Goal: Download file/media

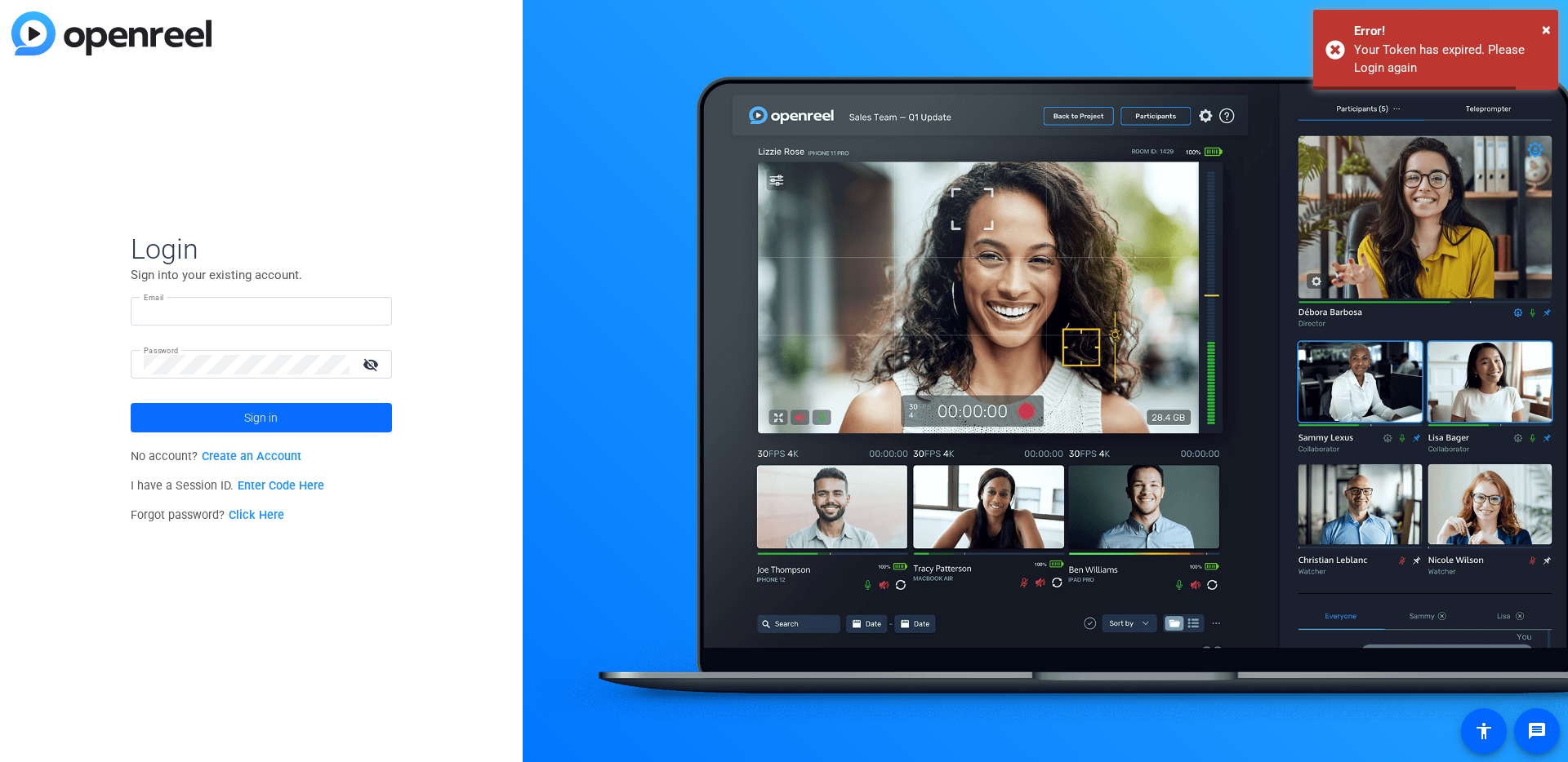
type input "[EMAIL_ADDRESS][DOMAIN_NAME]"
click at [322, 416] on span at bounding box center [261, 418] width 261 height 40
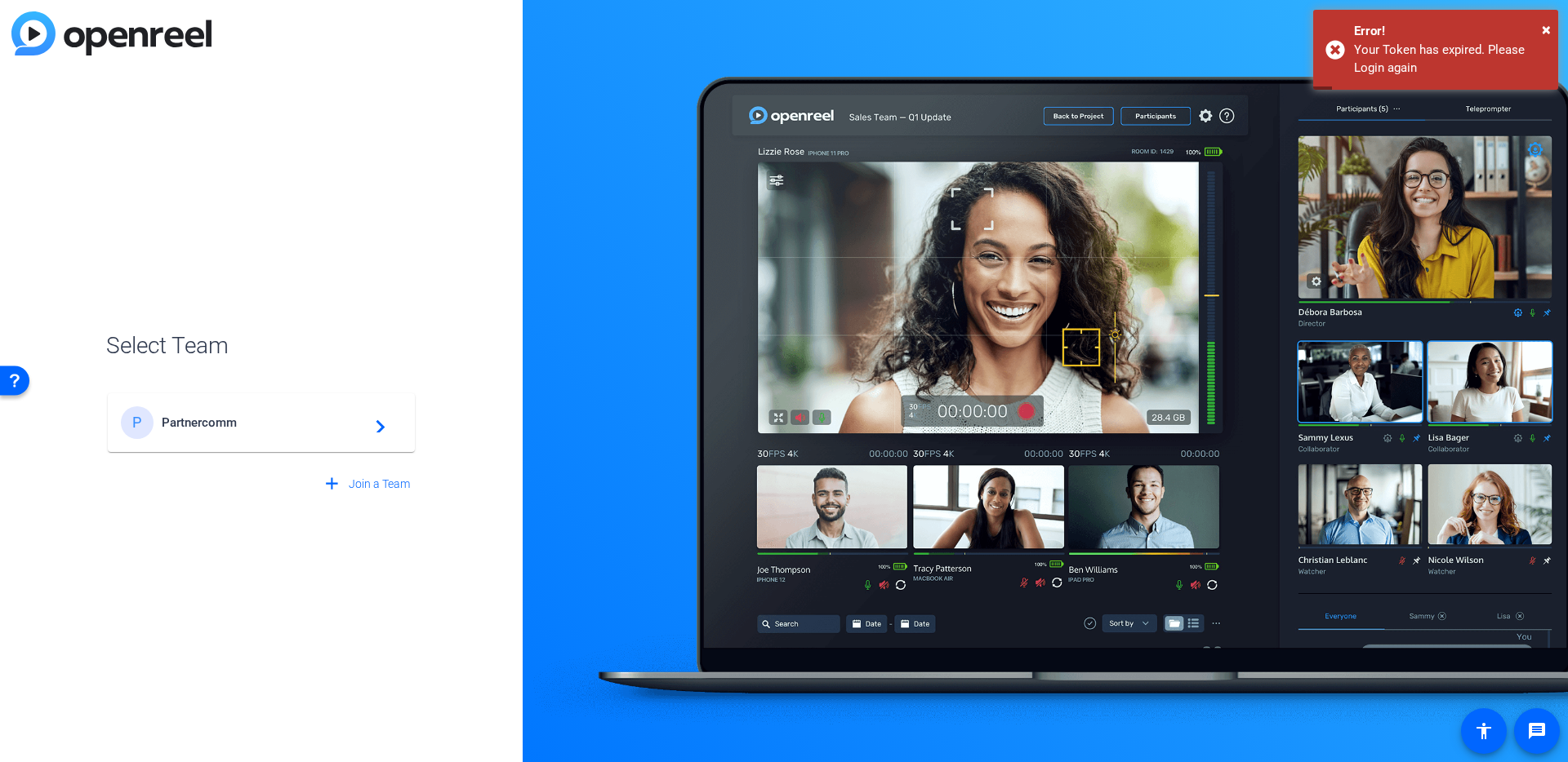
click at [314, 422] on span "Partnercomm" at bounding box center [264, 422] width 204 height 15
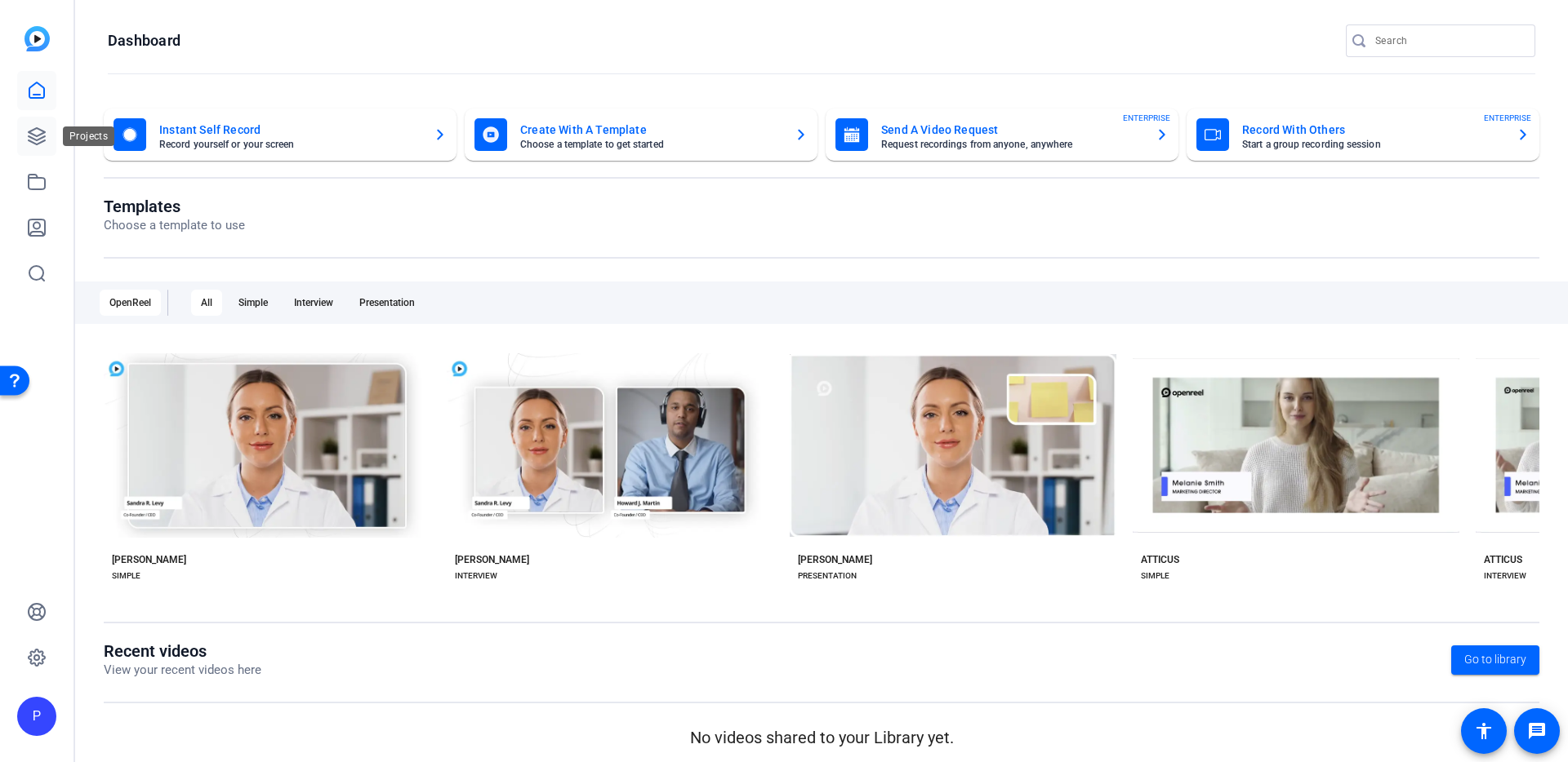
click at [40, 140] on icon at bounding box center [37, 136] width 20 height 20
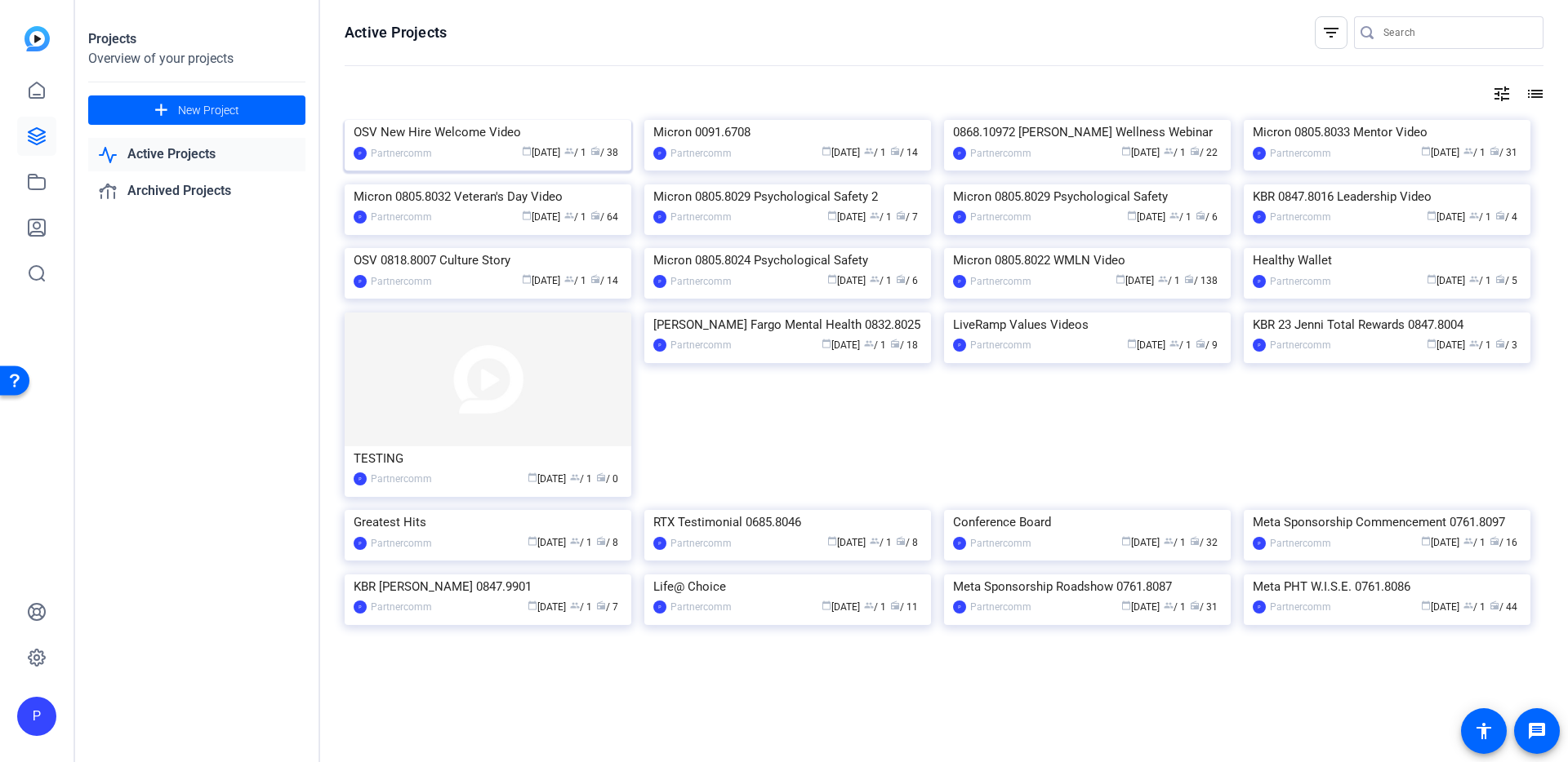
click at [446, 144] on div "OSV New Hire Welcome Video" at bounding box center [488, 131] width 269 height 25
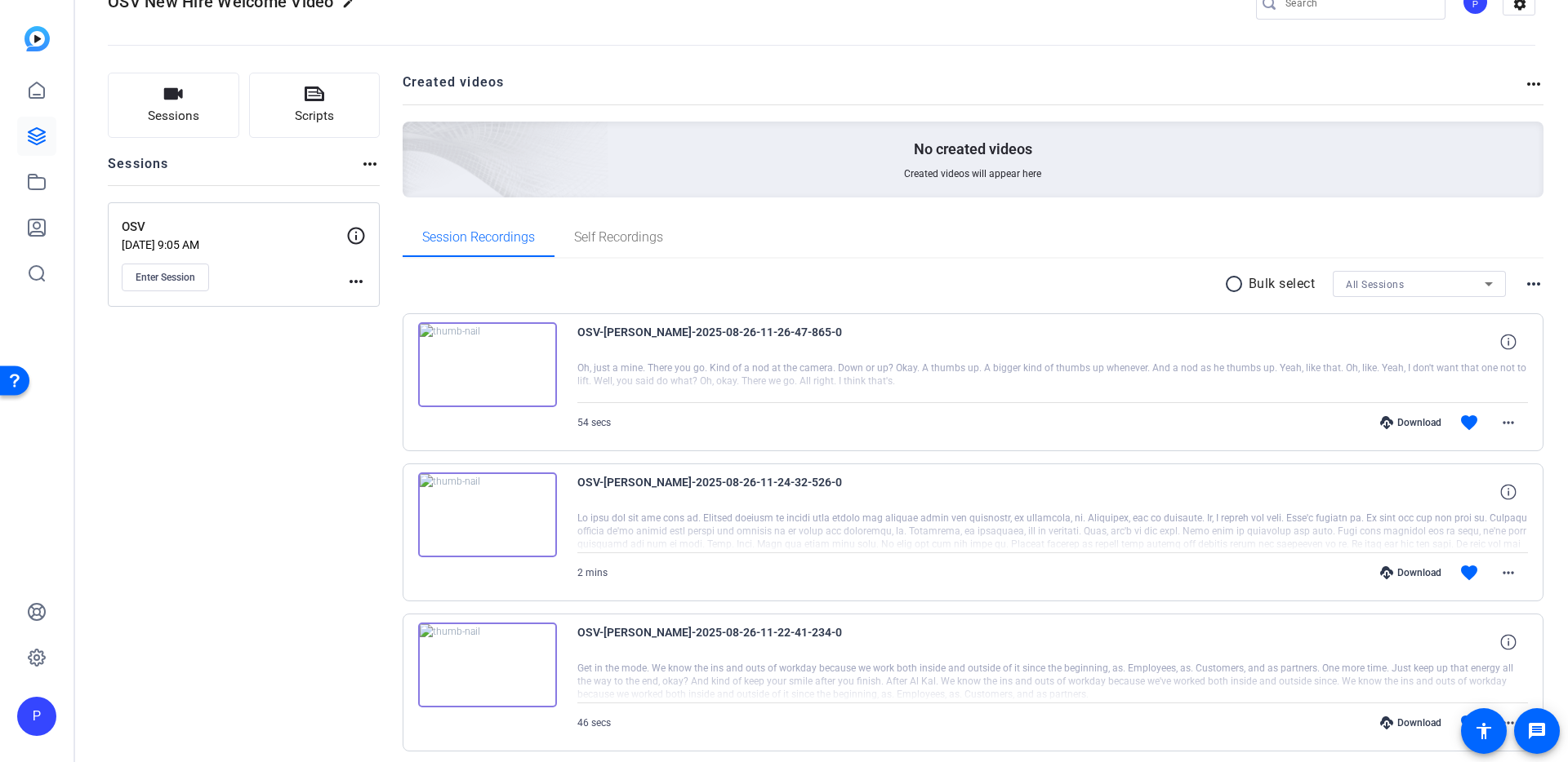
scroll to position [49, 0]
click at [1499, 420] on mat-icon "more_horiz" at bounding box center [1509, 420] width 20 height 20
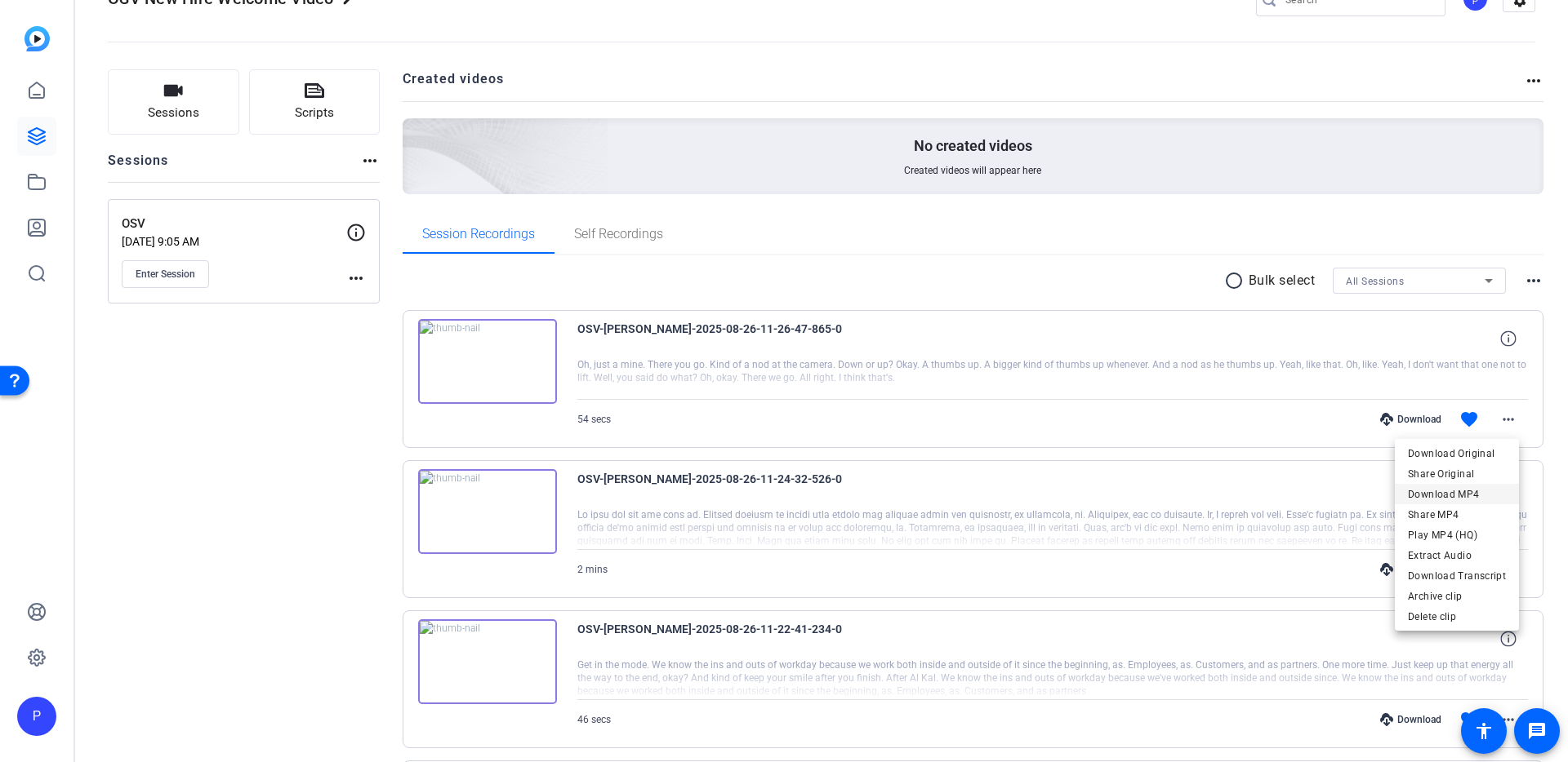
click at [1472, 496] on span "Download MP4" at bounding box center [1456, 495] width 98 height 20
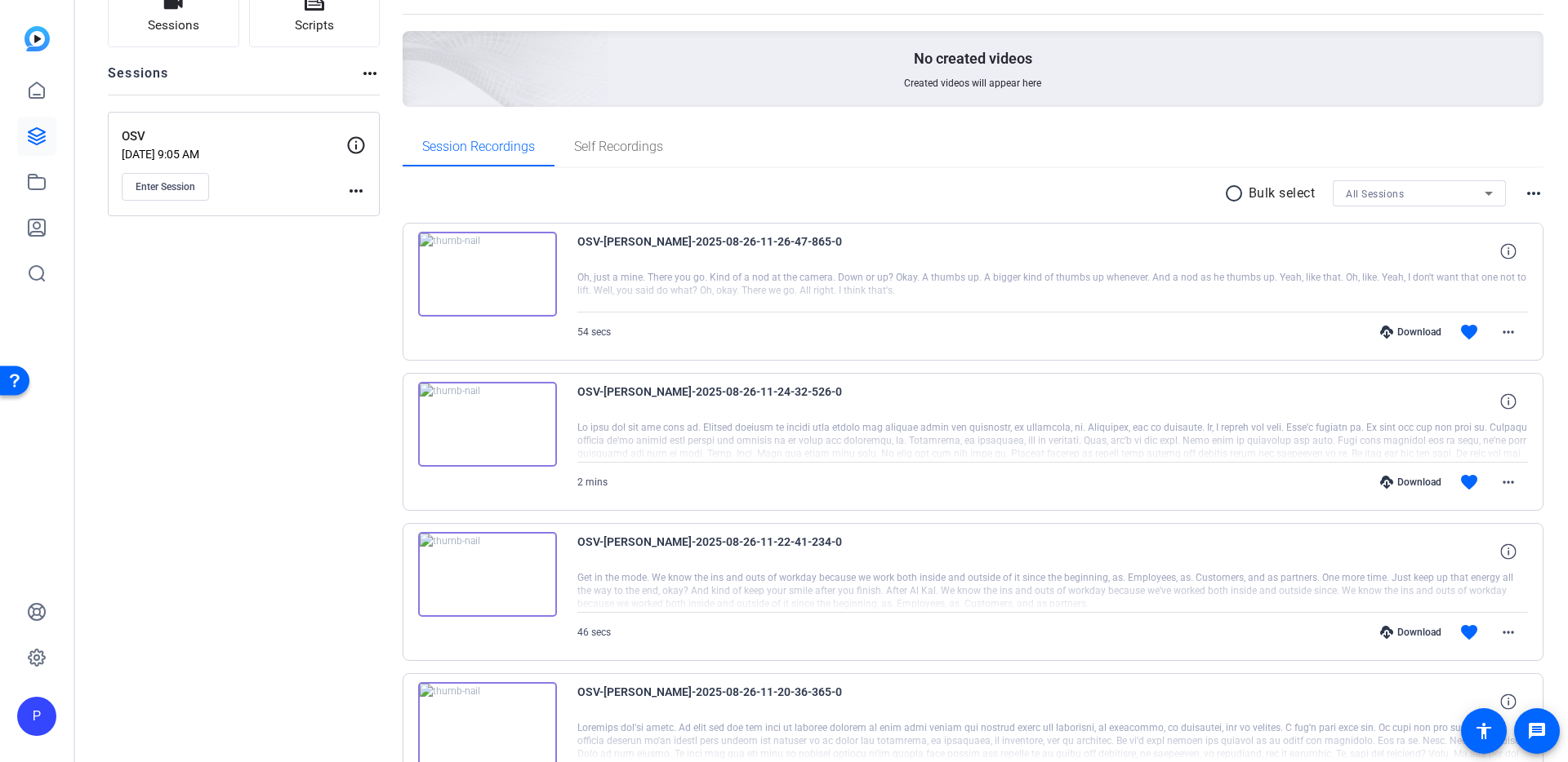
scroll to position [171, 0]
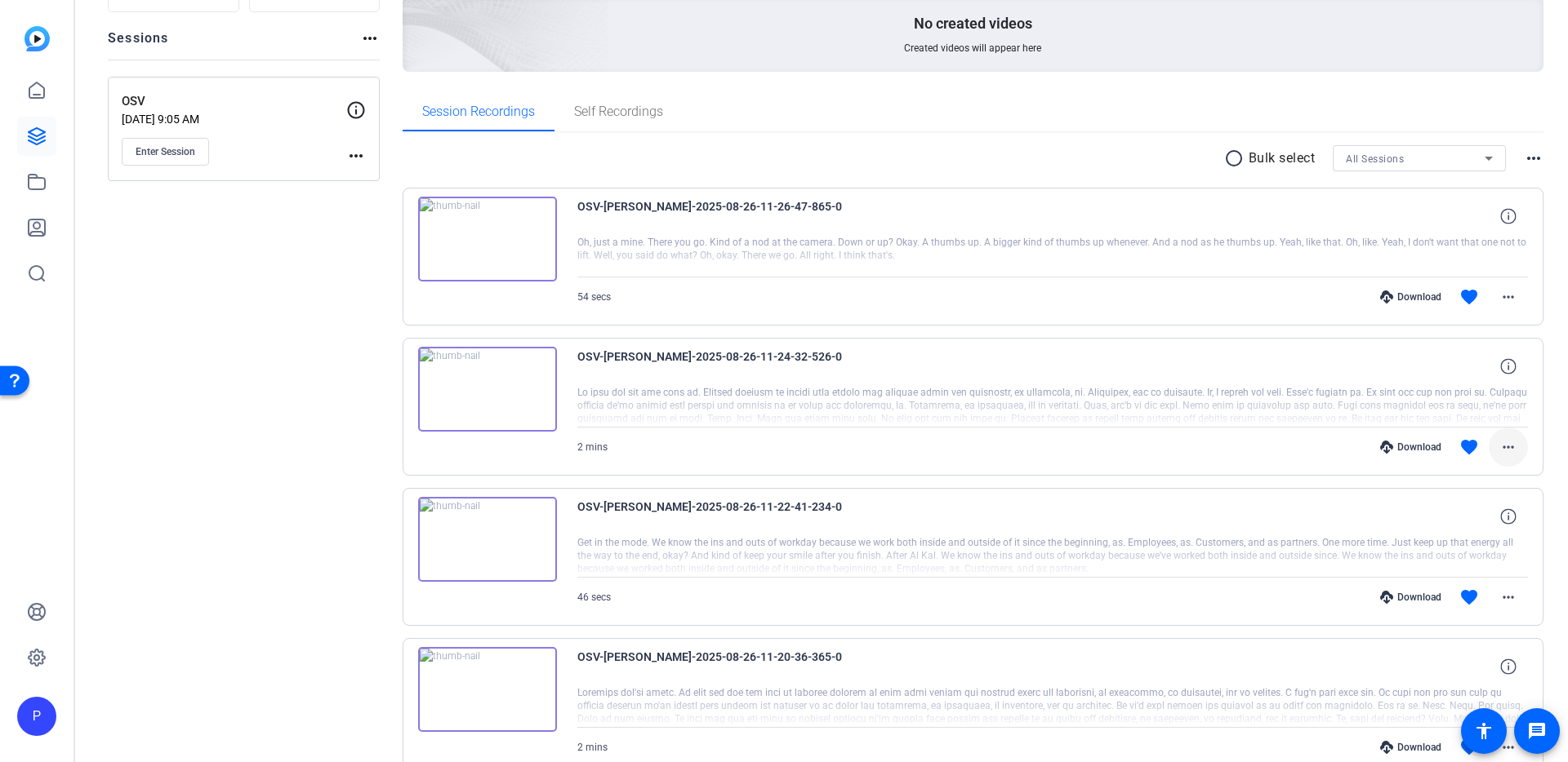
click at [1500, 452] on mat-icon "more_horiz" at bounding box center [1509, 448] width 20 height 20
click at [1499, 529] on span "Download MP4" at bounding box center [1456, 523] width 98 height 20
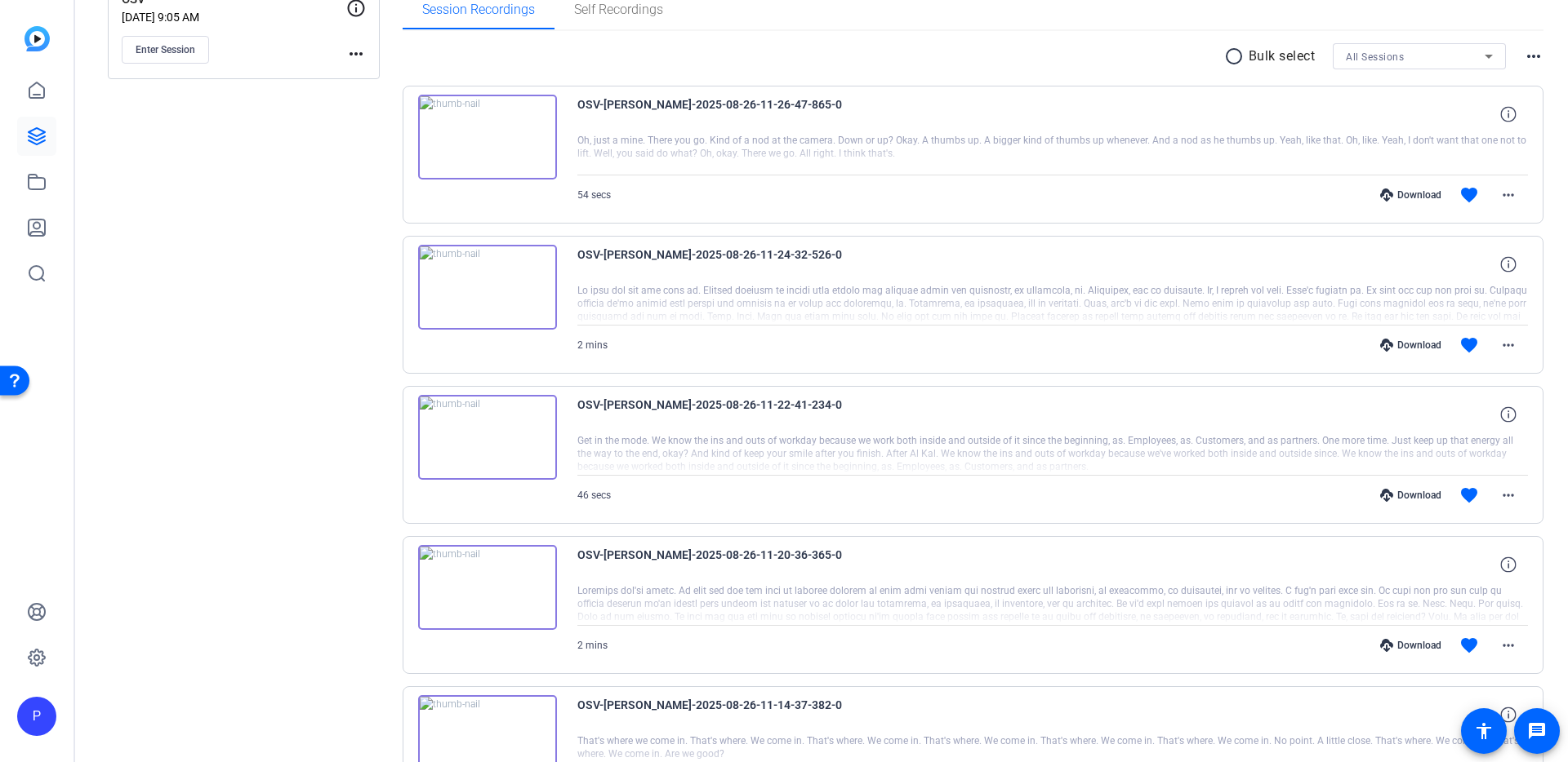
scroll to position [345, 0]
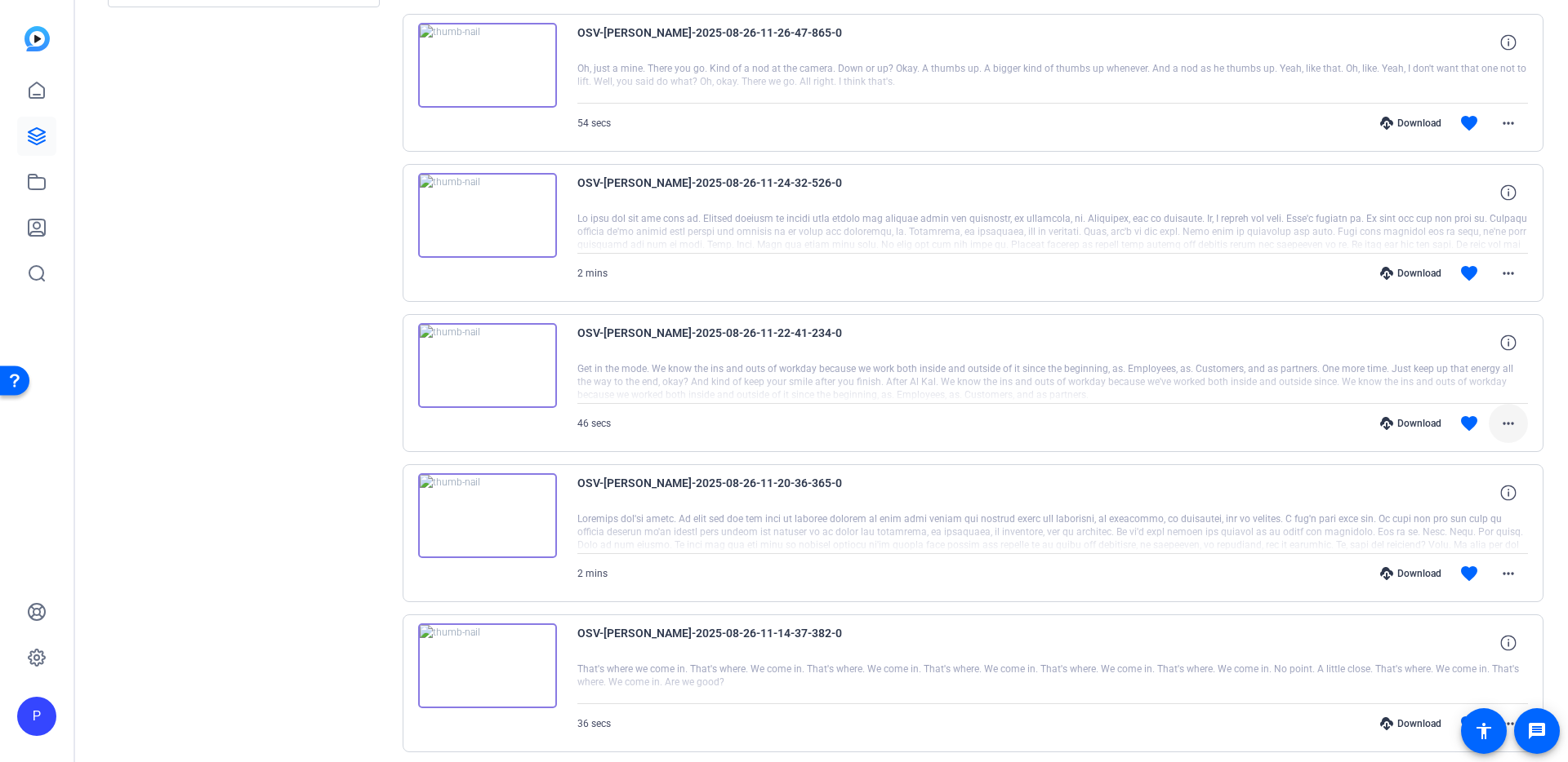
click at [1499, 420] on mat-icon "more_horiz" at bounding box center [1509, 424] width 20 height 20
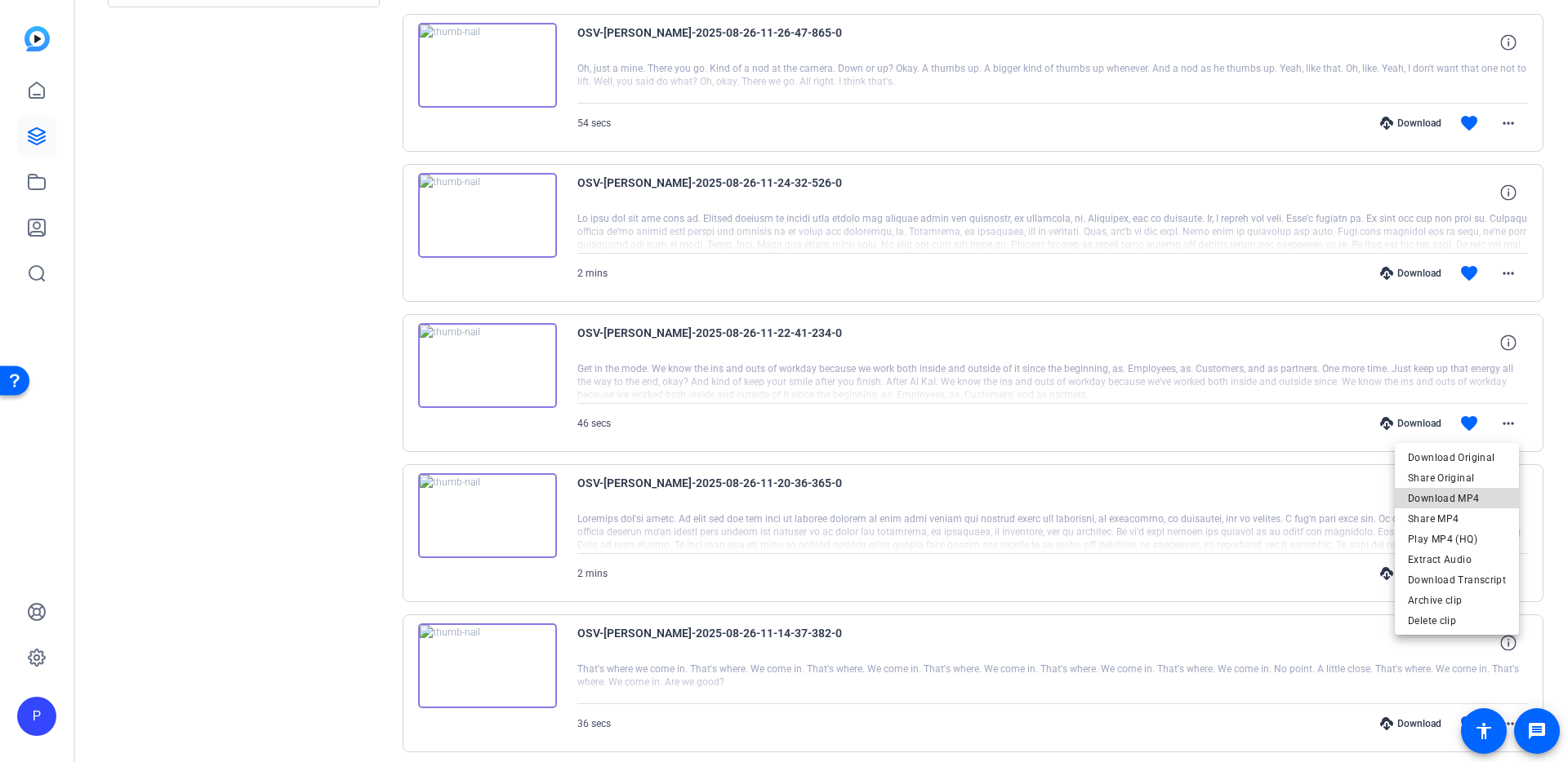
click at [1470, 494] on span "Download MP4" at bounding box center [1456, 499] width 98 height 20
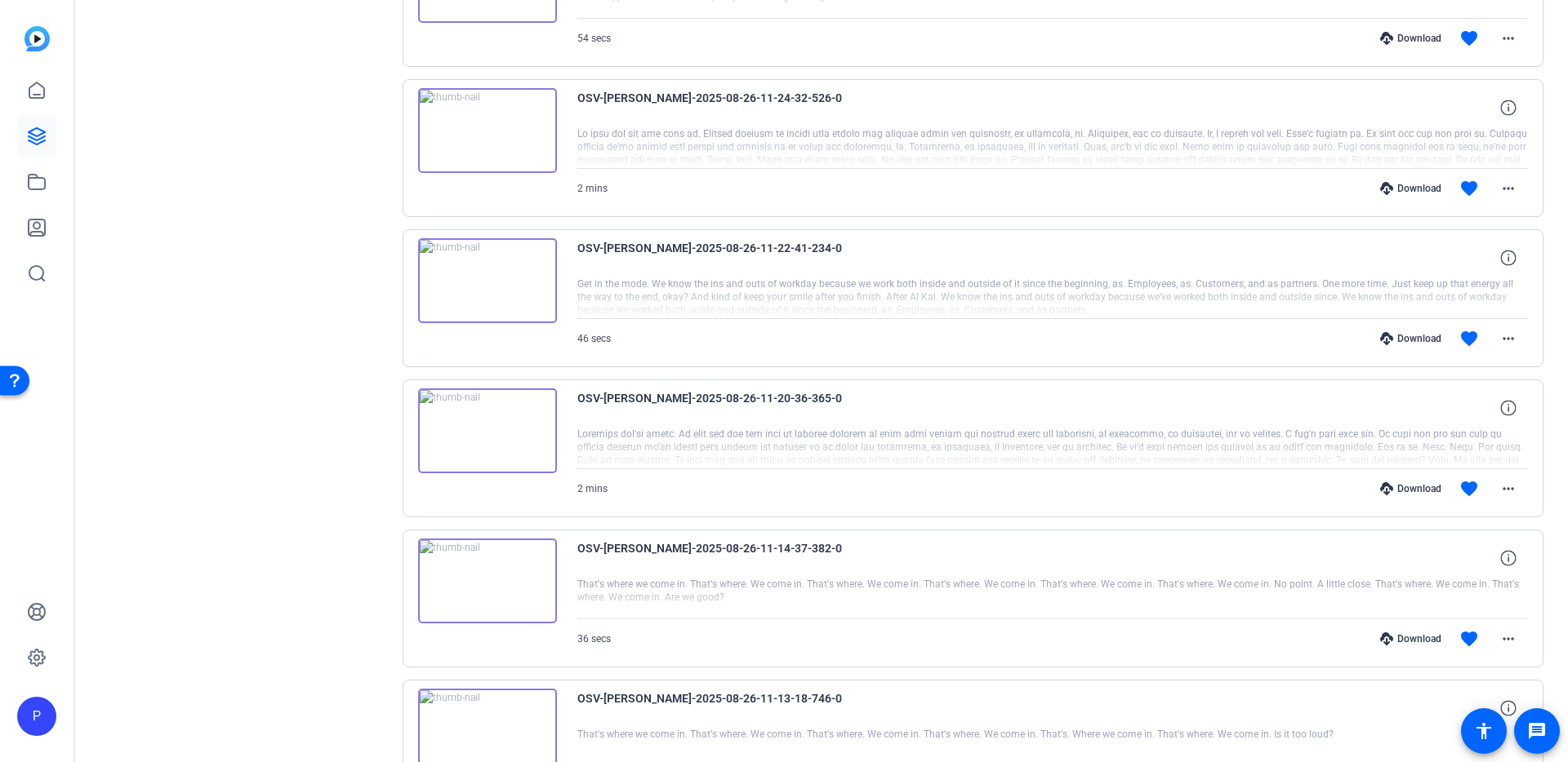
scroll to position [455, 0]
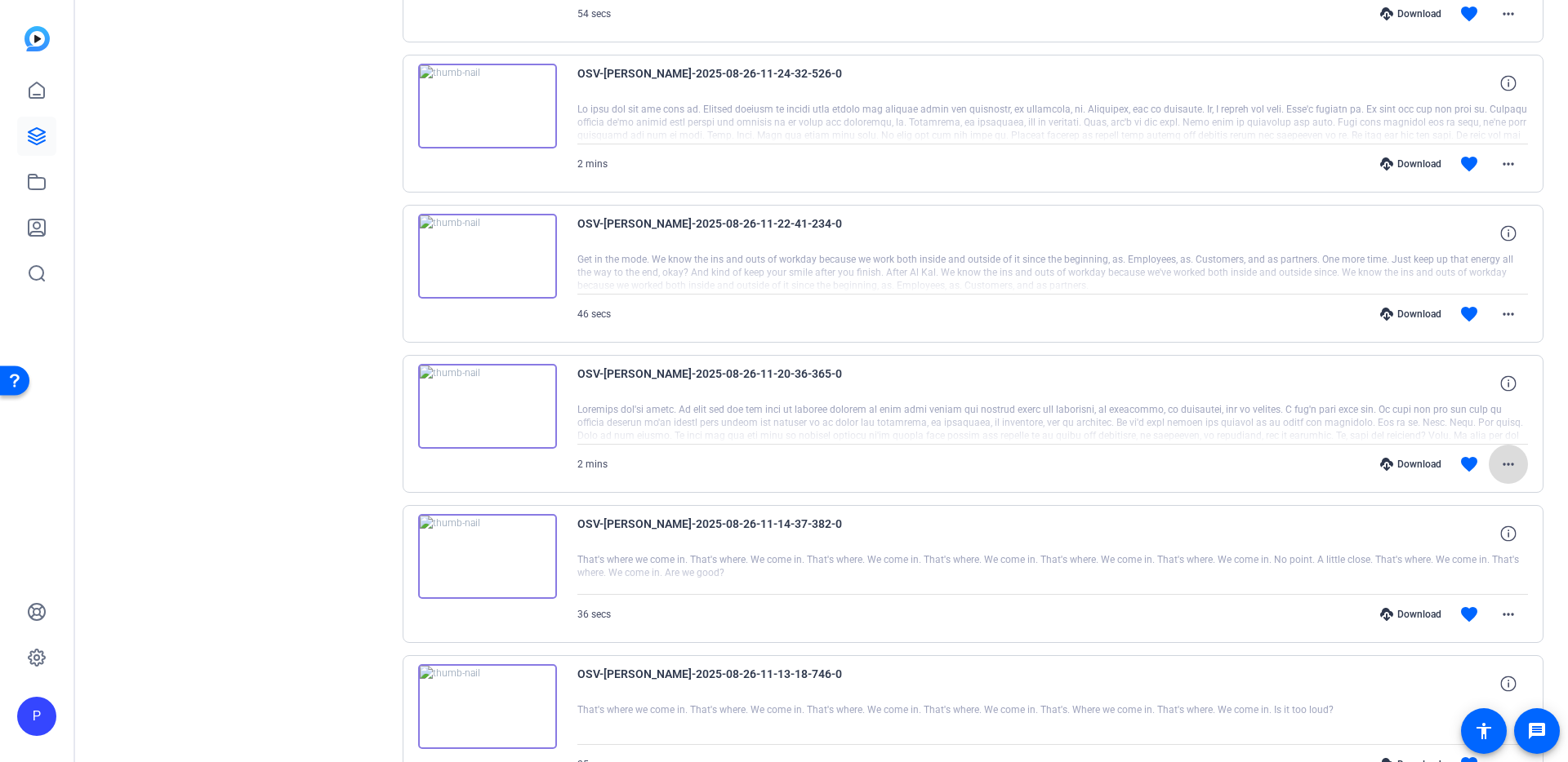
click at [1506, 467] on mat-icon "more_horiz" at bounding box center [1509, 465] width 20 height 20
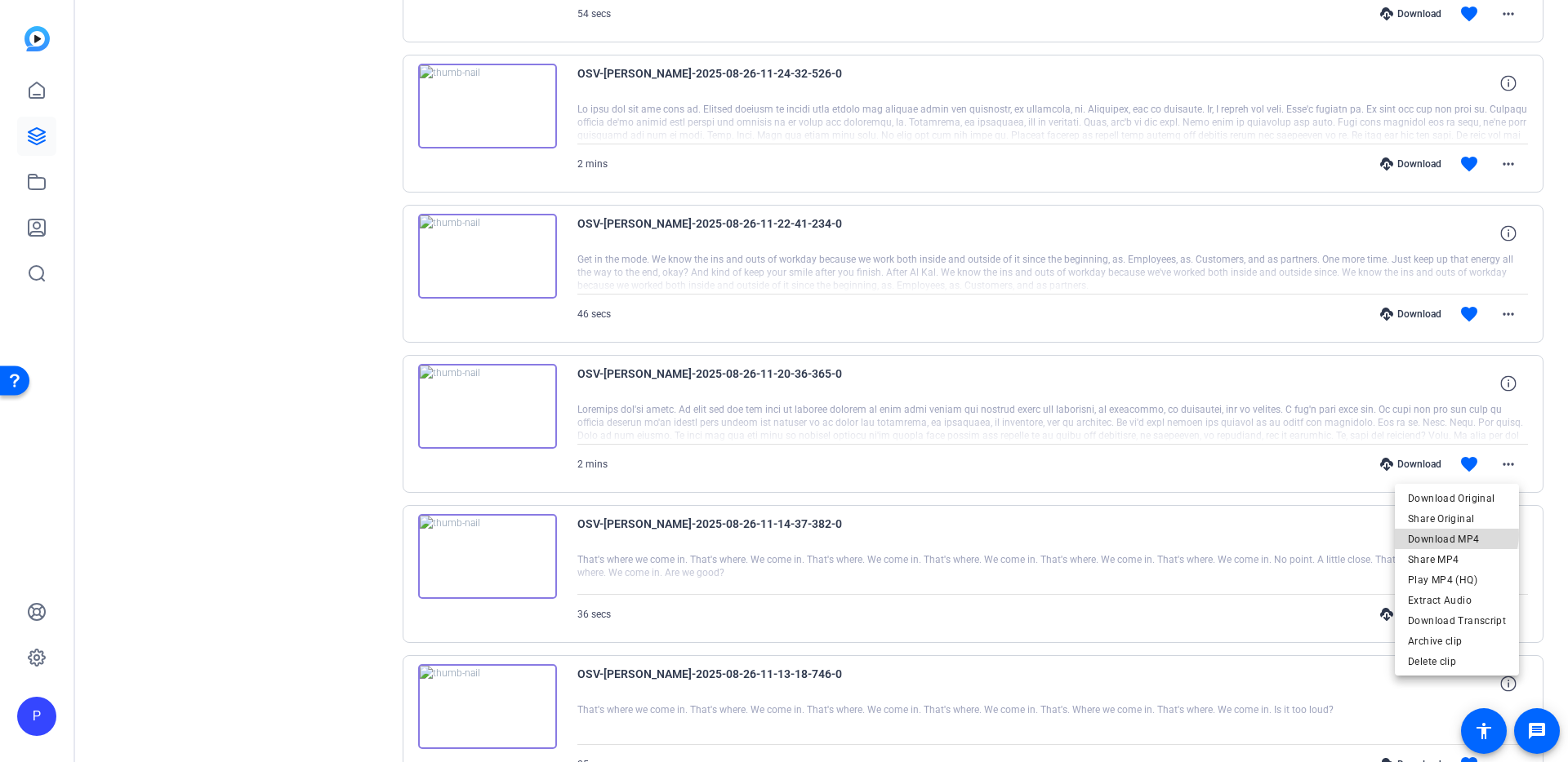
click at [1458, 535] on span "Download MP4" at bounding box center [1456, 540] width 98 height 20
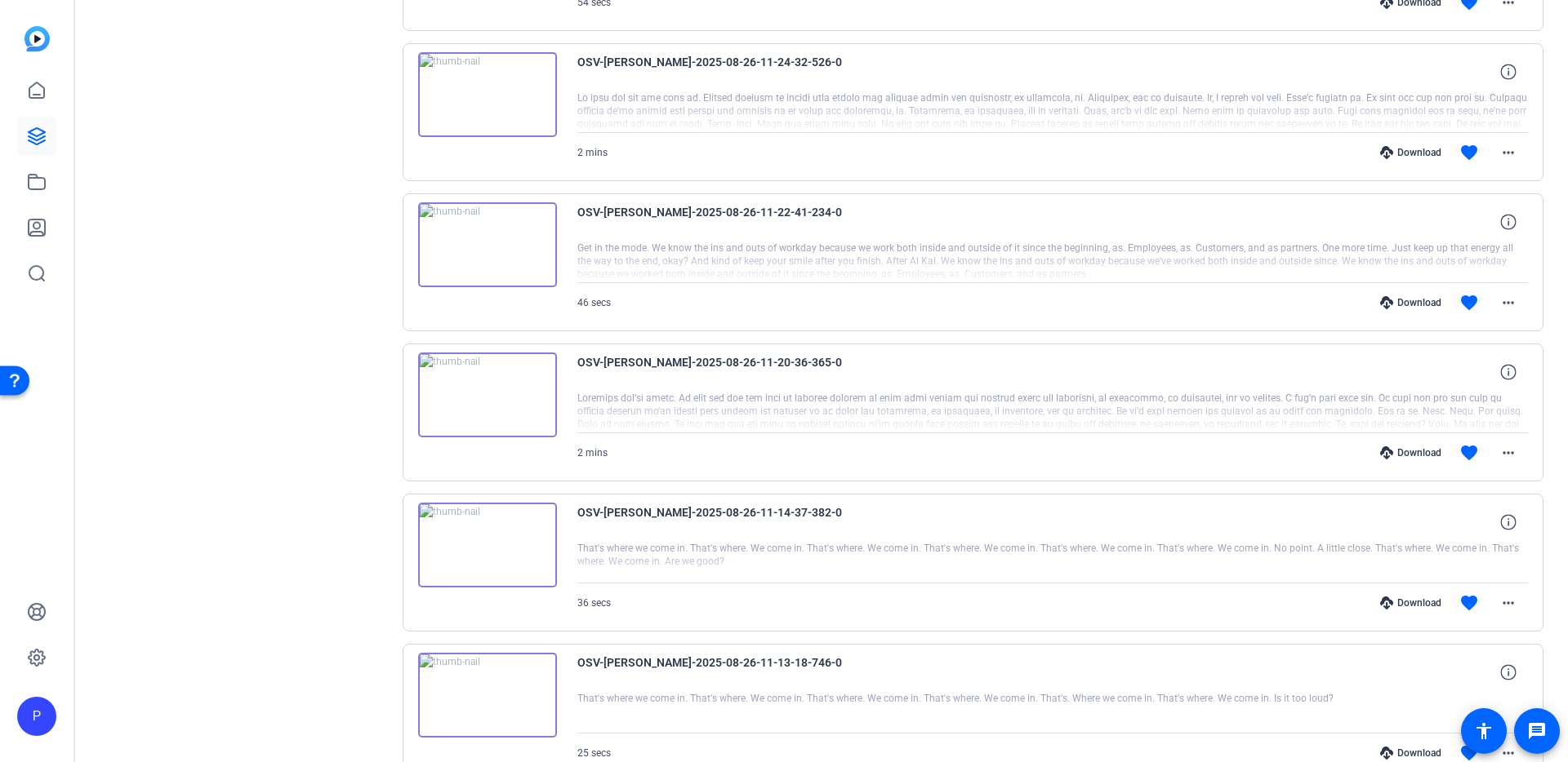
scroll to position [558, 0]
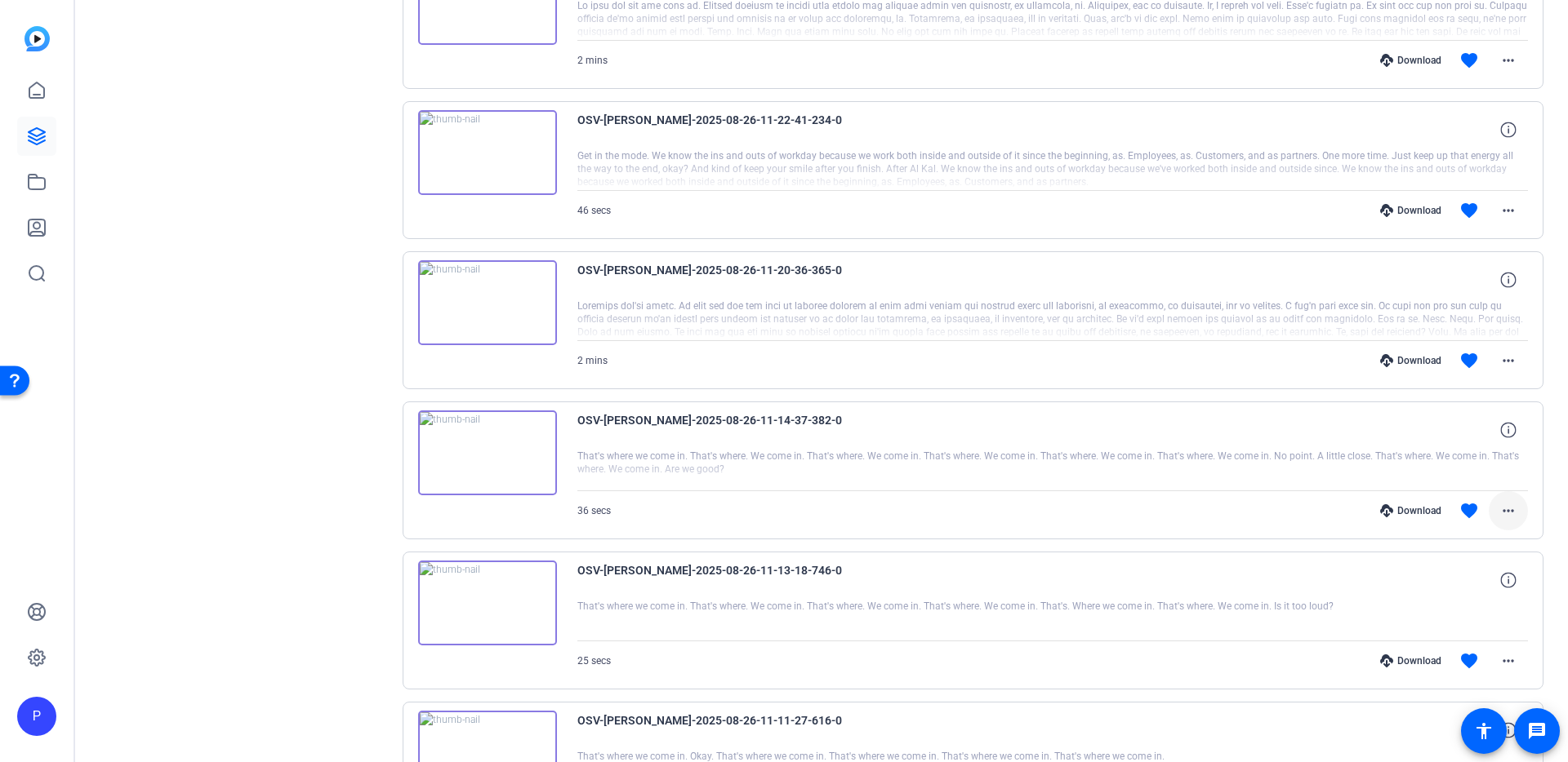
click at [1499, 513] on mat-icon "more_horiz" at bounding box center [1509, 511] width 20 height 20
click at [1464, 582] on span "Download MP4" at bounding box center [1456, 586] width 98 height 20
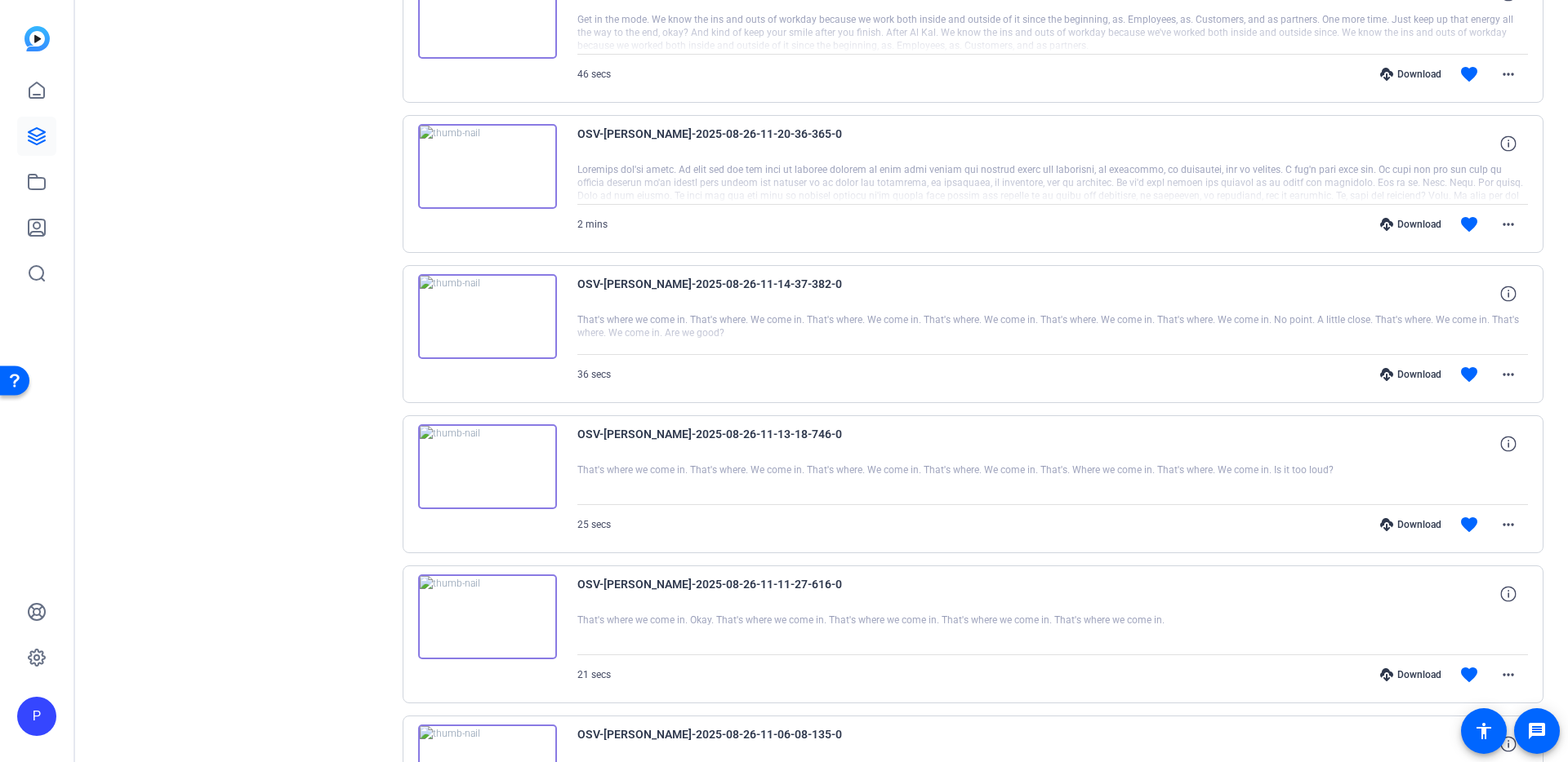
scroll to position [735, 0]
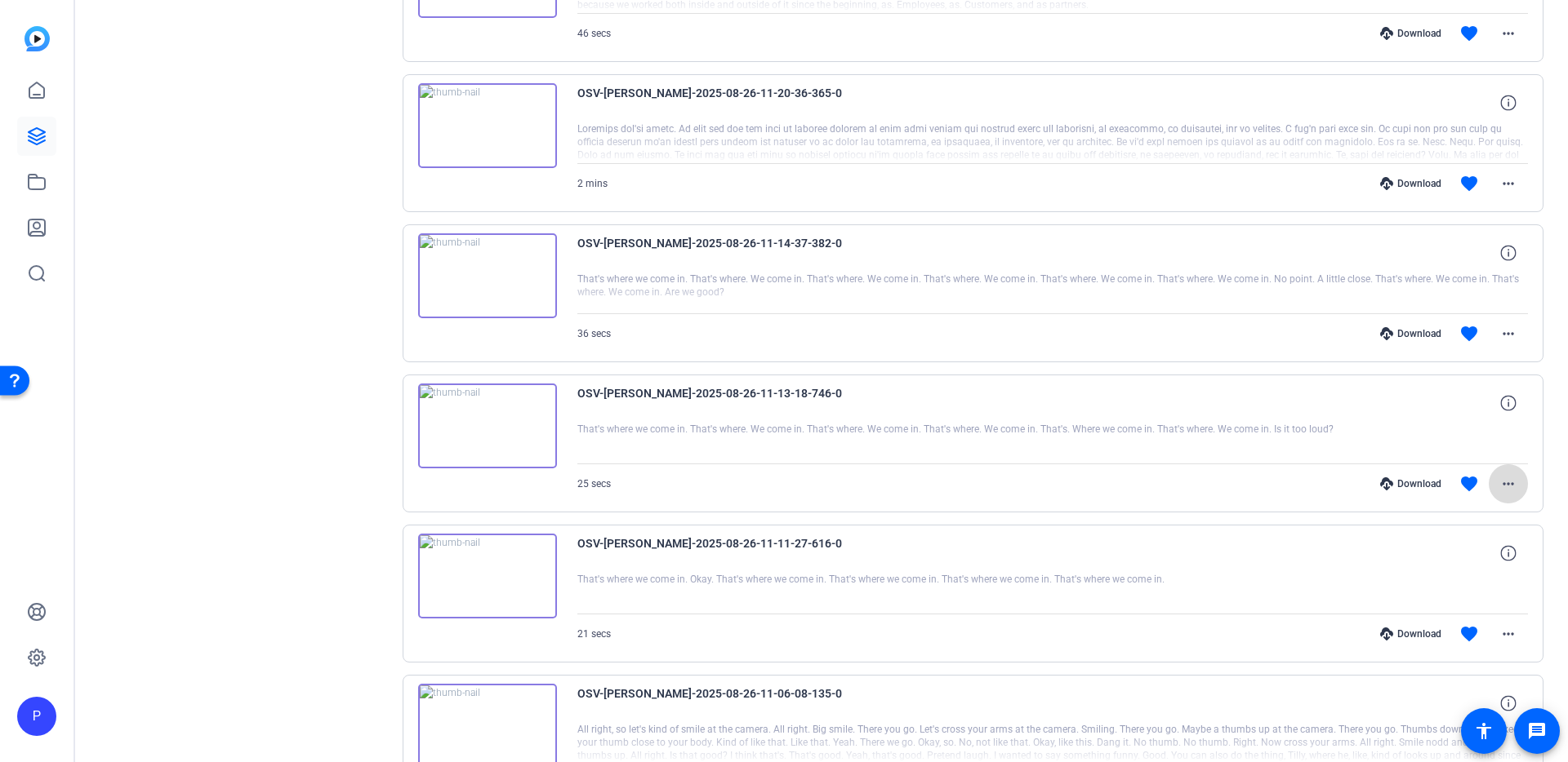
click at [1499, 482] on mat-icon "more_horiz" at bounding box center [1509, 484] width 20 height 20
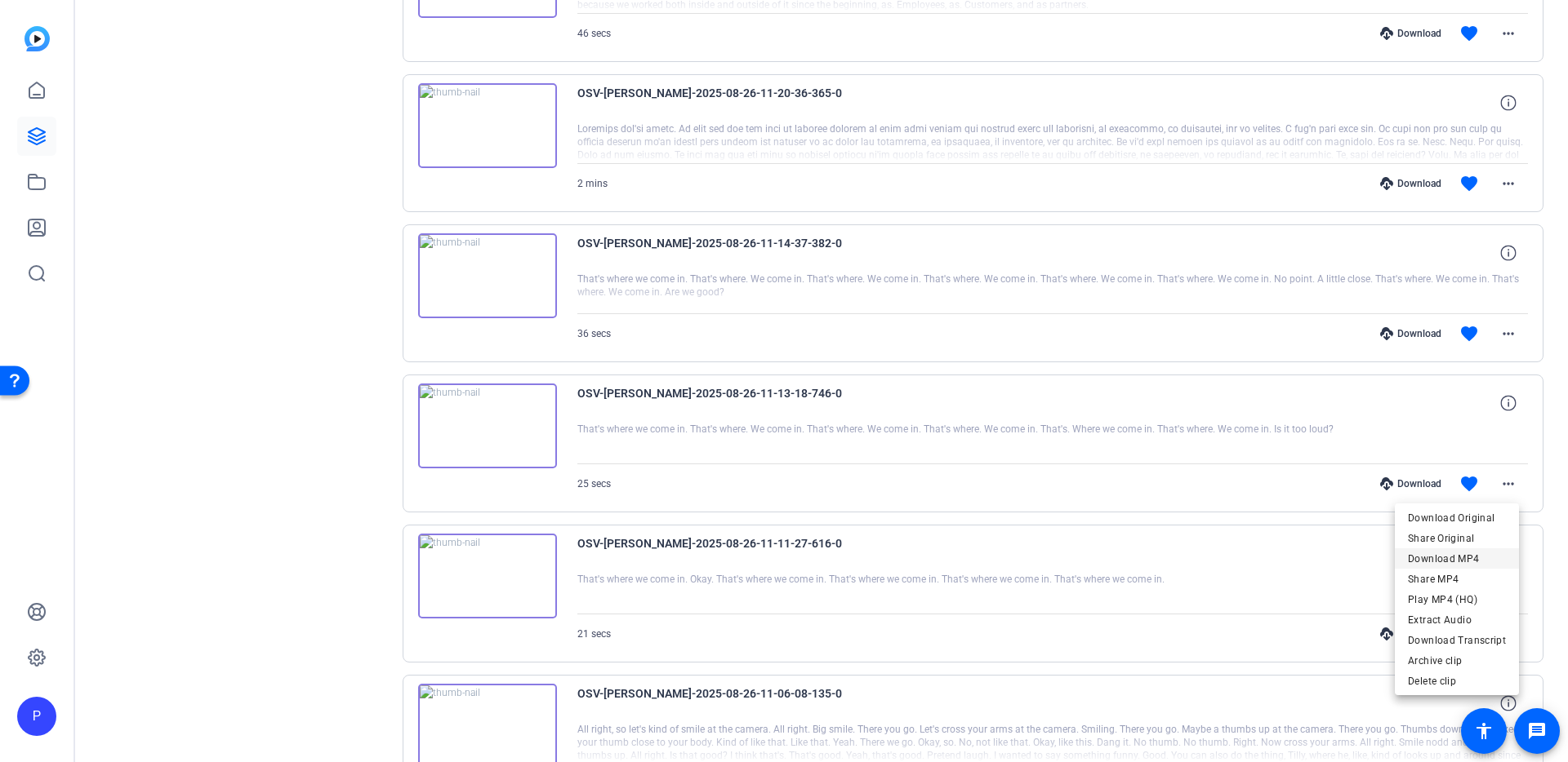
click at [1461, 560] on span "Download MP4" at bounding box center [1456, 559] width 98 height 20
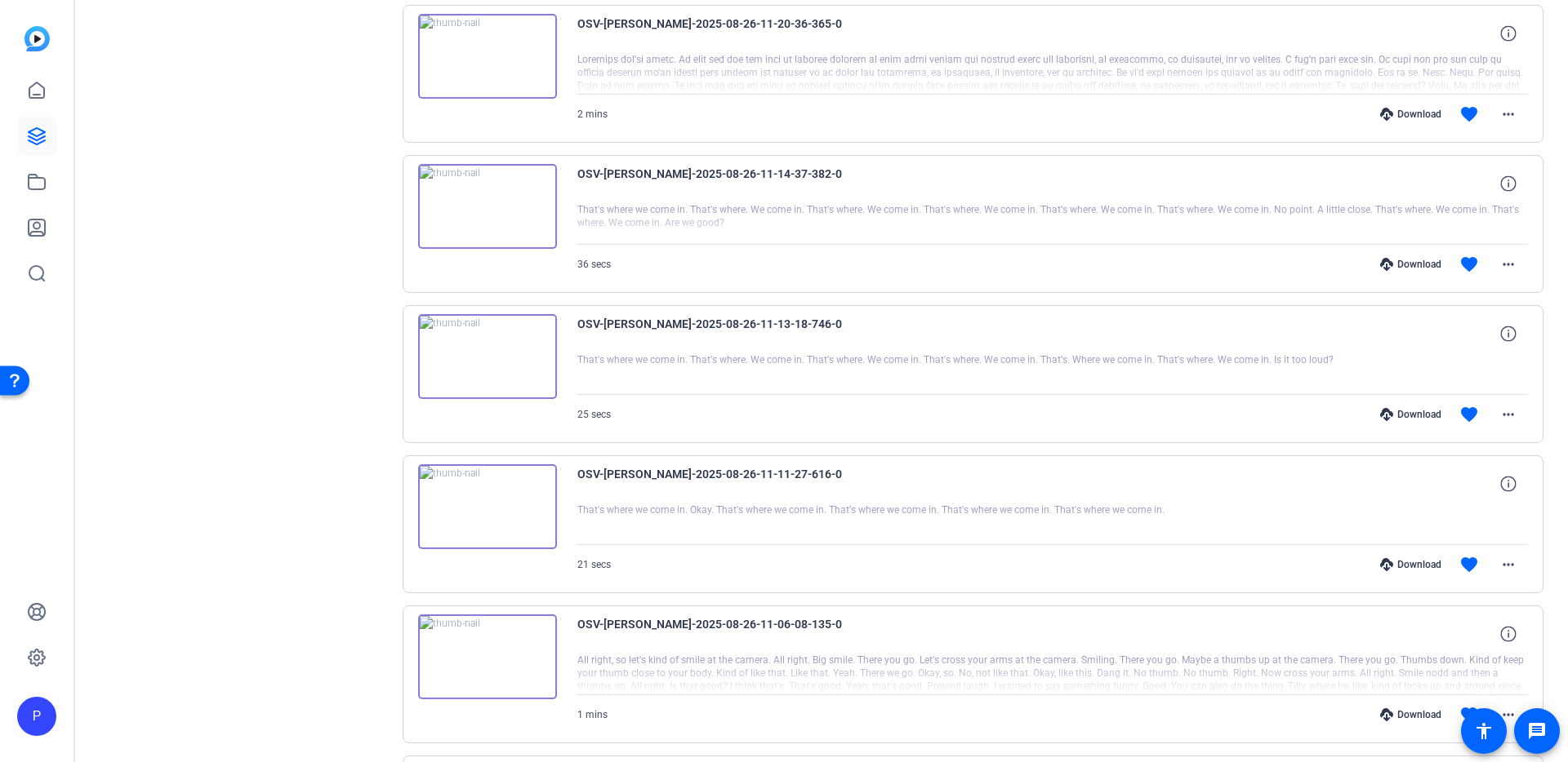
scroll to position [842, 0]
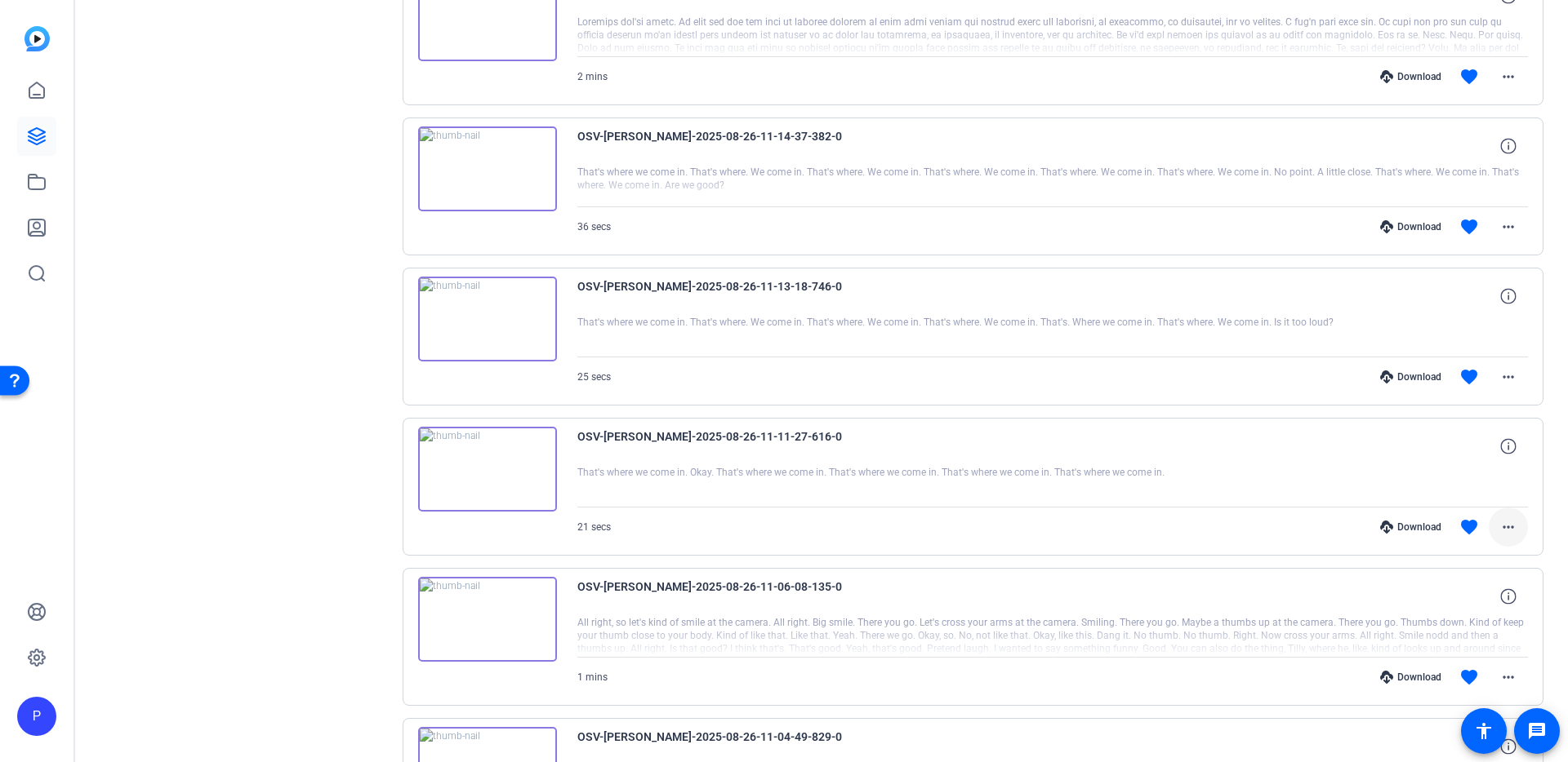
click at [1507, 532] on mat-icon "more_horiz" at bounding box center [1509, 528] width 20 height 20
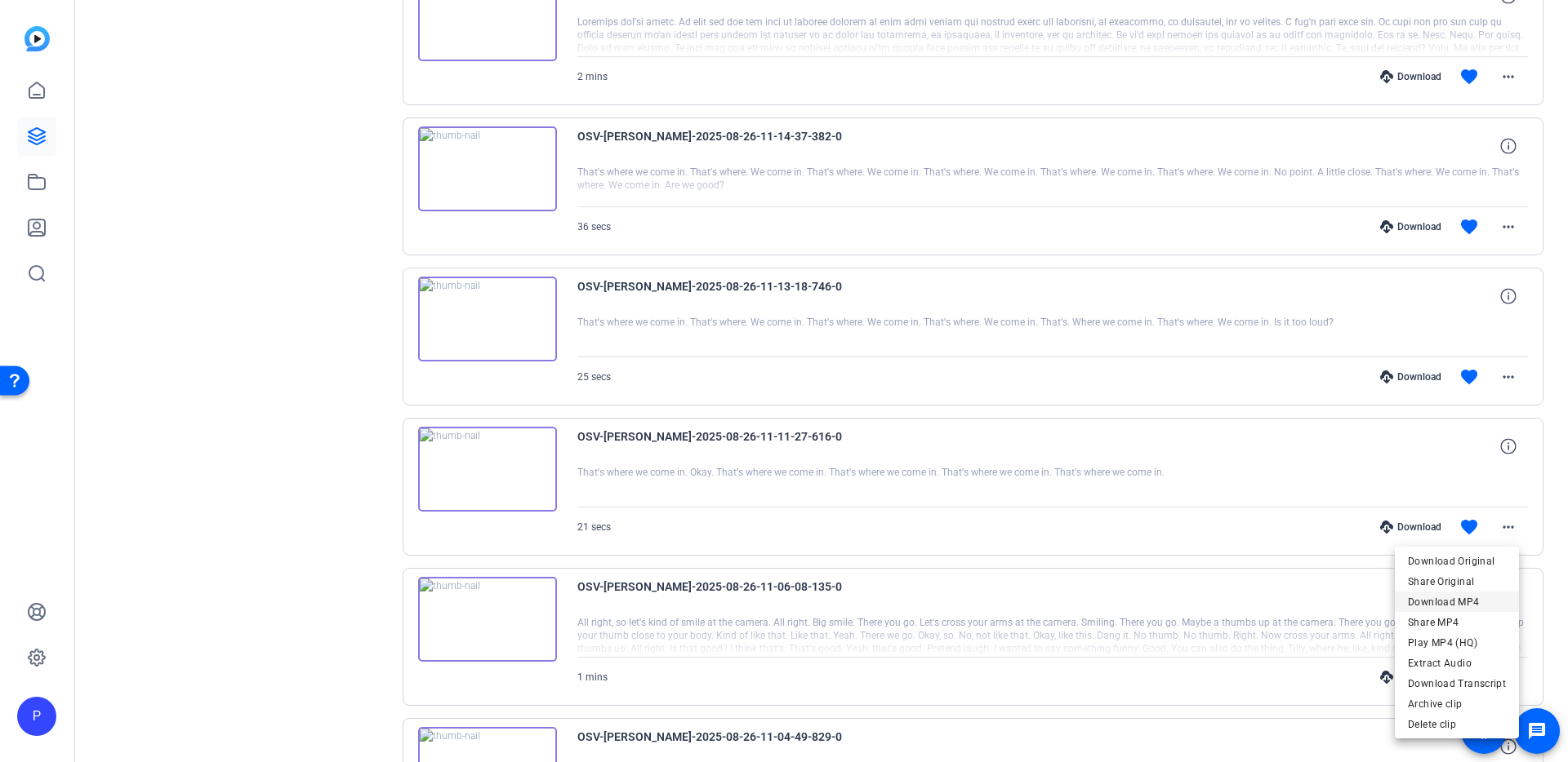
click at [1476, 598] on span "Download MP4" at bounding box center [1456, 603] width 98 height 20
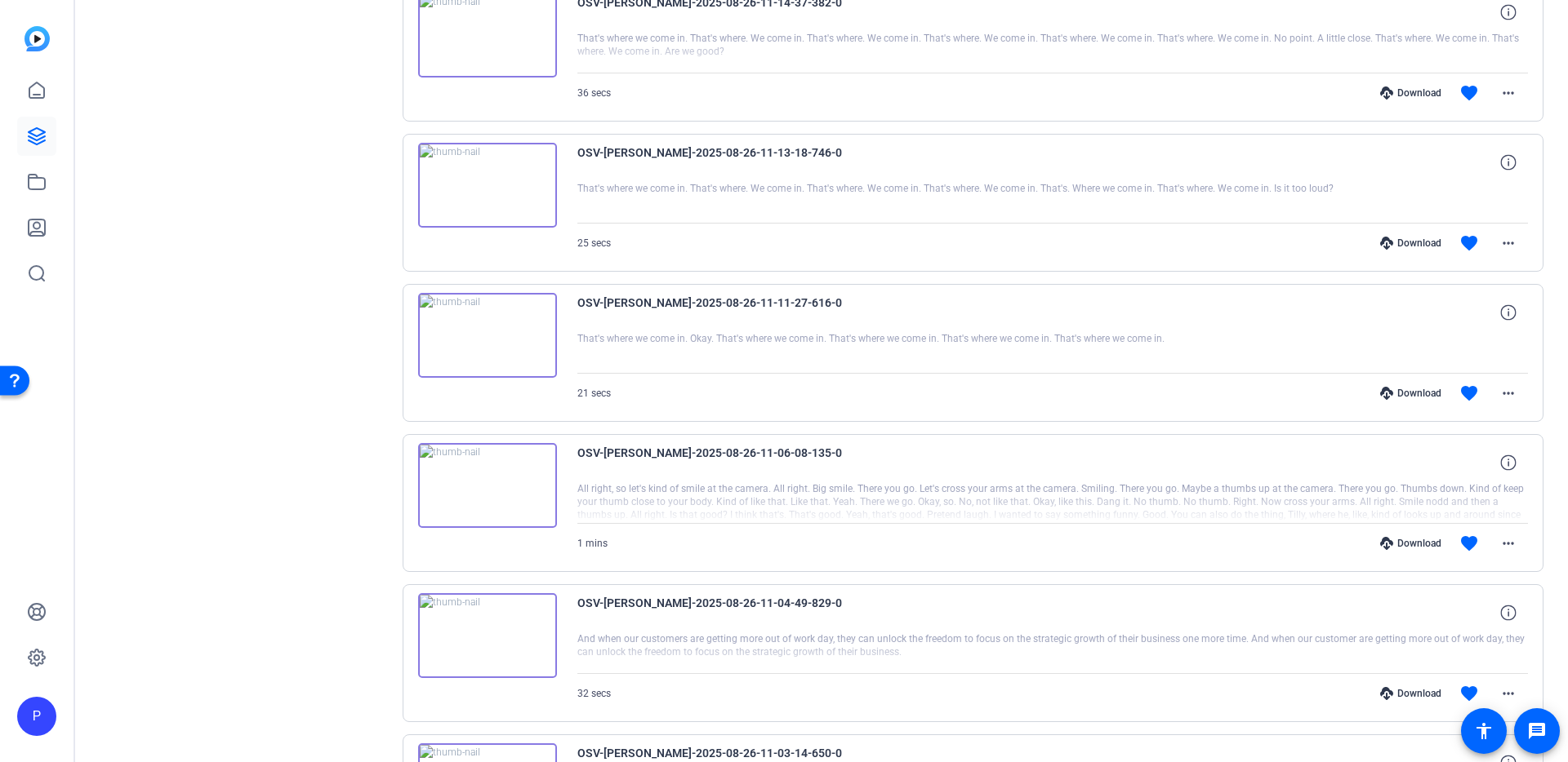
scroll to position [975, 0]
click at [1499, 548] on mat-icon "more_horiz" at bounding box center [1509, 545] width 20 height 20
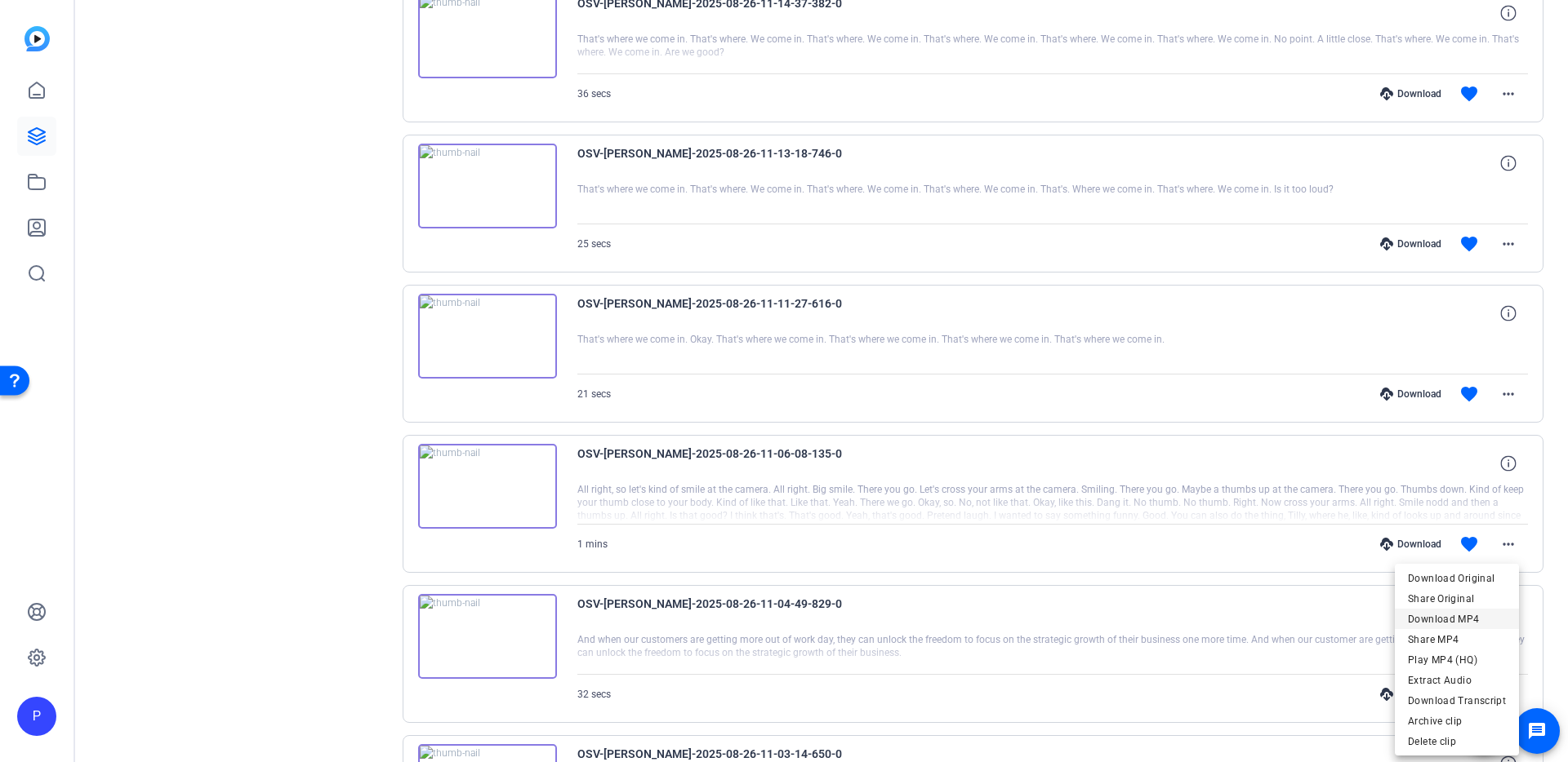
click at [1467, 611] on span "Download MP4" at bounding box center [1456, 620] width 98 height 20
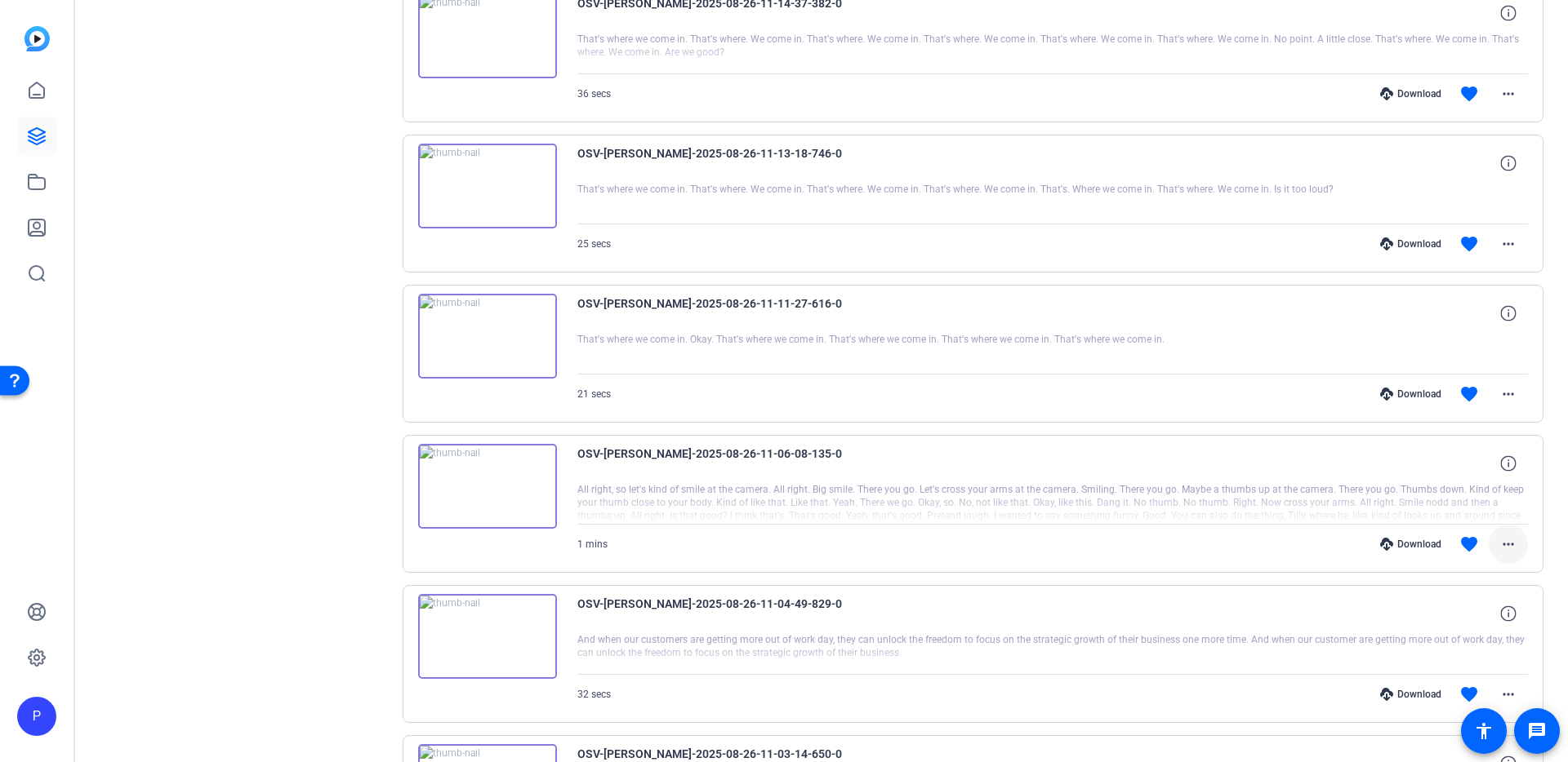
click at [1504, 542] on mat-icon "more_horiz" at bounding box center [1509, 545] width 20 height 20
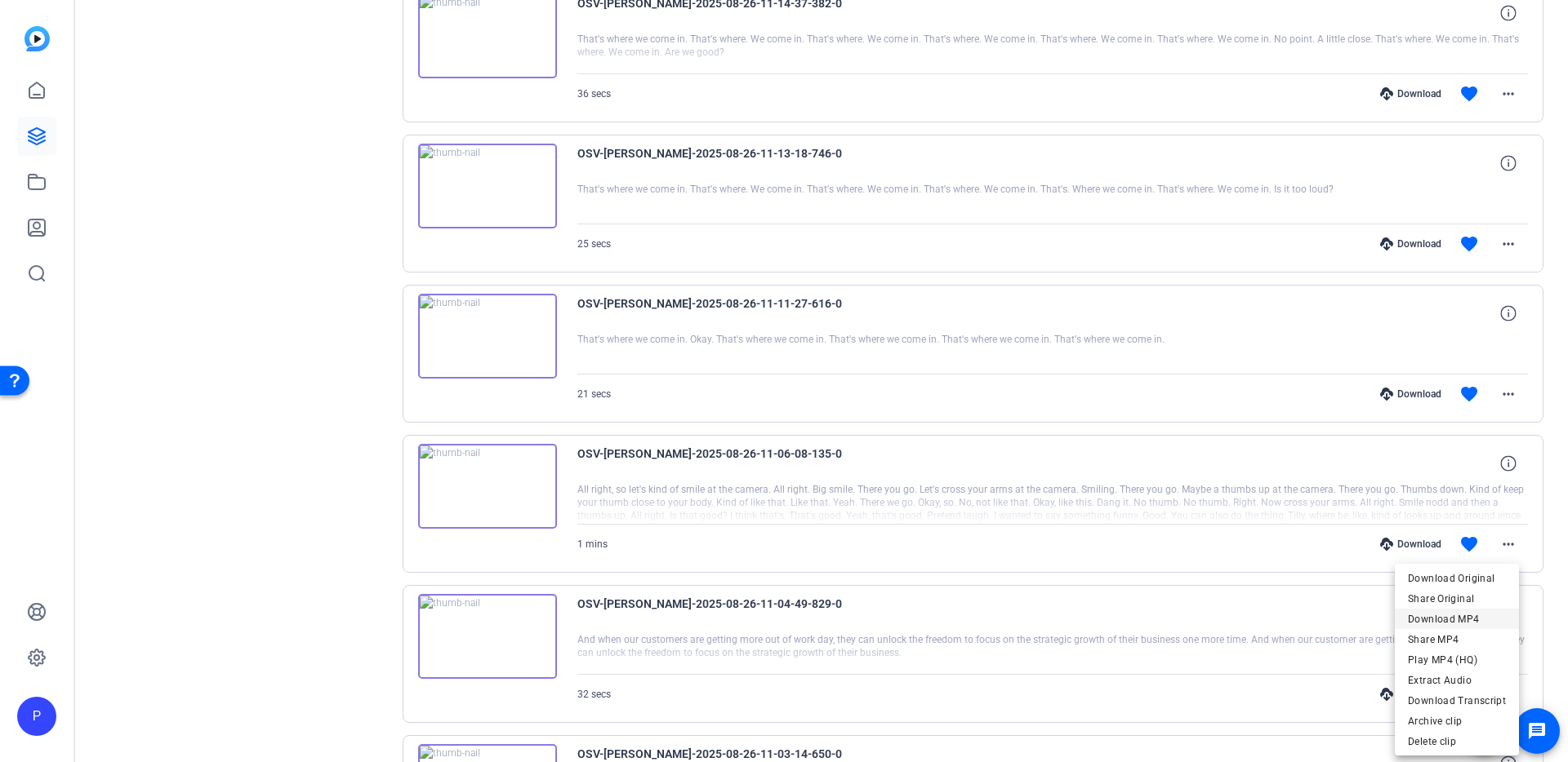
click at [1476, 622] on span "Download MP4" at bounding box center [1456, 620] width 98 height 20
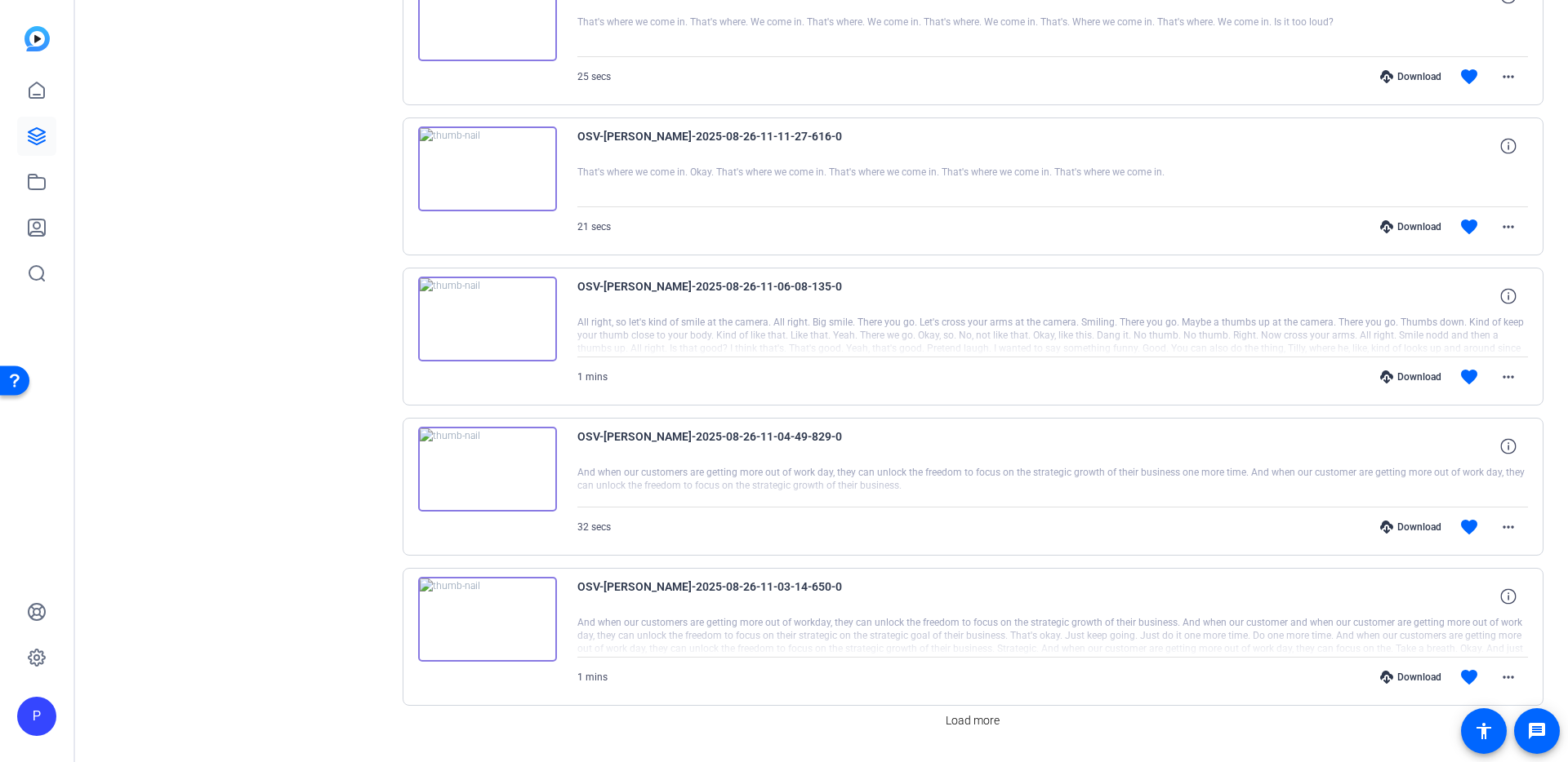
scroll to position [1189, 0]
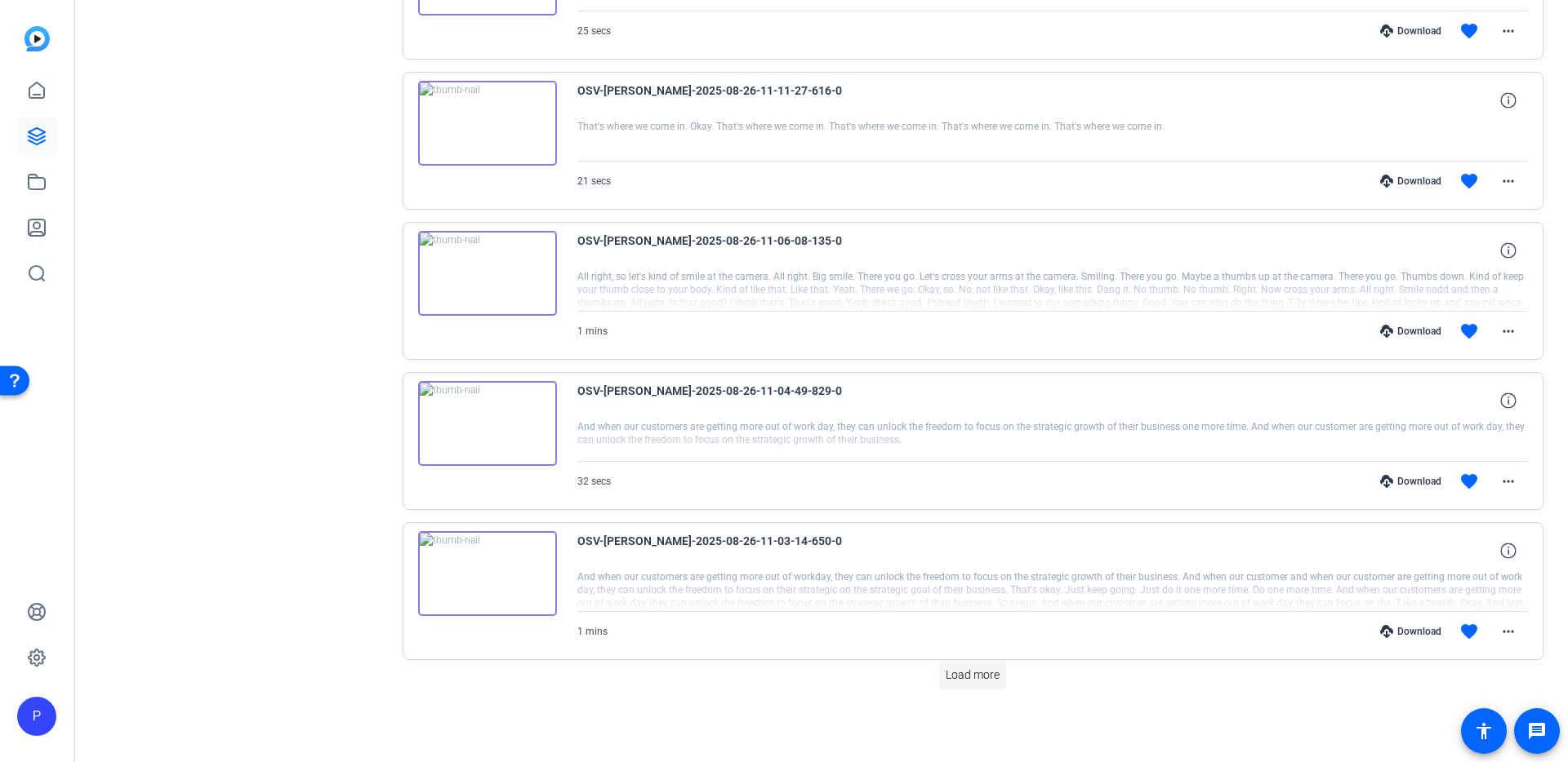
click at [979, 680] on span "Load more" at bounding box center [972, 675] width 54 height 17
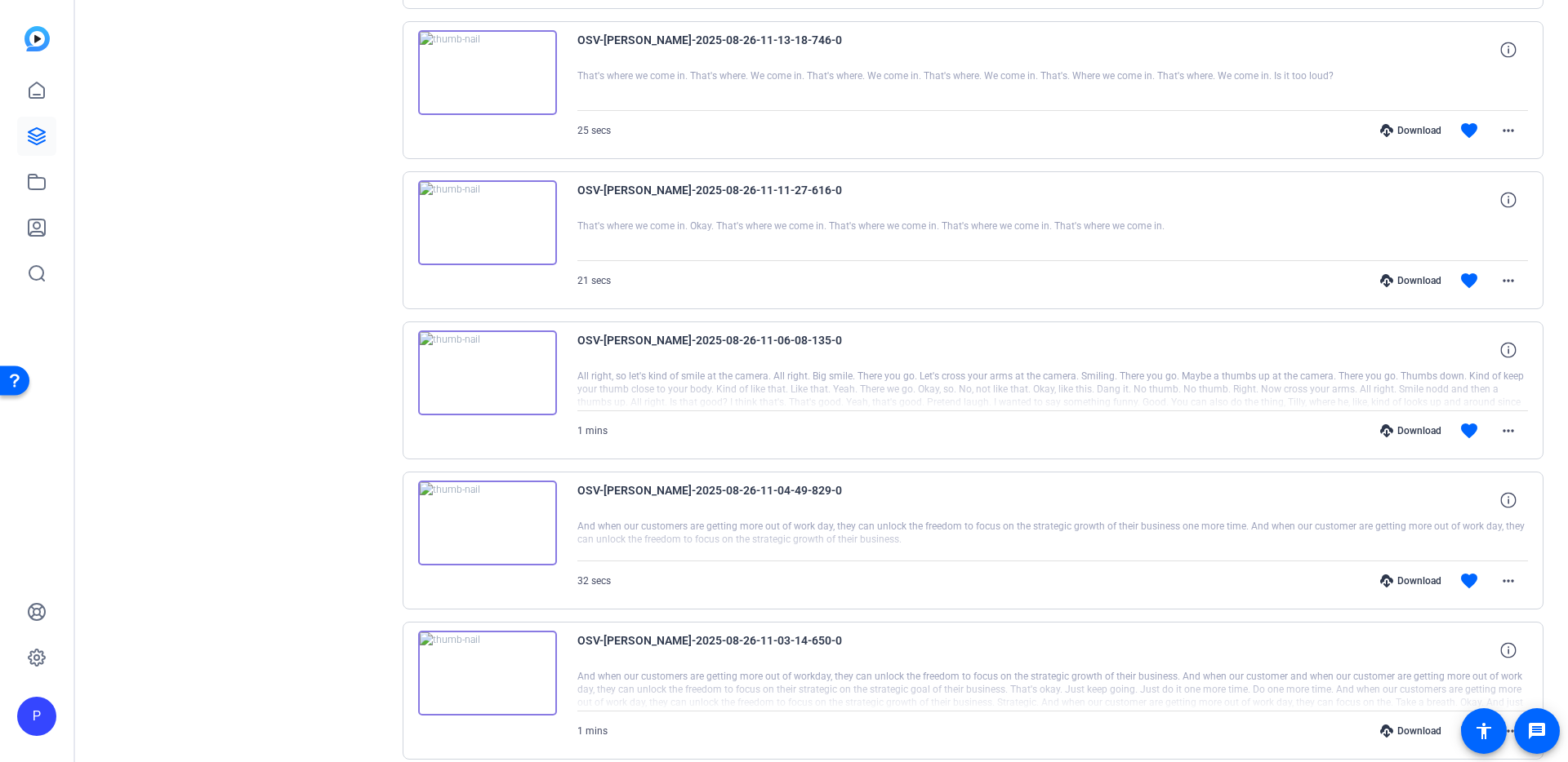
scroll to position [1068, 0]
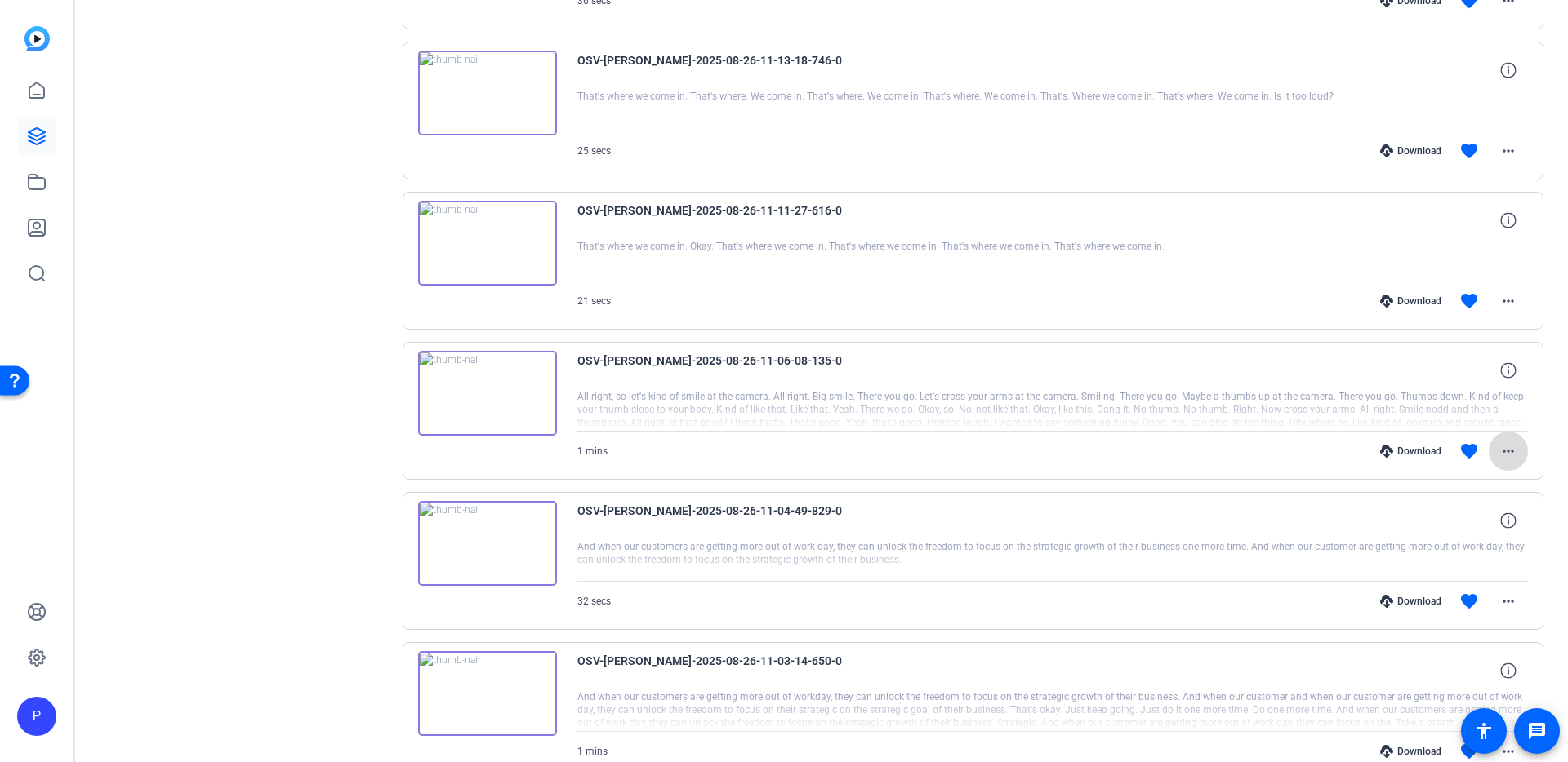
click at [1504, 449] on mat-icon "more_horiz" at bounding box center [1509, 452] width 20 height 20
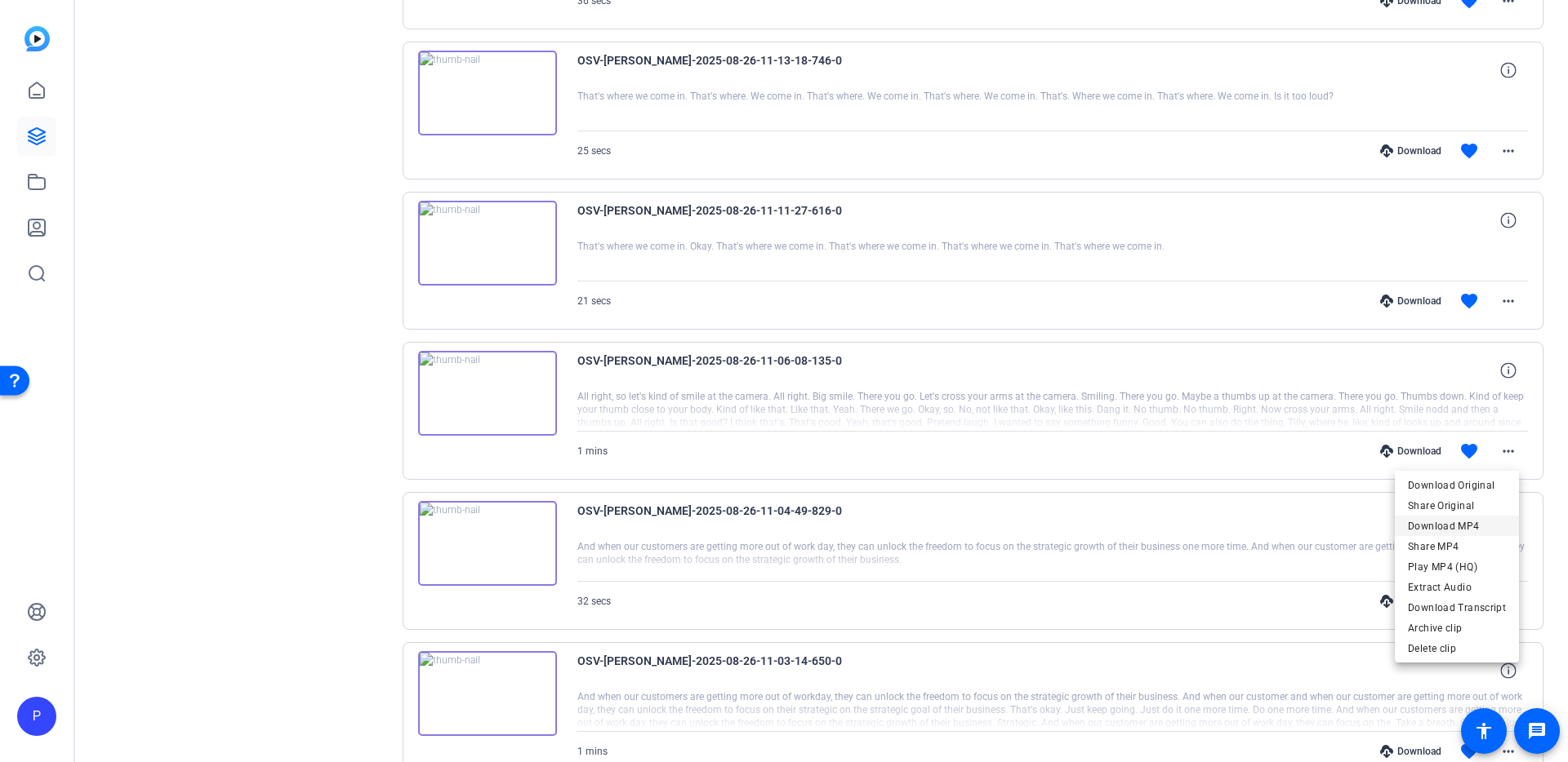
click at [1471, 527] on span "Download MP4" at bounding box center [1456, 527] width 98 height 20
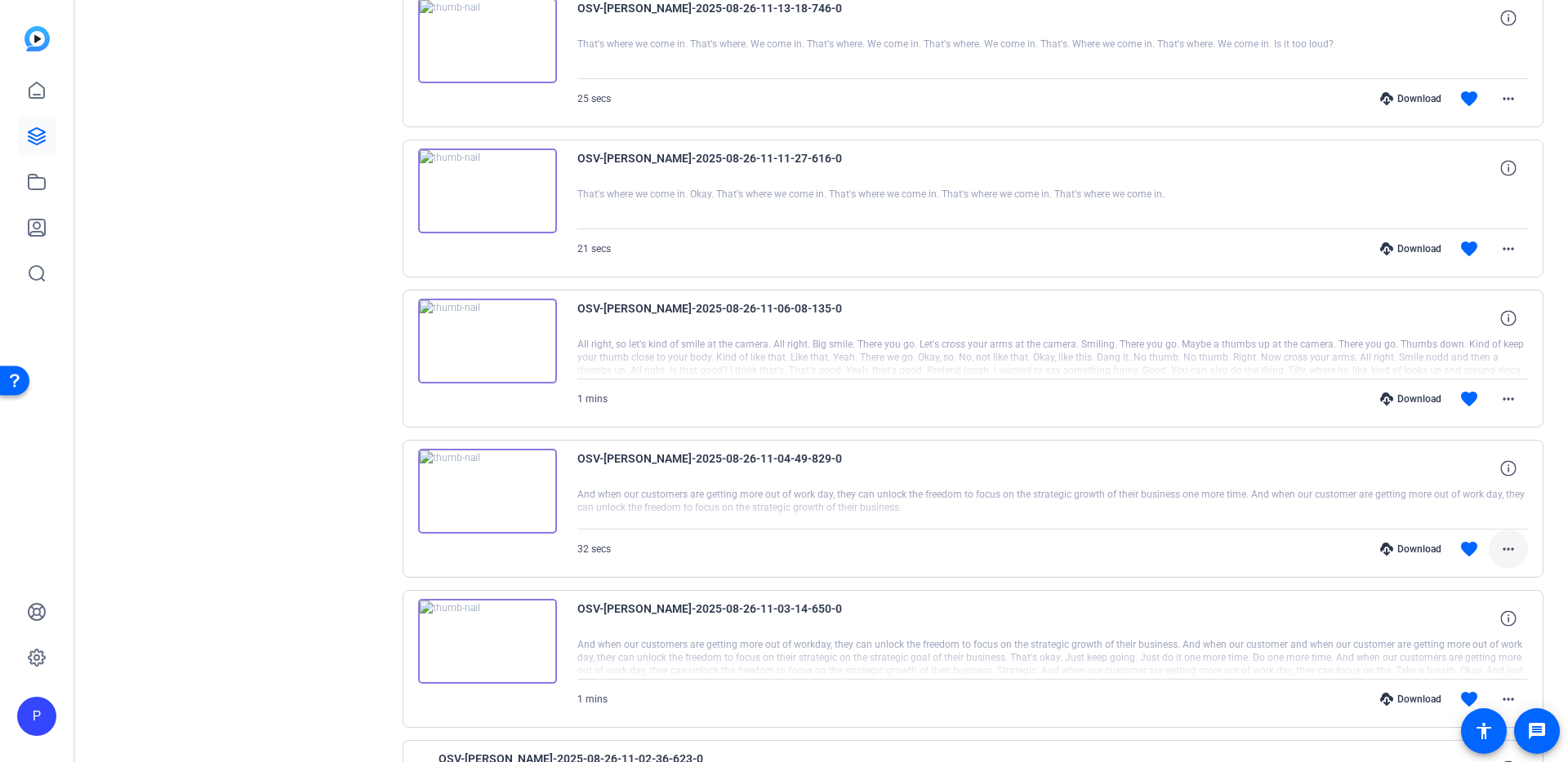
click at [1507, 551] on mat-icon "more_horiz" at bounding box center [1509, 550] width 20 height 20
click at [1476, 622] on span "Download MP4" at bounding box center [1456, 625] width 98 height 20
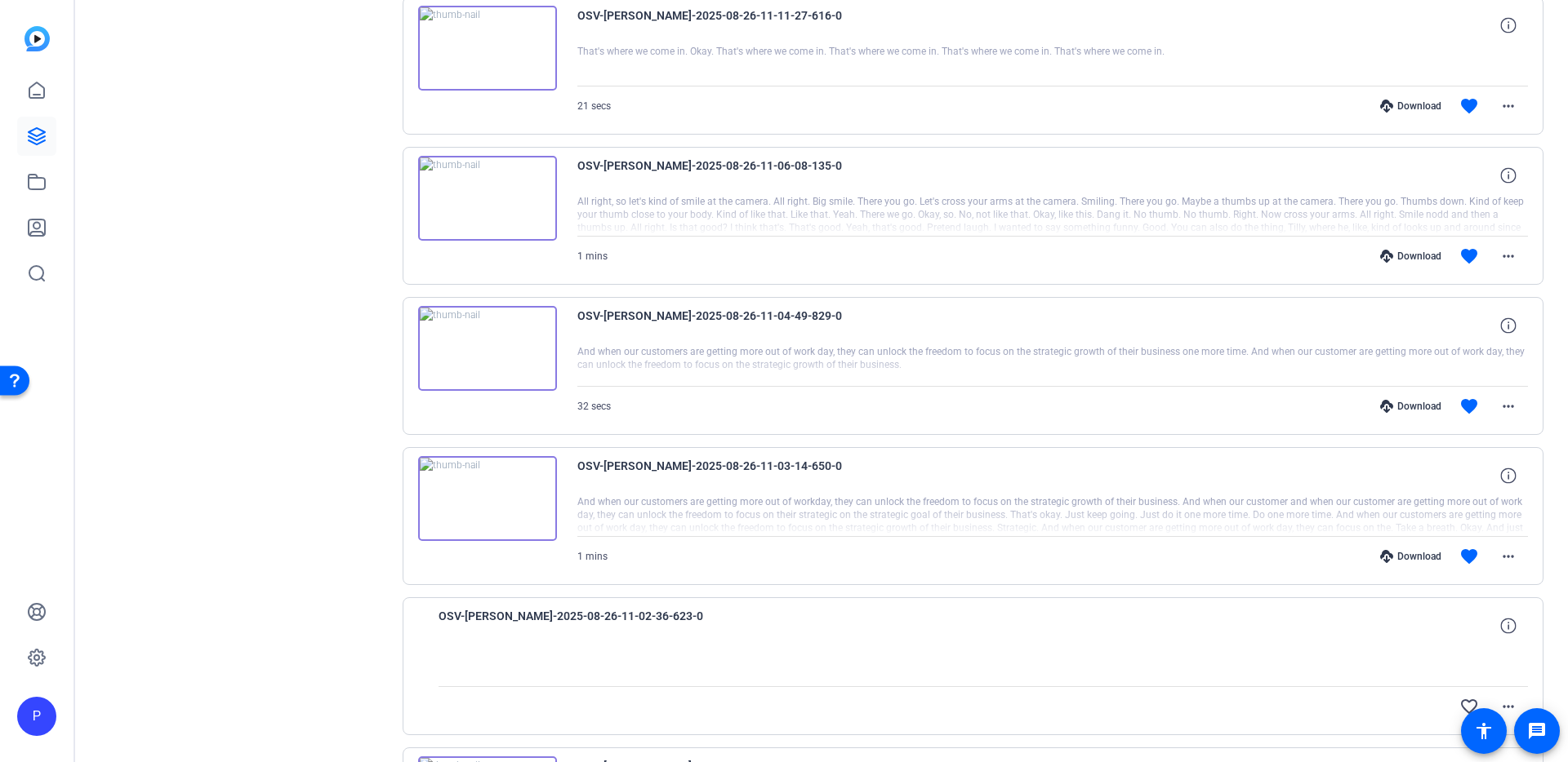
scroll to position [1260, 0]
click at [1502, 560] on mat-icon "more_horiz" at bounding box center [1509, 560] width 20 height 20
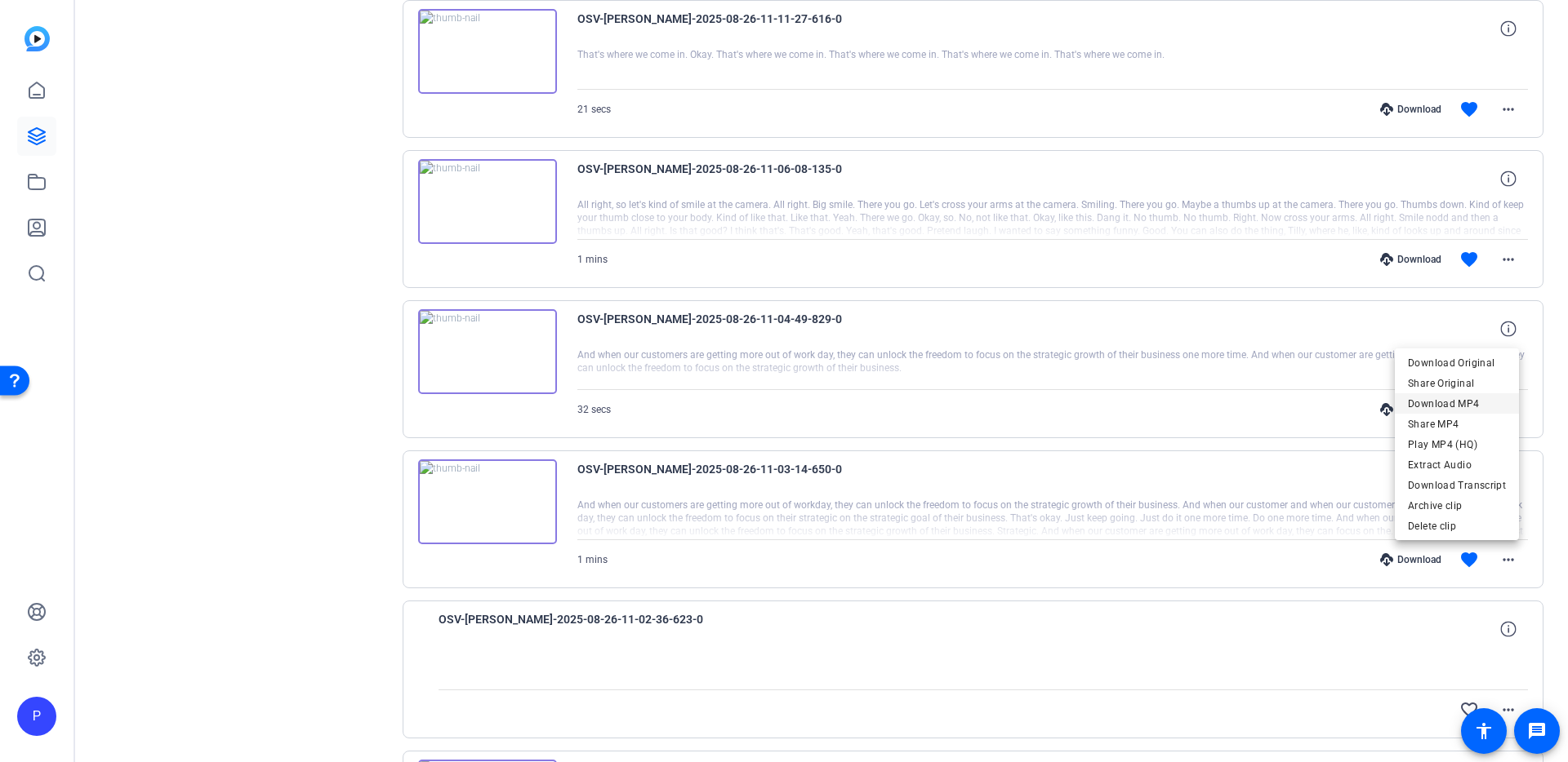
click at [1465, 400] on span "Download MP4" at bounding box center [1456, 404] width 98 height 20
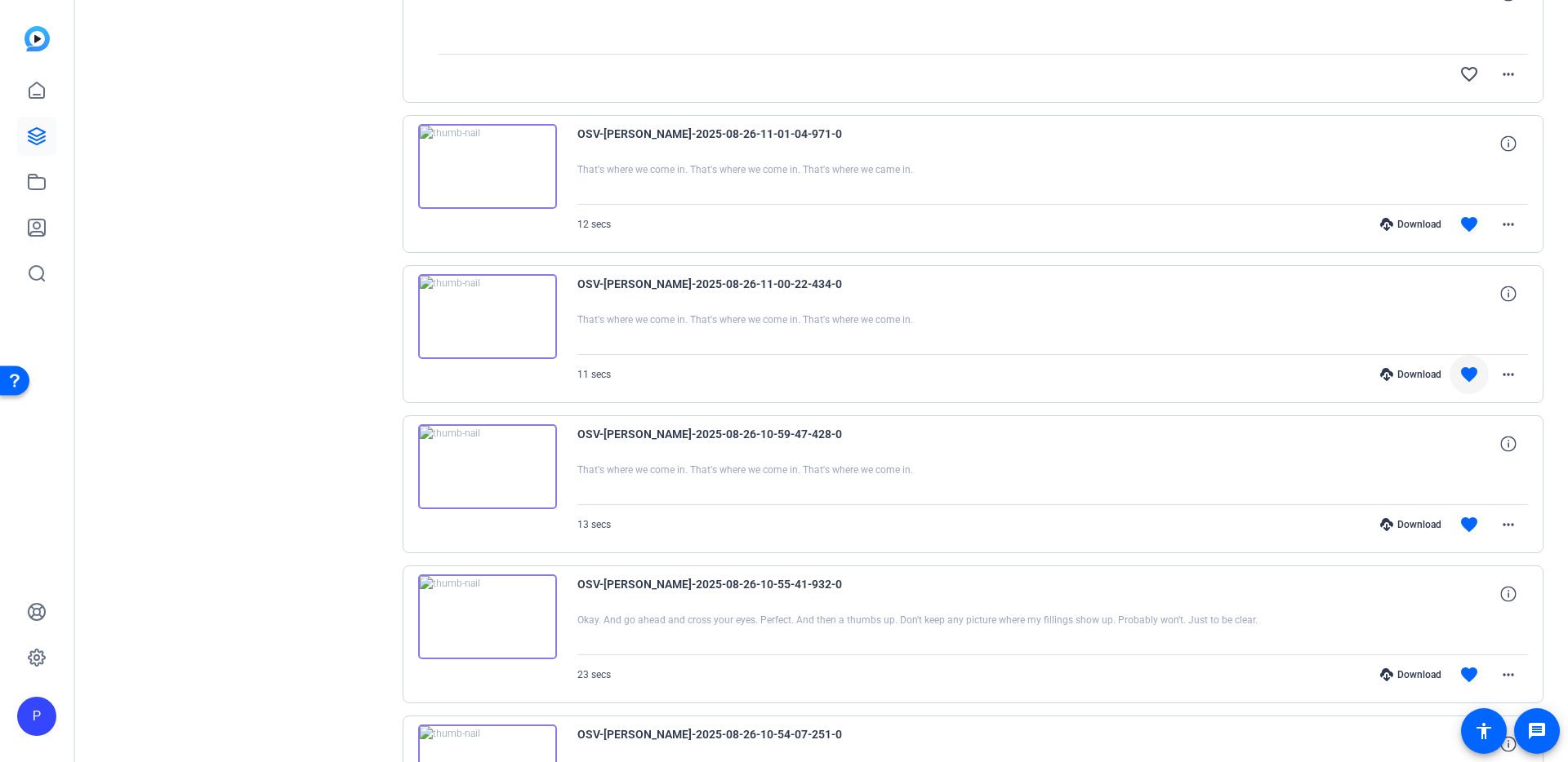
scroll to position [1886, 0]
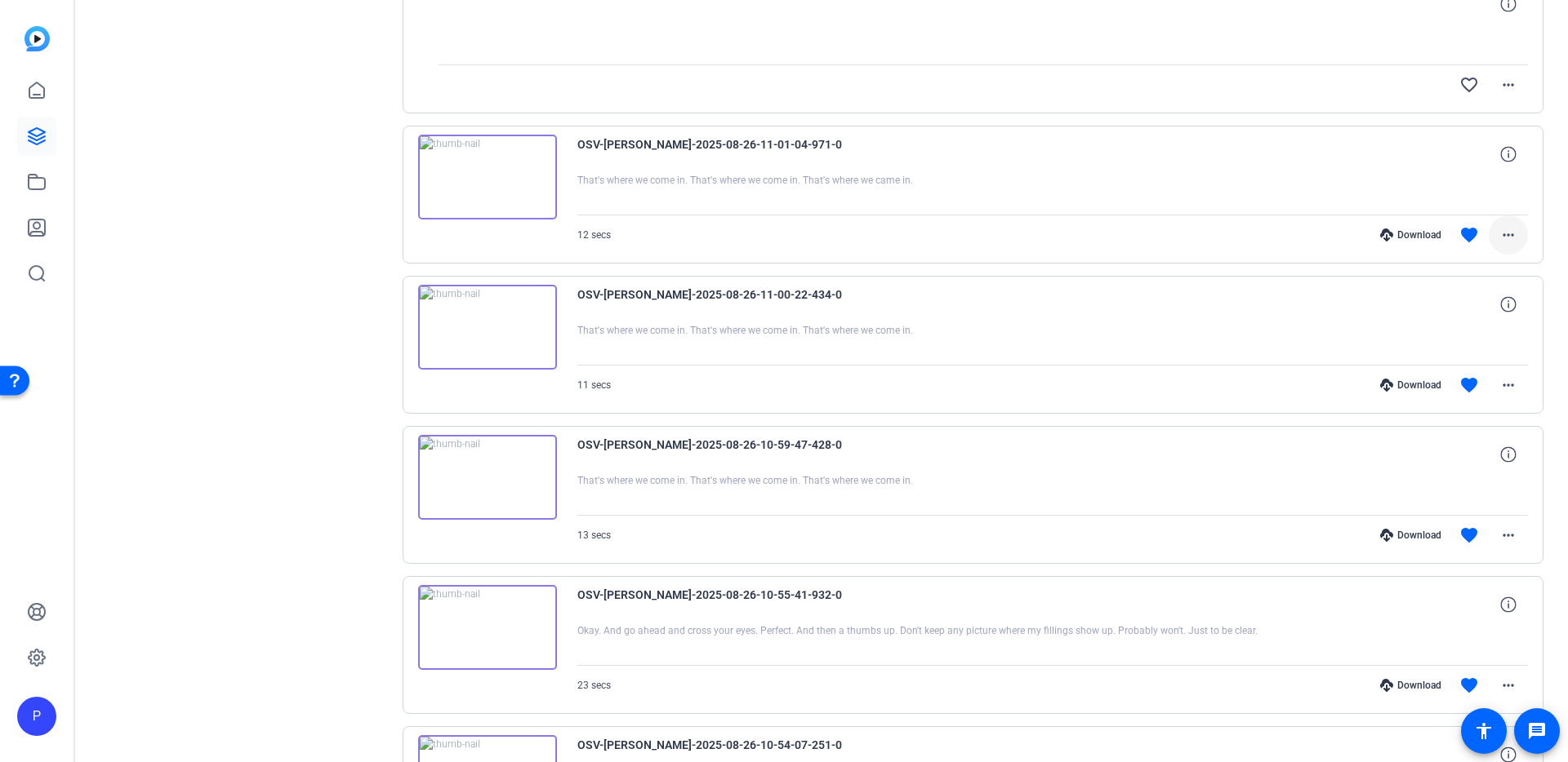
click at [1501, 238] on mat-icon "more_horiz" at bounding box center [1509, 235] width 20 height 20
click at [1477, 307] on span "Download MP4" at bounding box center [1456, 310] width 98 height 20
click at [1504, 384] on mat-icon "more_horiz" at bounding box center [1509, 385] width 20 height 20
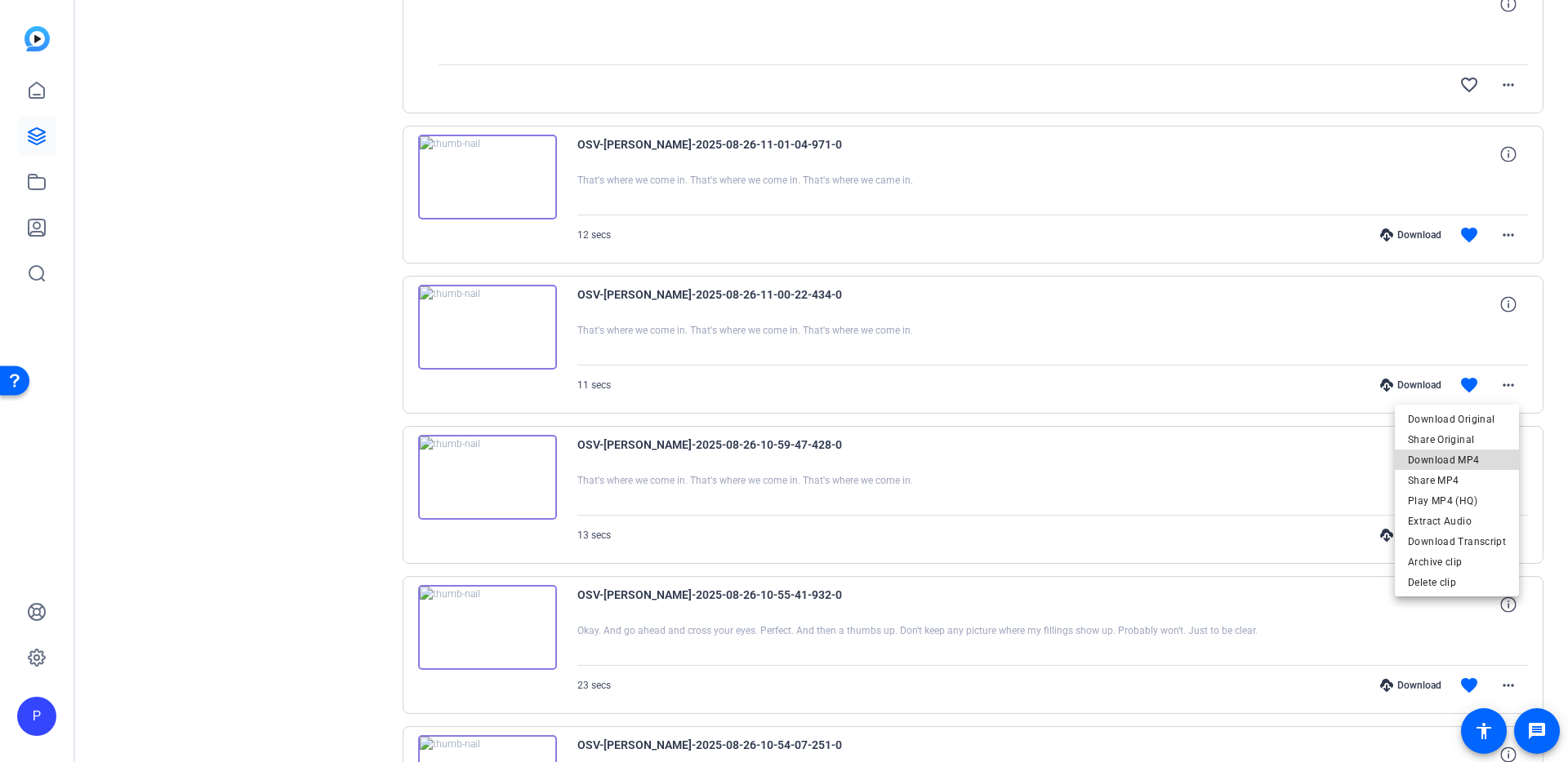
click at [1466, 459] on span "Download MP4" at bounding box center [1456, 461] width 98 height 20
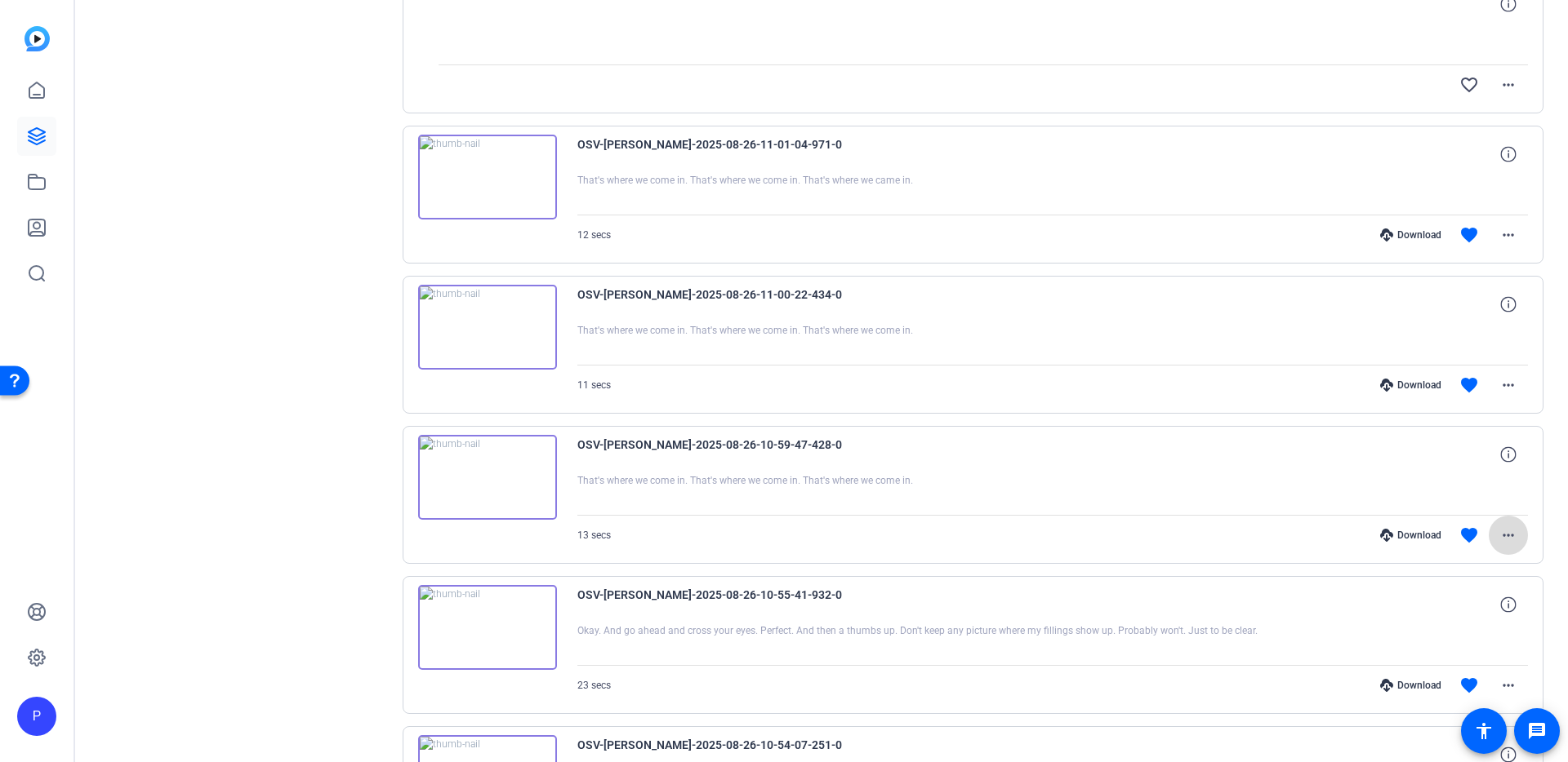
click at [1502, 536] on mat-icon "more_horiz" at bounding box center [1509, 536] width 20 height 20
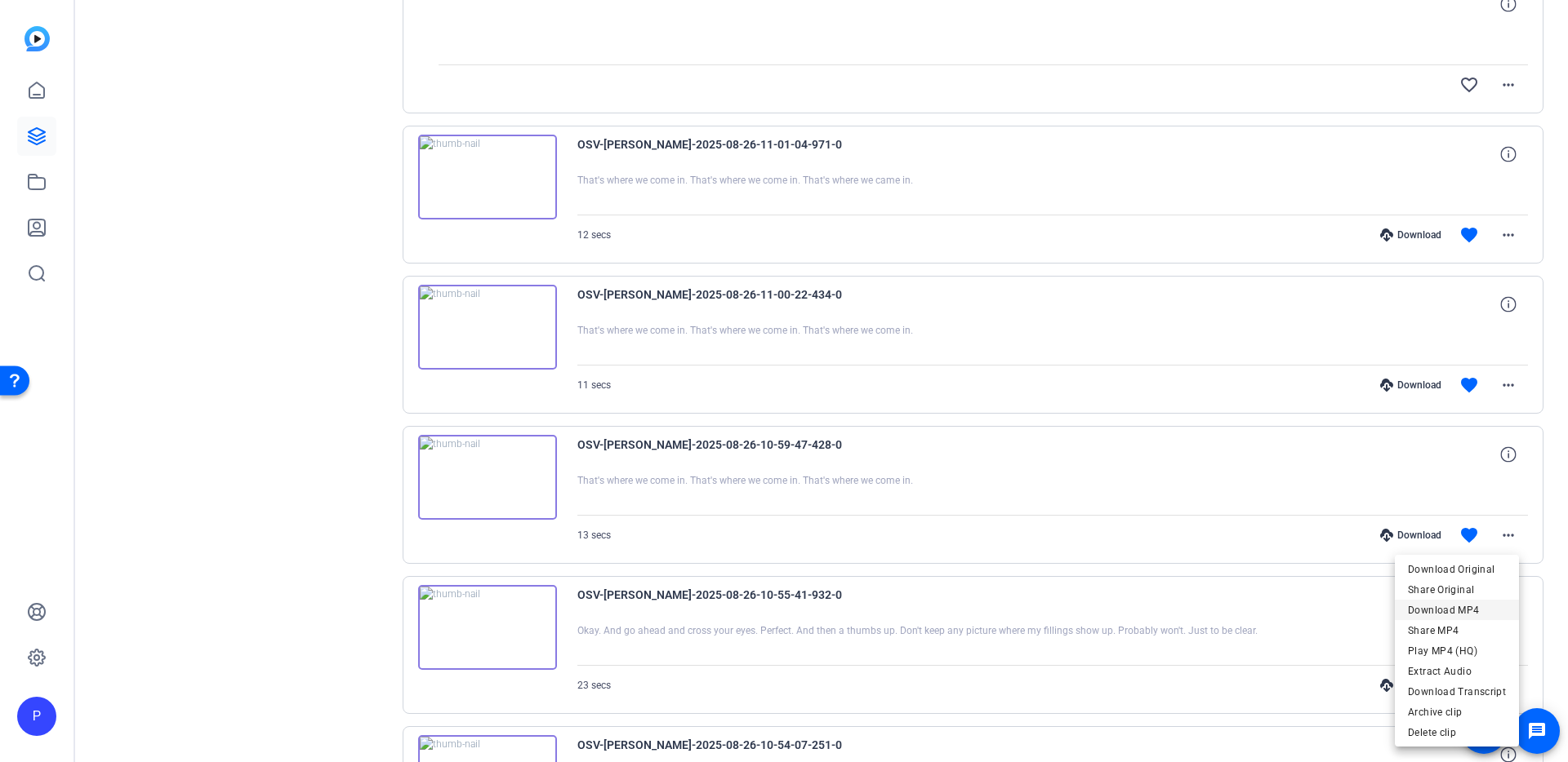
click at [1477, 611] on span "Download MP4" at bounding box center [1456, 611] width 98 height 20
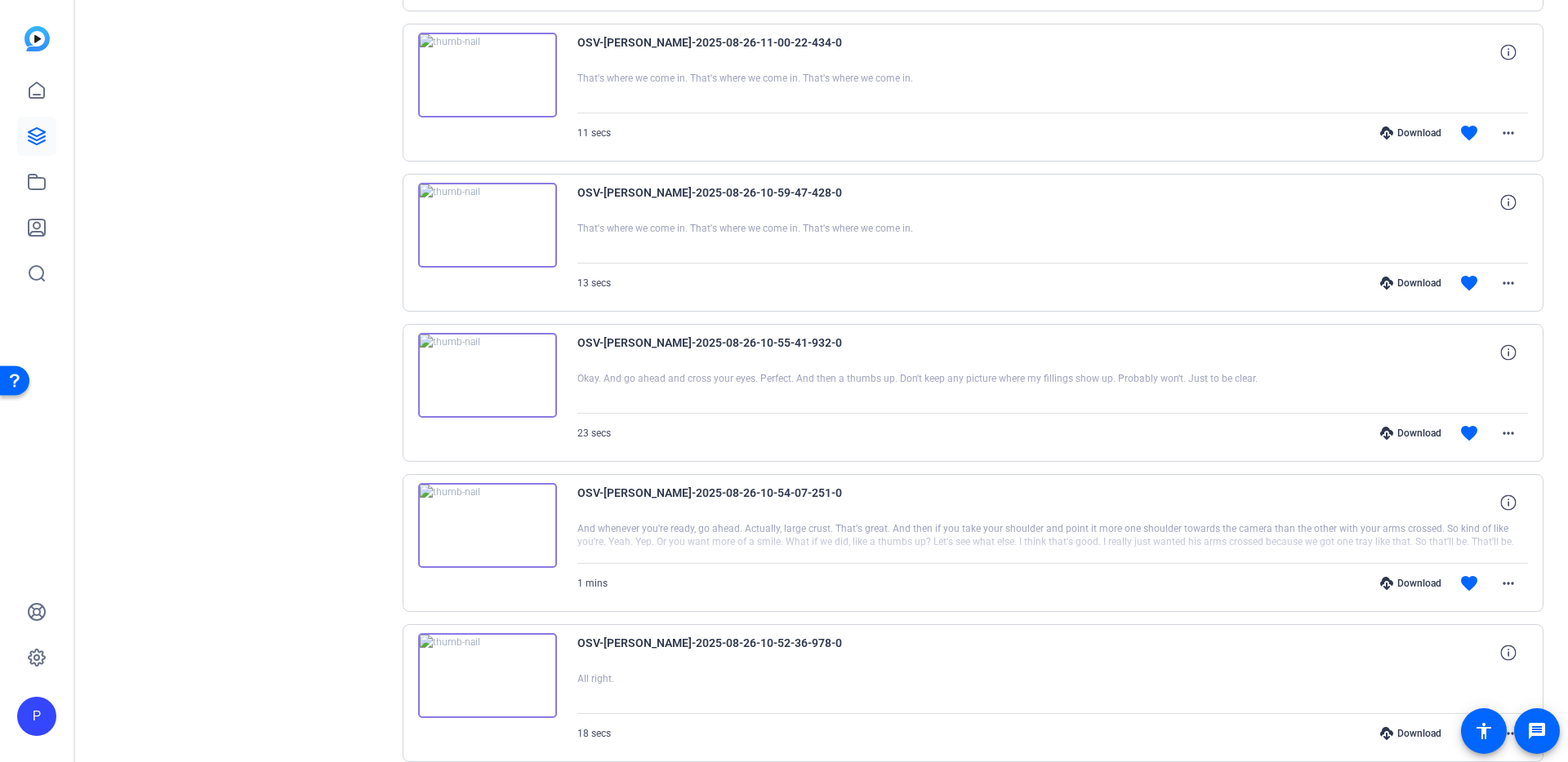
scroll to position [2216, 0]
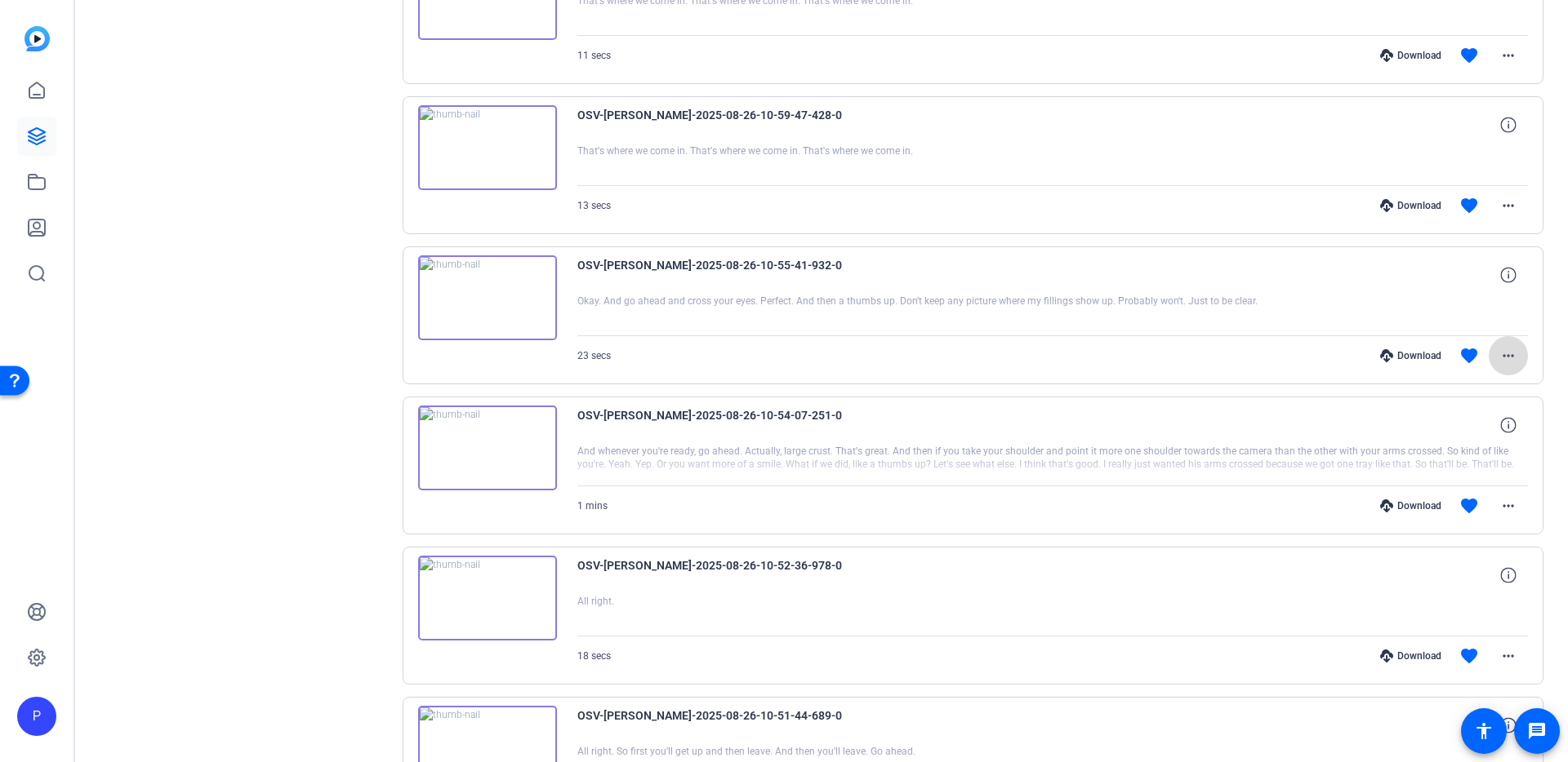
click at [1502, 356] on mat-icon "more_horiz" at bounding box center [1509, 356] width 20 height 20
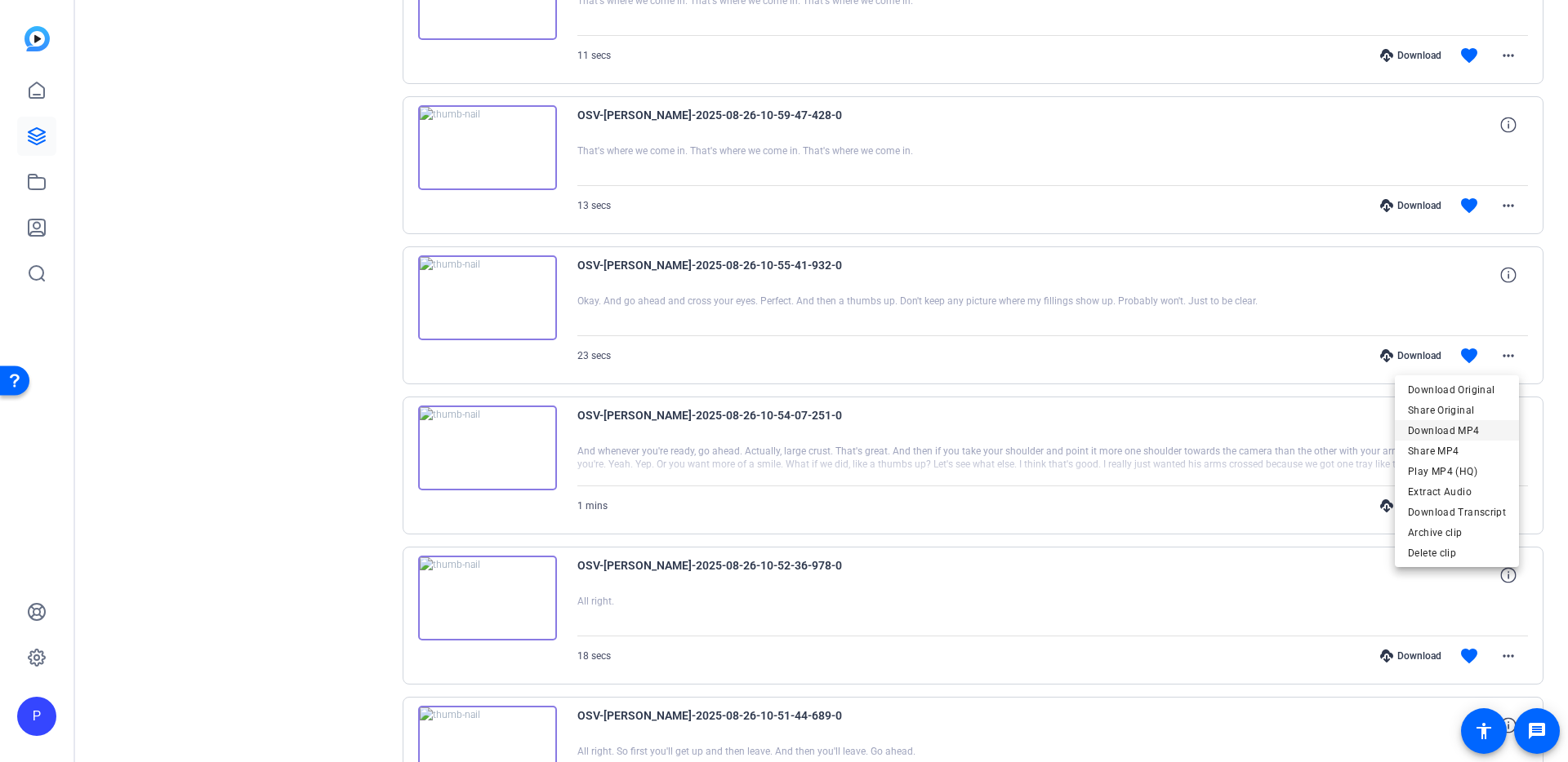
click at [1480, 428] on span "Download MP4" at bounding box center [1456, 431] width 98 height 20
click at [1500, 505] on mat-icon "more_horiz" at bounding box center [1509, 506] width 20 height 20
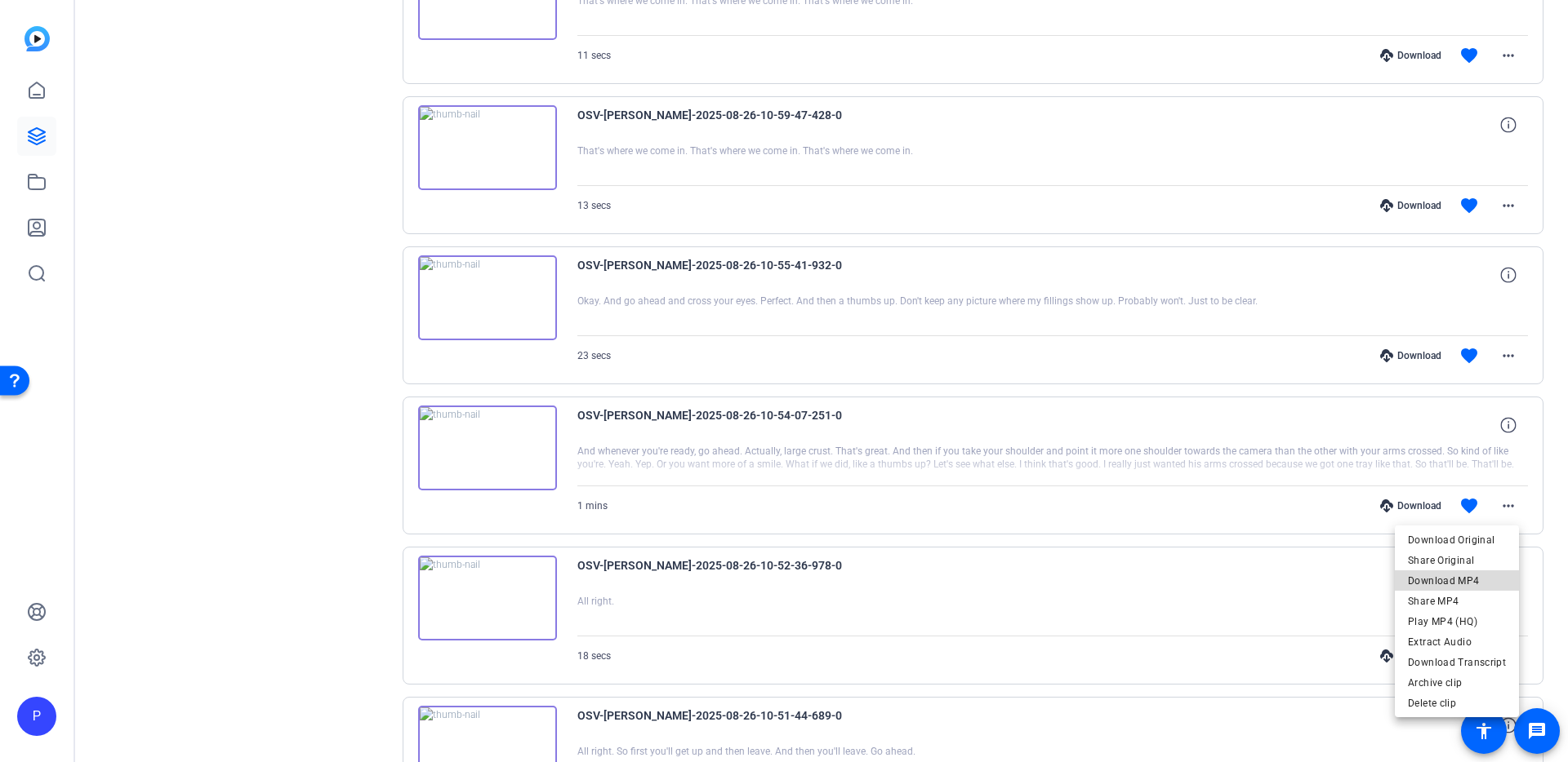
click at [1474, 580] on span "Download MP4" at bounding box center [1456, 581] width 98 height 20
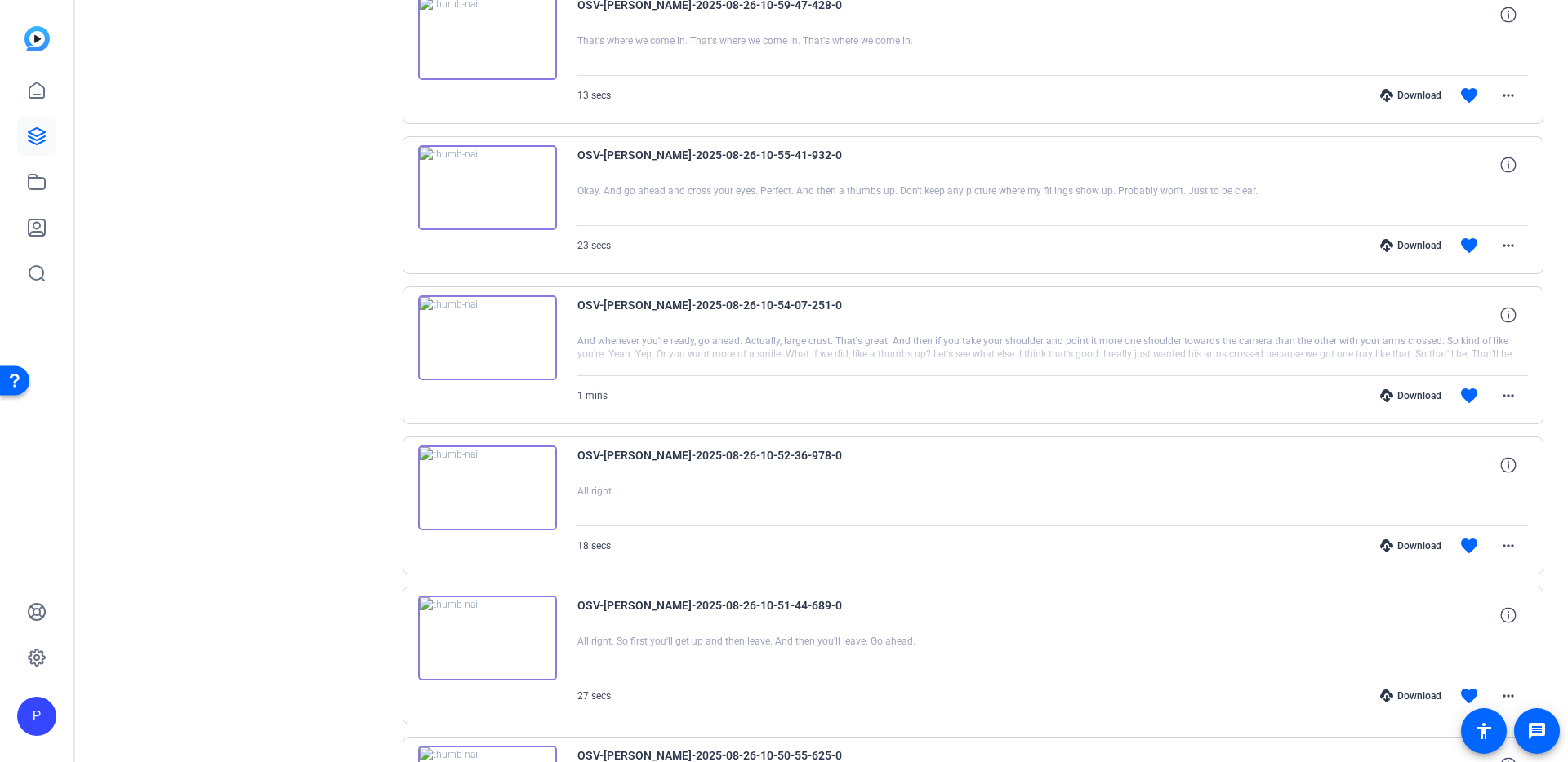
scroll to position [2329, 0]
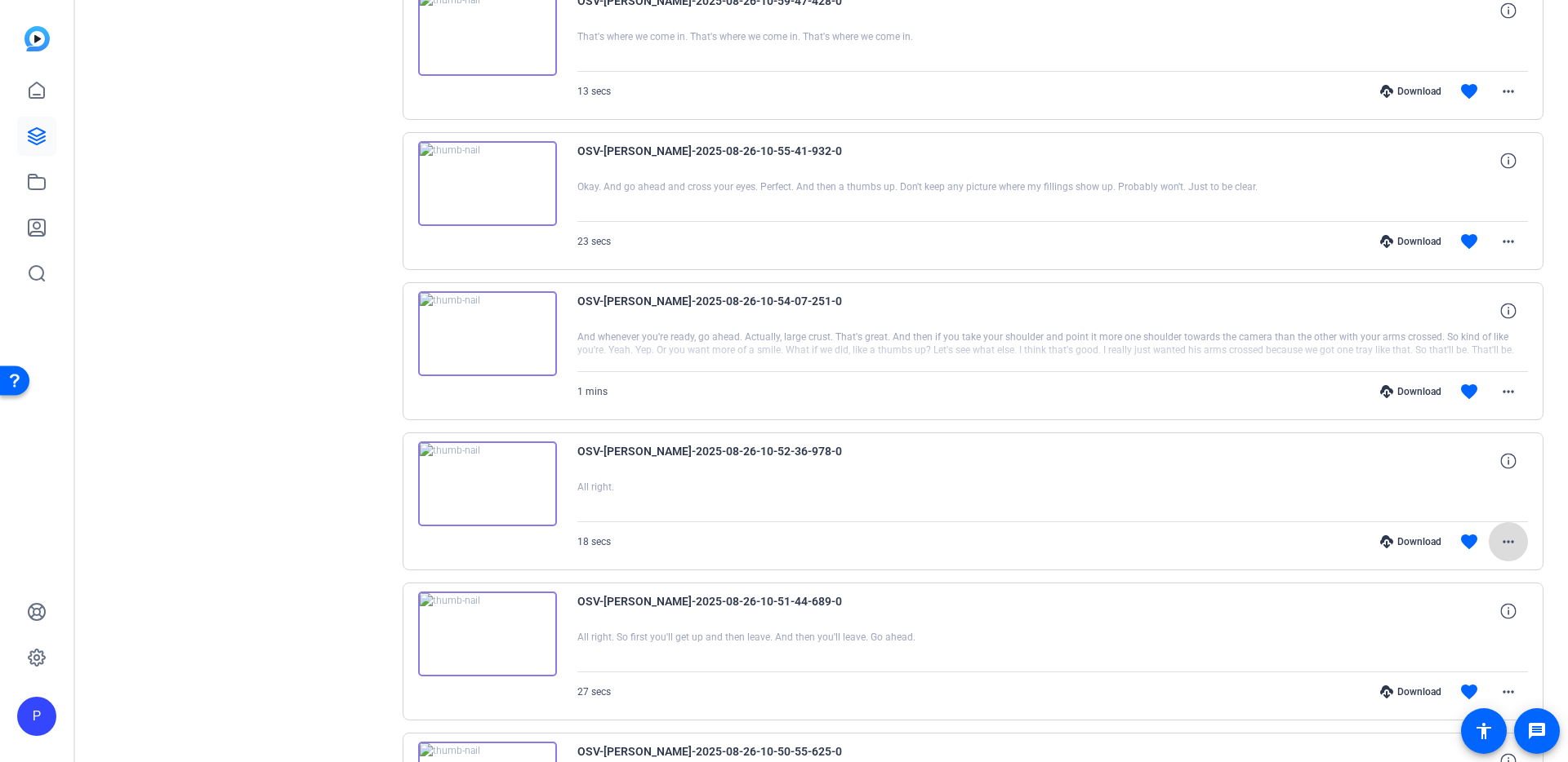
click at [1499, 542] on mat-icon "more_horiz" at bounding box center [1509, 543] width 20 height 20
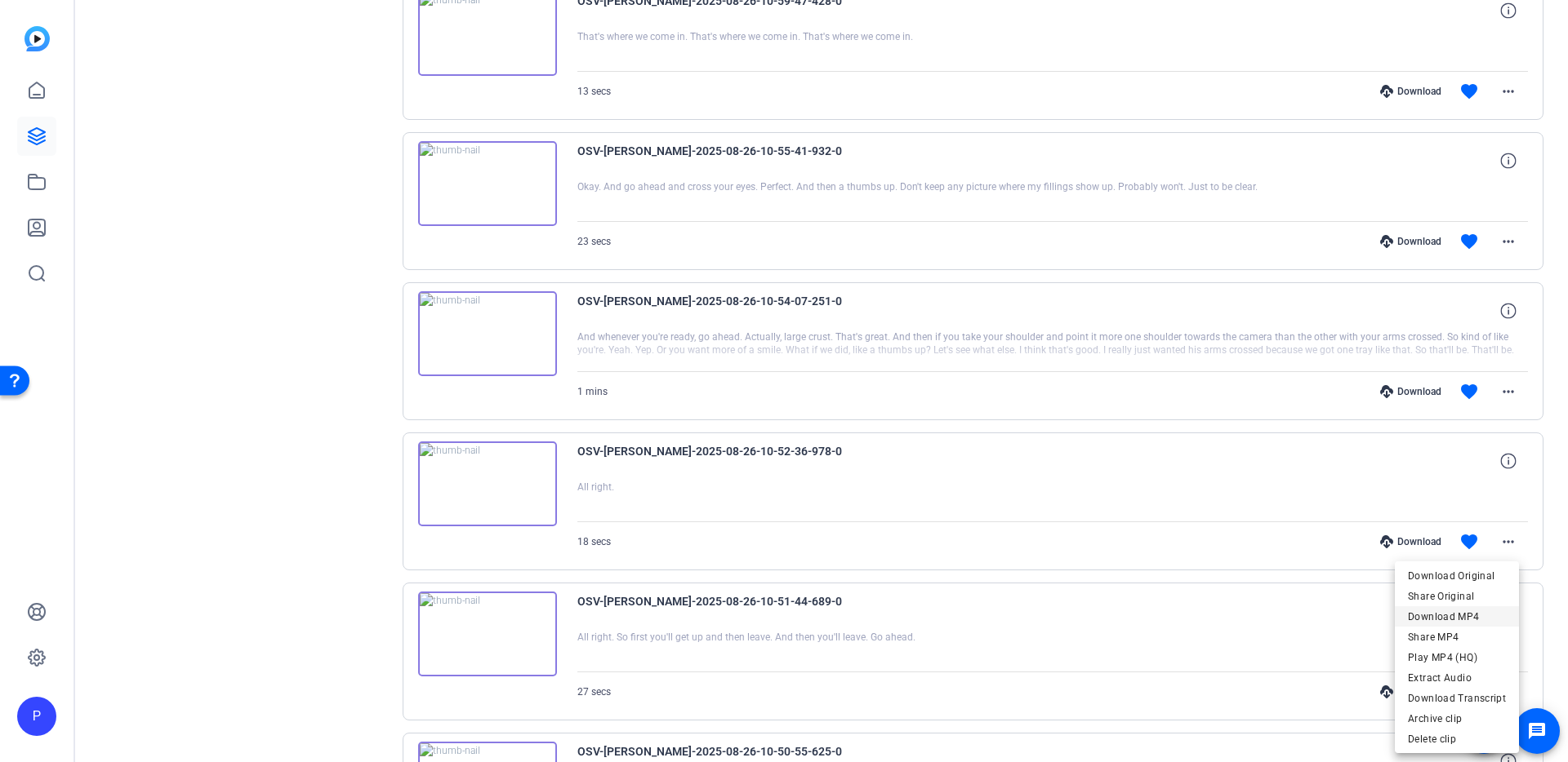
click at [1473, 617] on span "Download MP4" at bounding box center [1456, 618] width 98 height 20
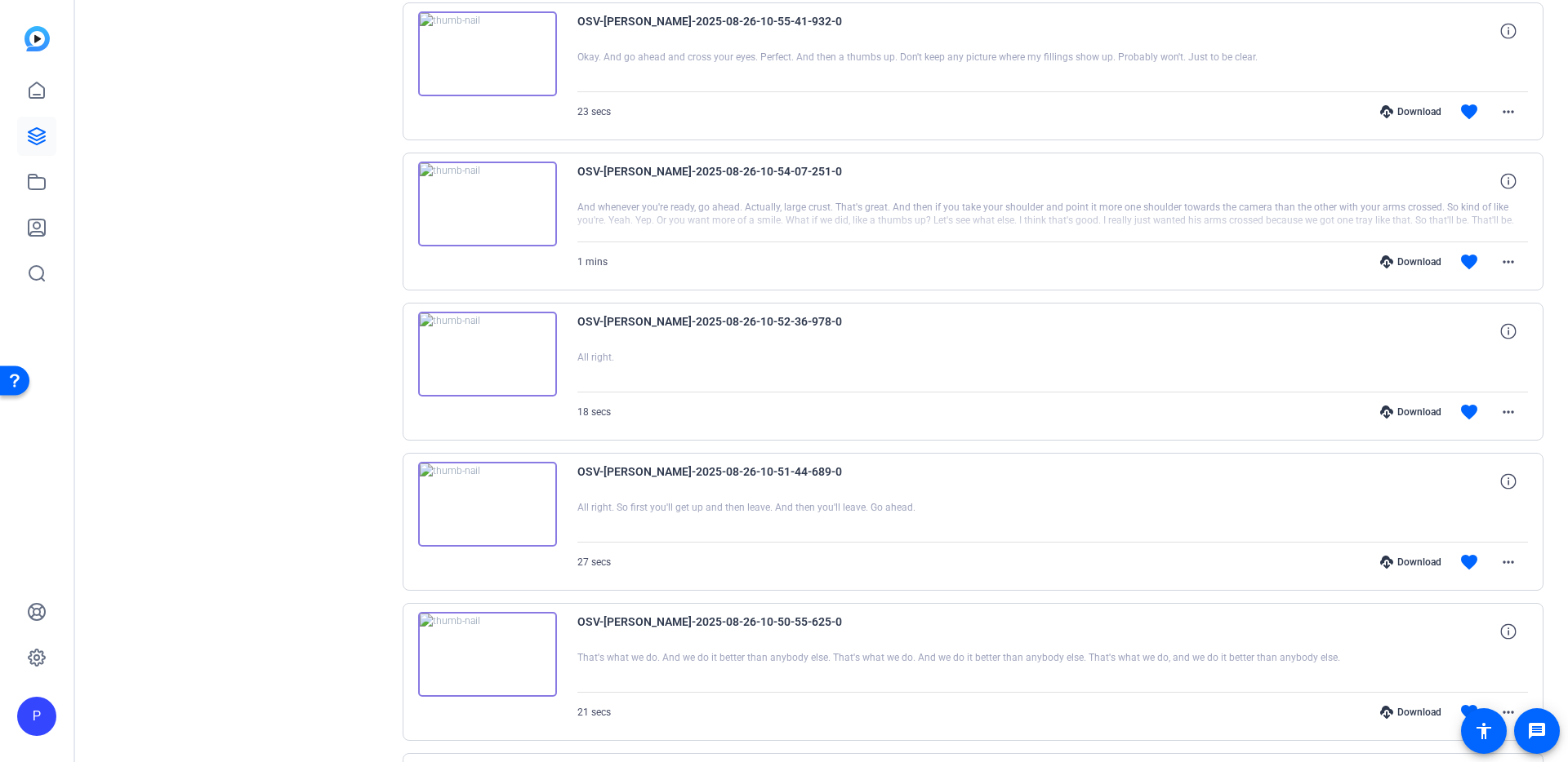
scroll to position [2456, 0]
click at [1507, 571] on mat-icon "more_horiz" at bounding box center [1509, 565] width 20 height 20
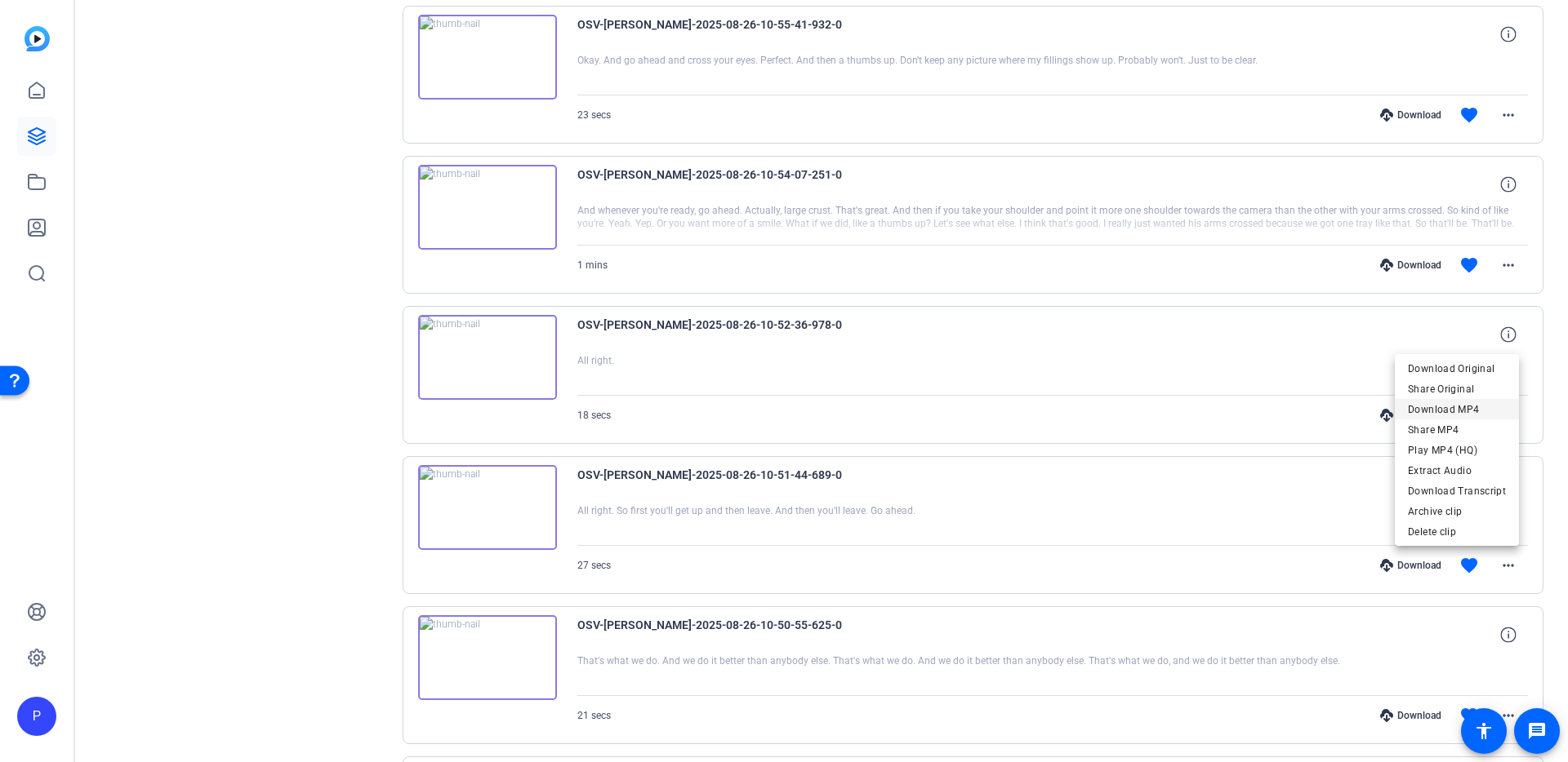
click at [1455, 411] on span "Download MP4" at bounding box center [1456, 410] width 98 height 20
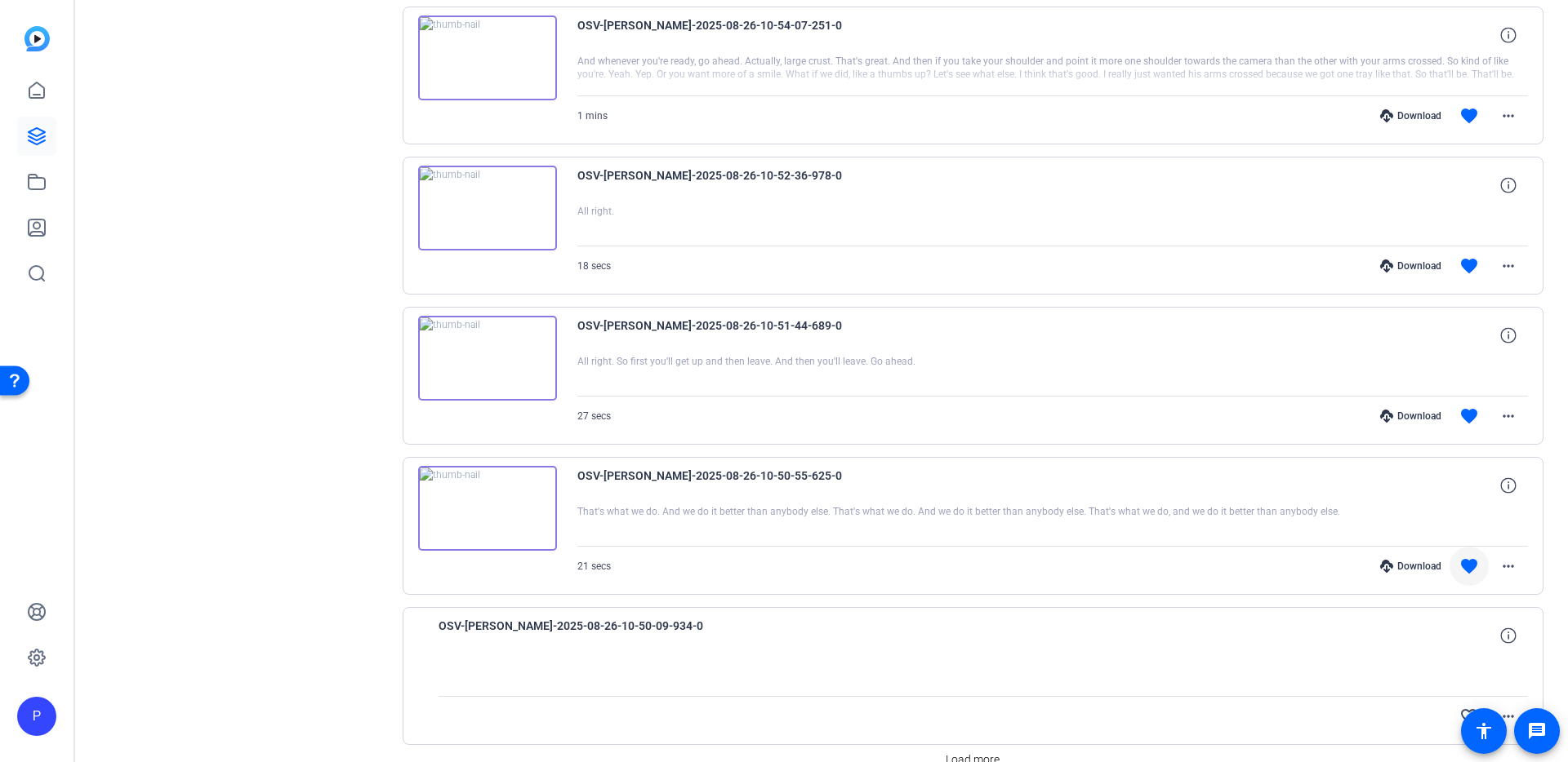
scroll to position [2660, 0]
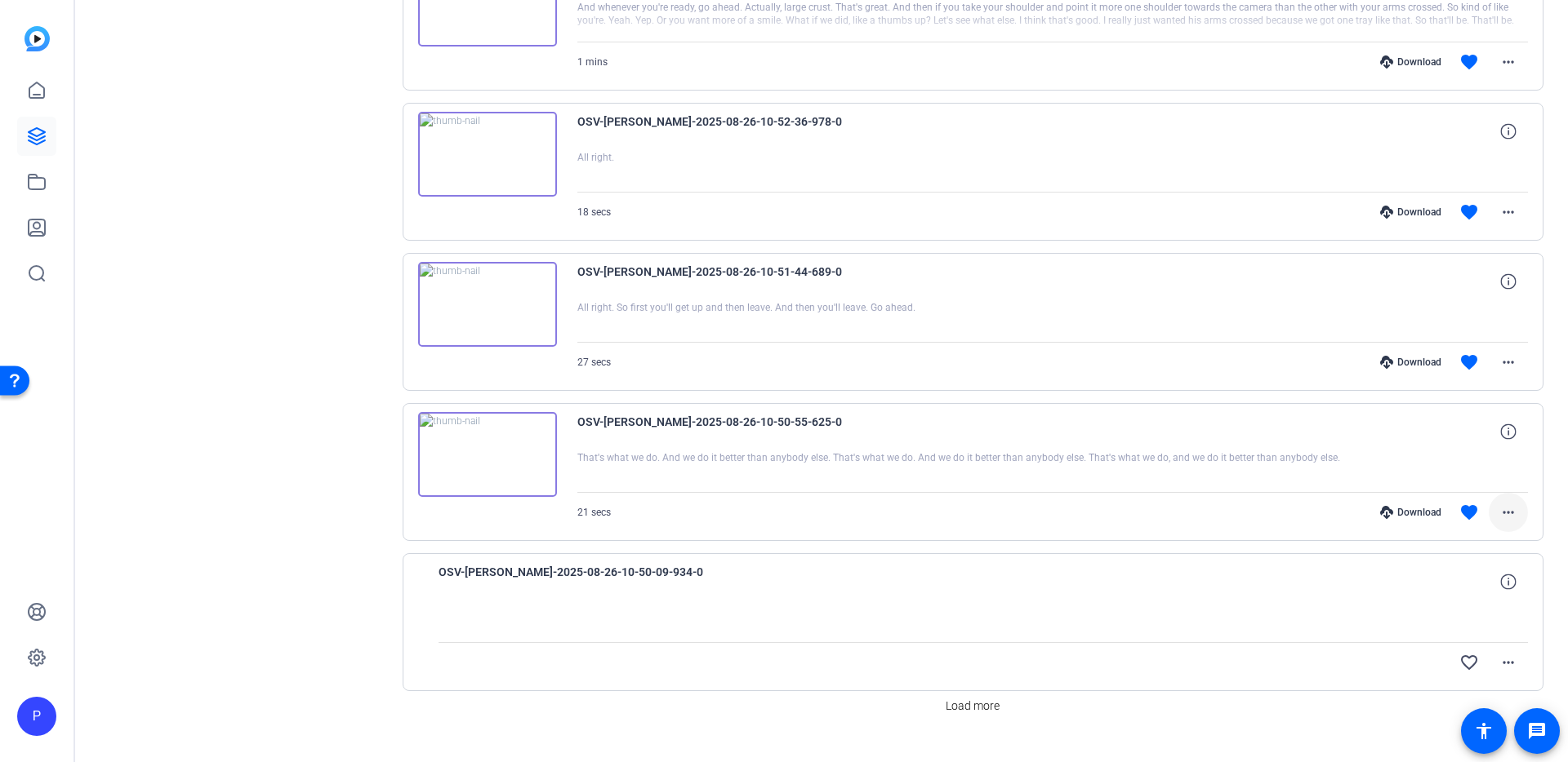
click at [1500, 512] on mat-icon "more_horiz" at bounding box center [1509, 513] width 20 height 20
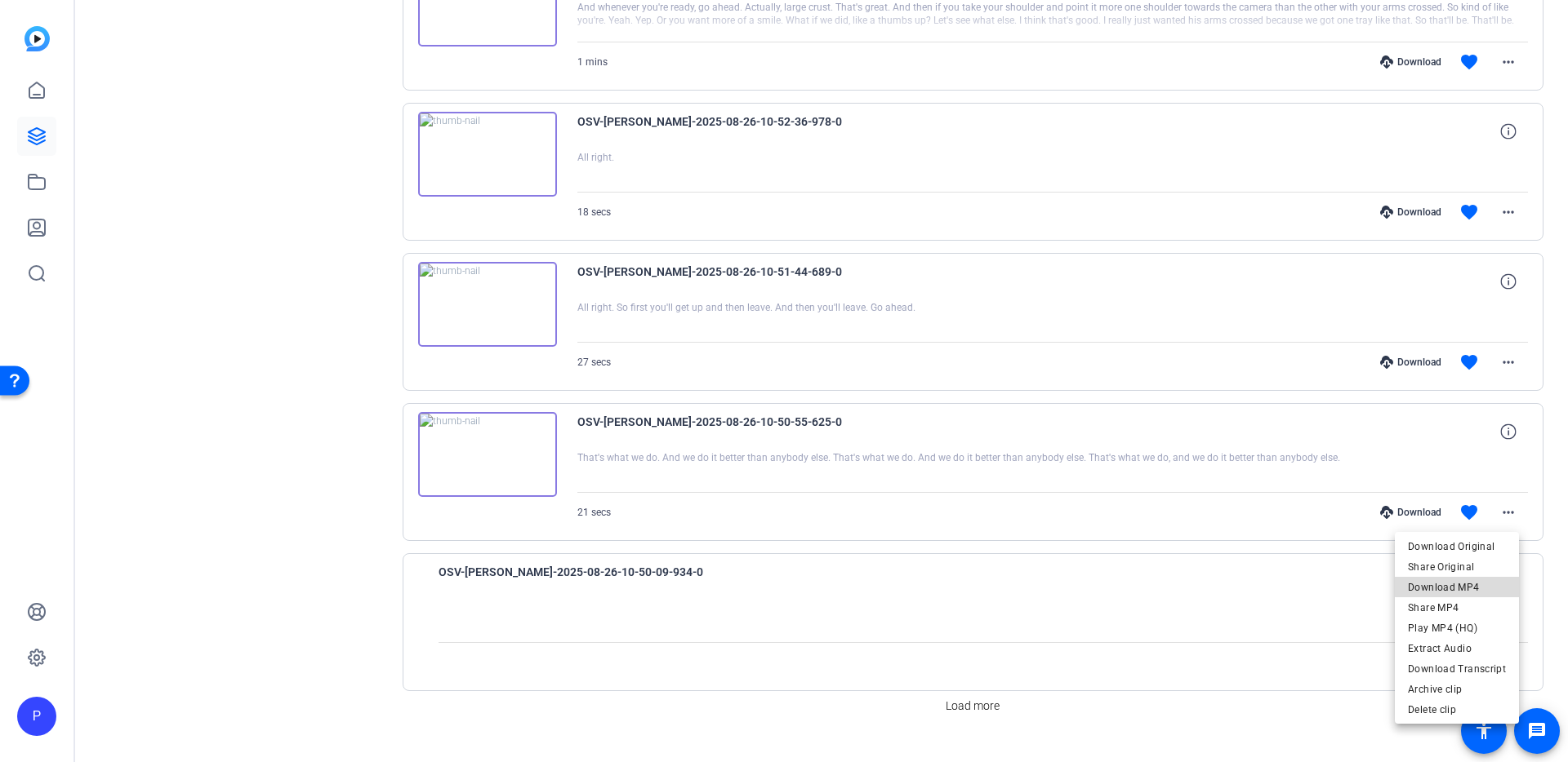
click at [1487, 585] on span "Download MP4" at bounding box center [1456, 588] width 98 height 20
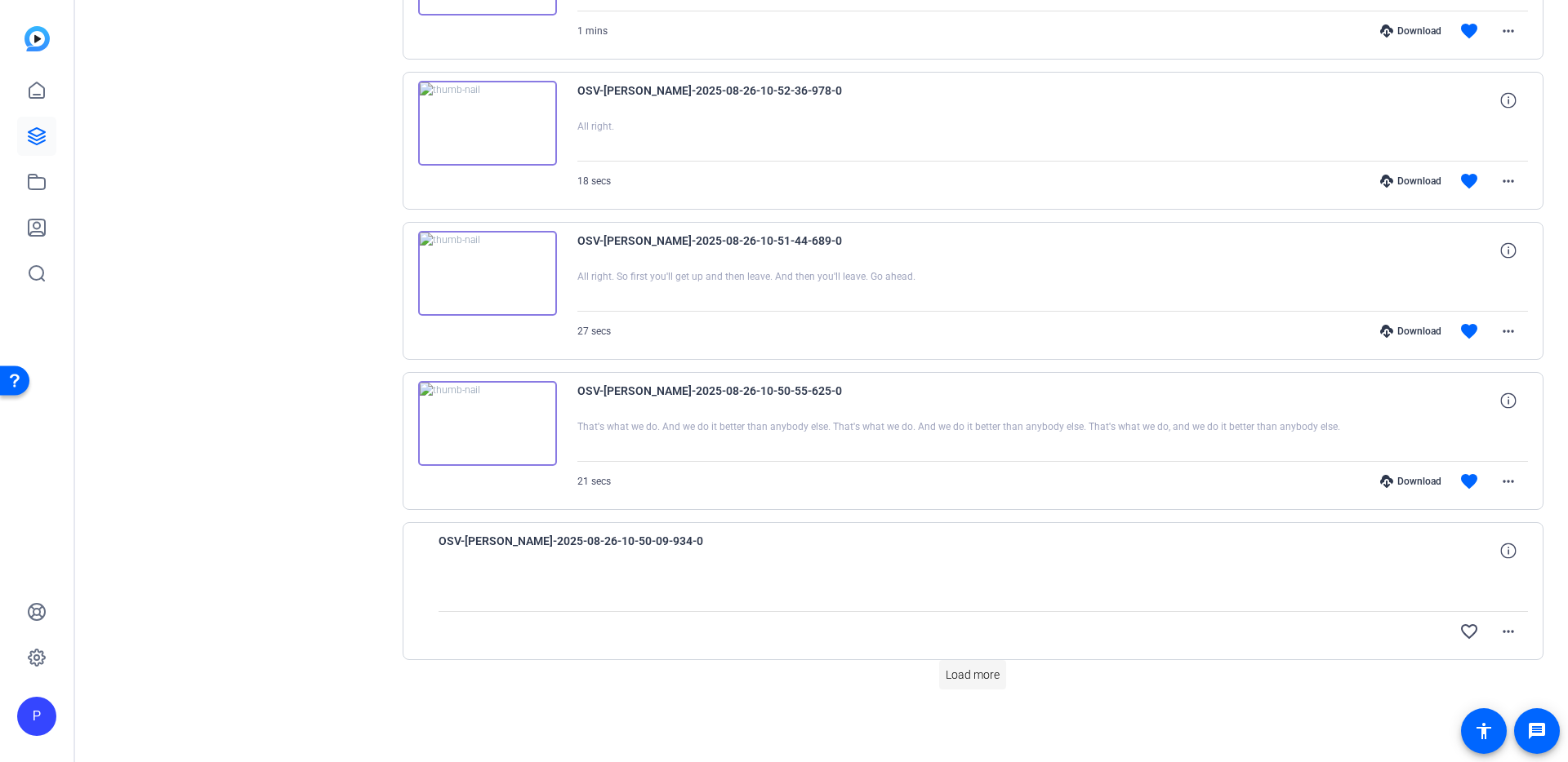
click at [970, 675] on span "Load more" at bounding box center [972, 675] width 54 height 17
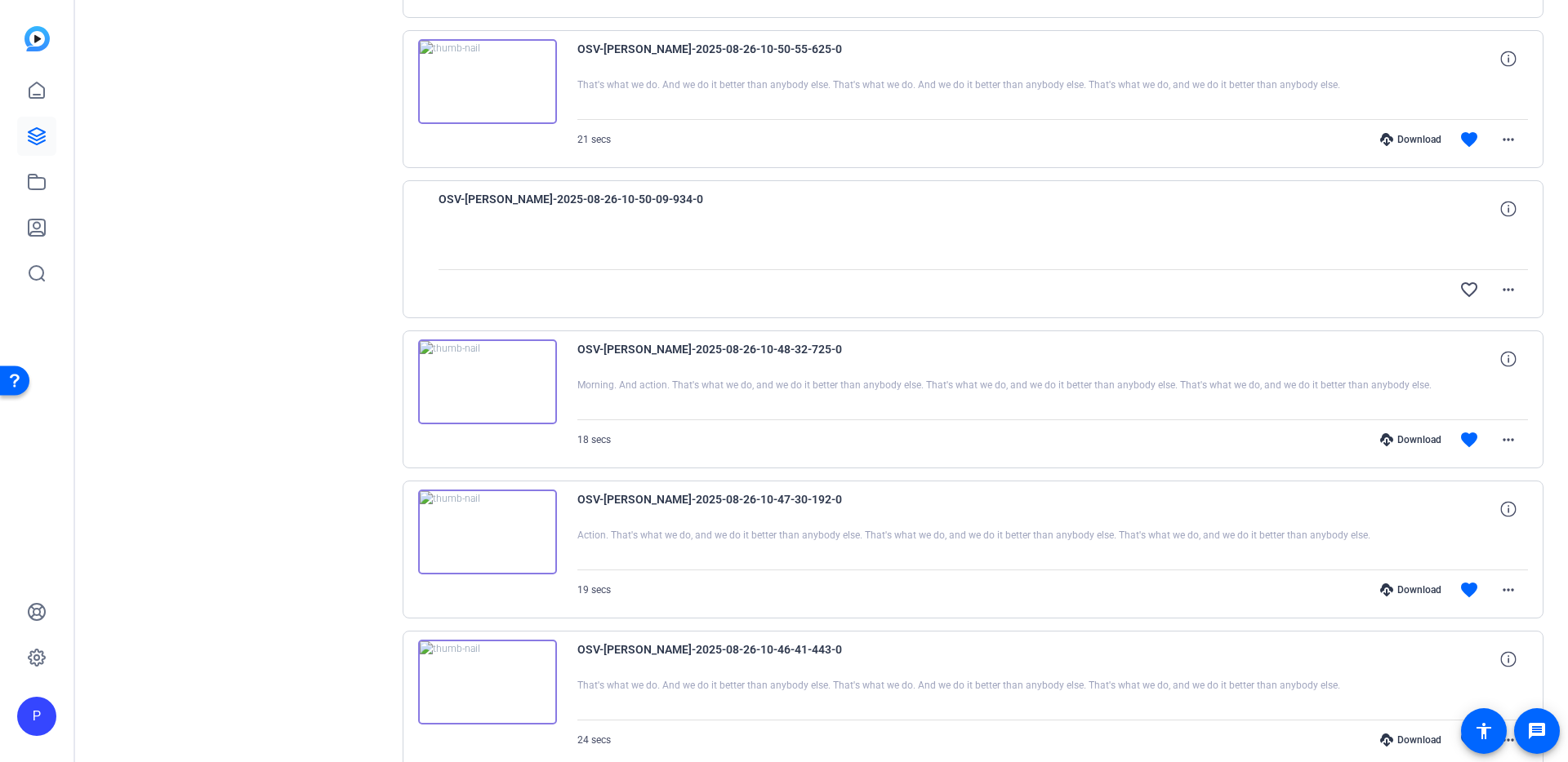
scroll to position [3085, 0]
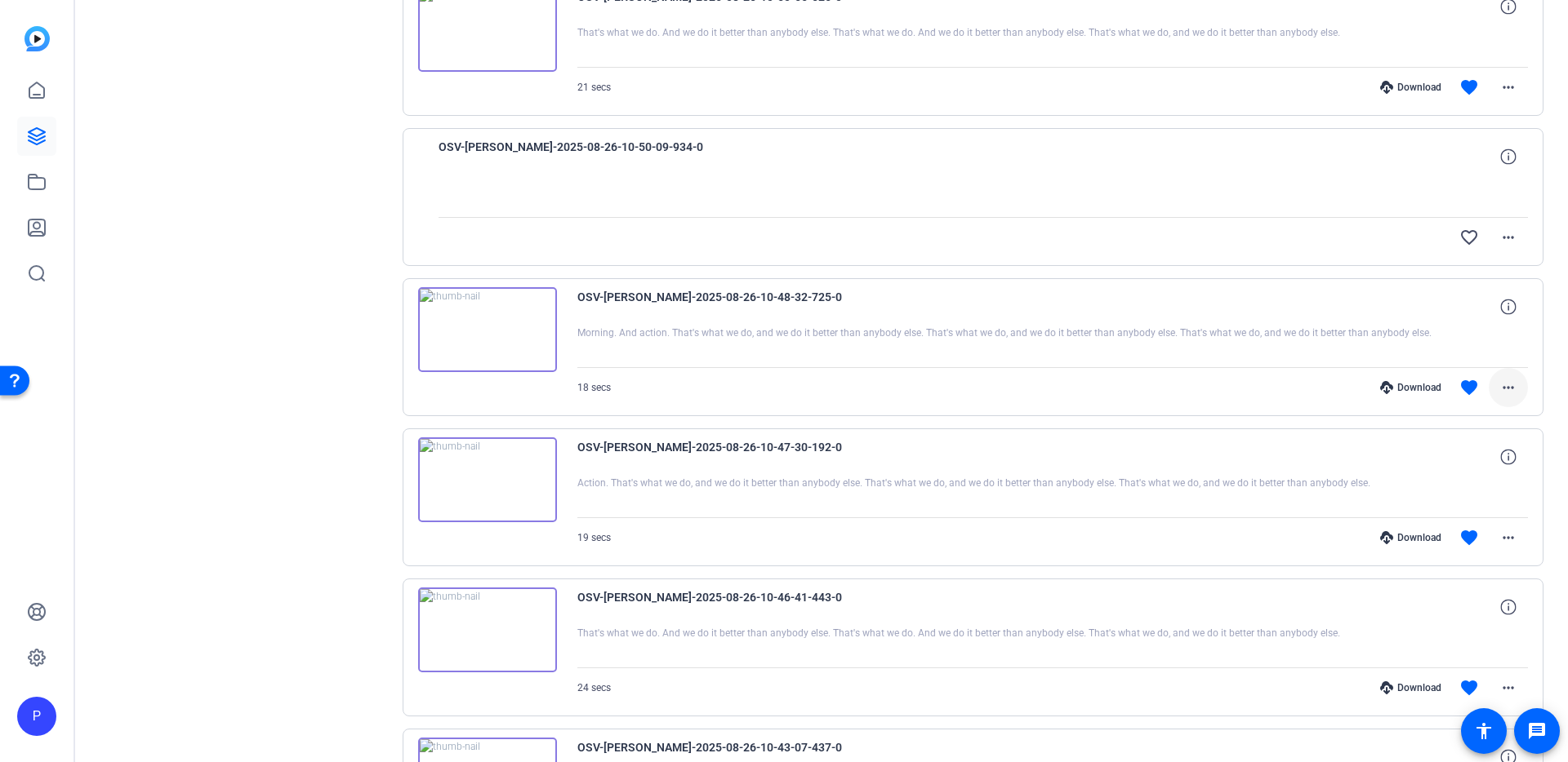
click at [1499, 389] on mat-icon "more_horiz" at bounding box center [1509, 387] width 20 height 20
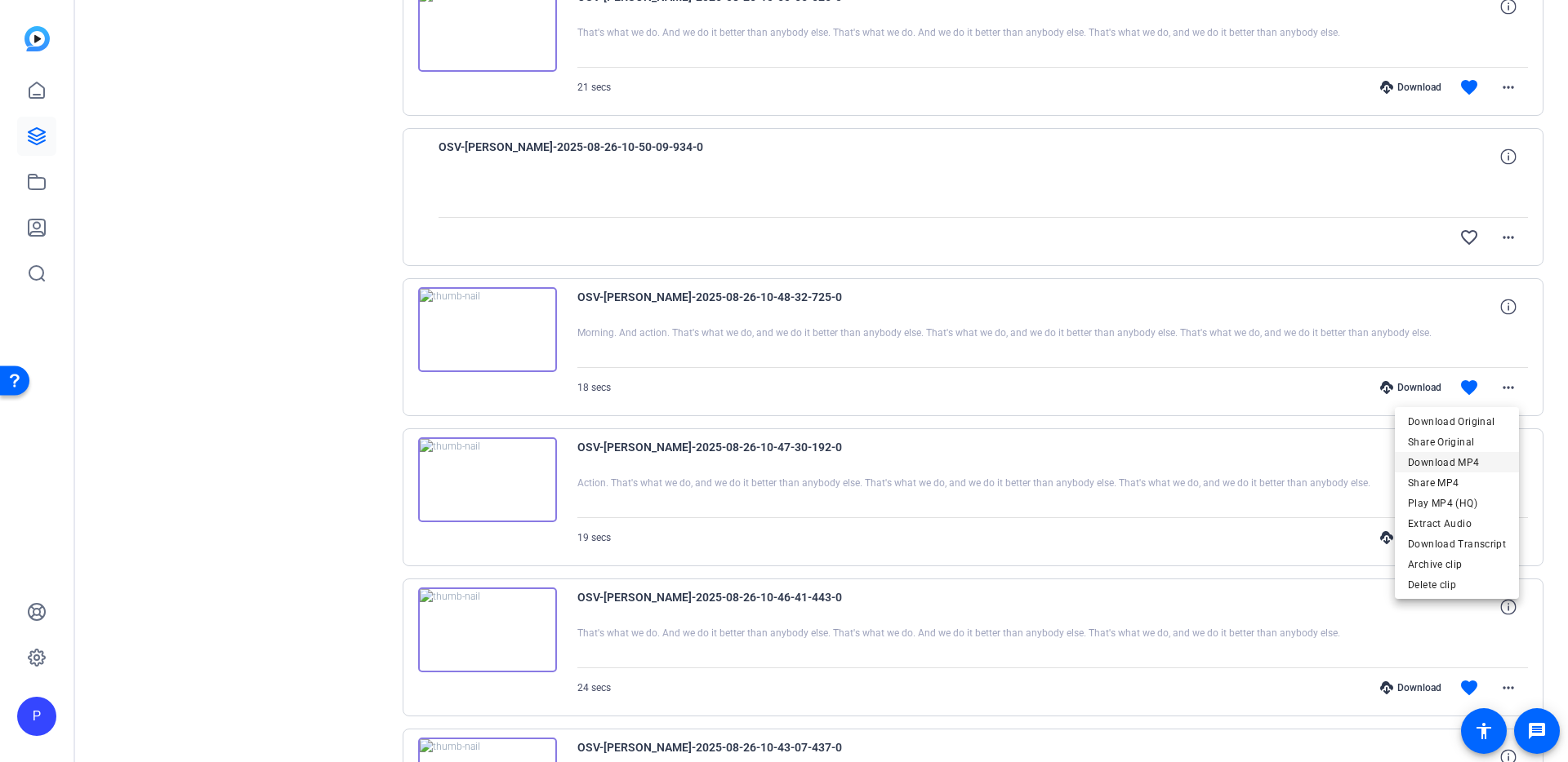
click at [1481, 462] on span "Download MP4" at bounding box center [1456, 463] width 98 height 20
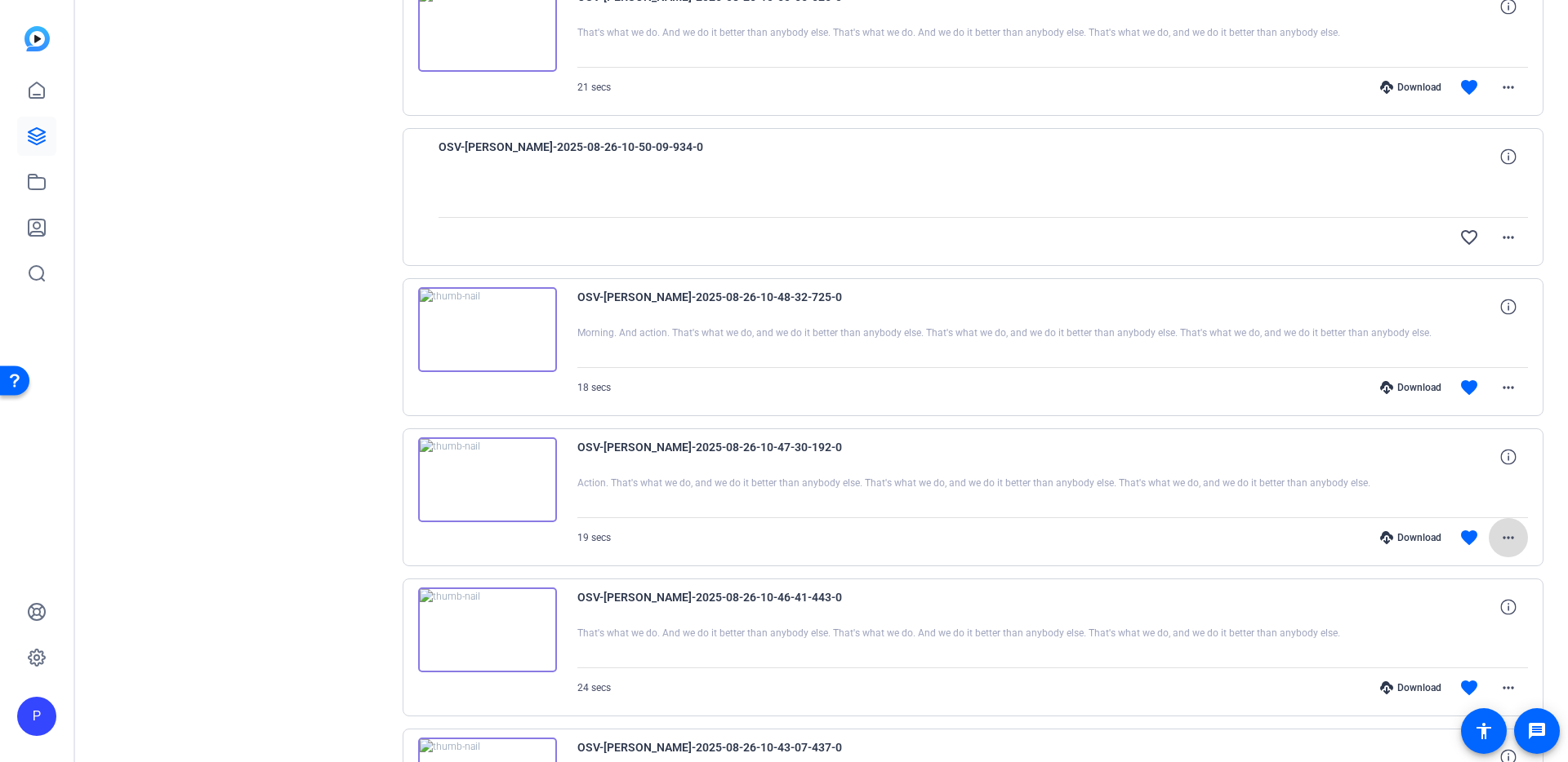
click at [1499, 535] on mat-icon "more_horiz" at bounding box center [1509, 538] width 20 height 20
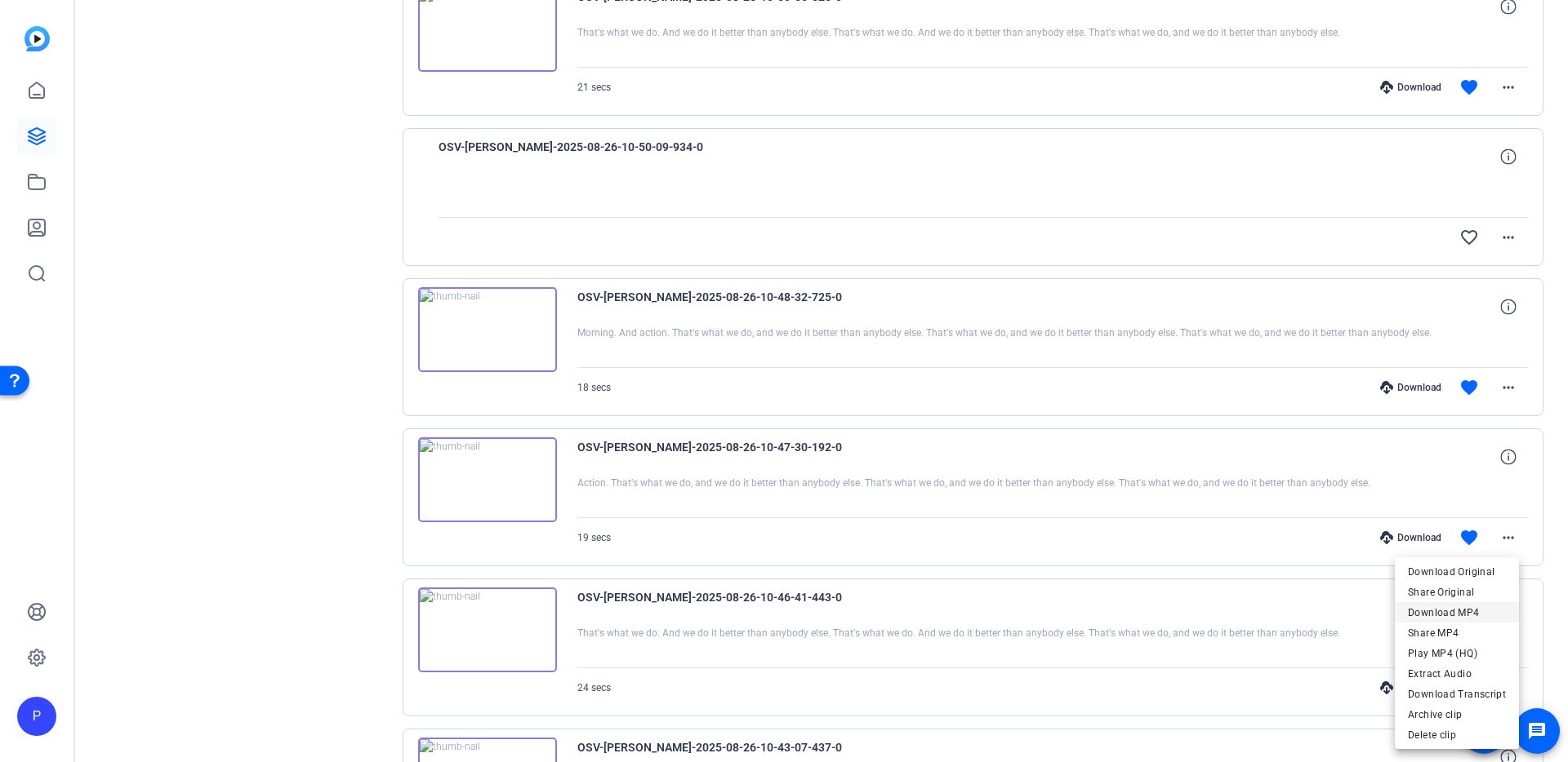
click at [1471, 610] on span "Download MP4" at bounding box center [1456, 613] width 98 height 20
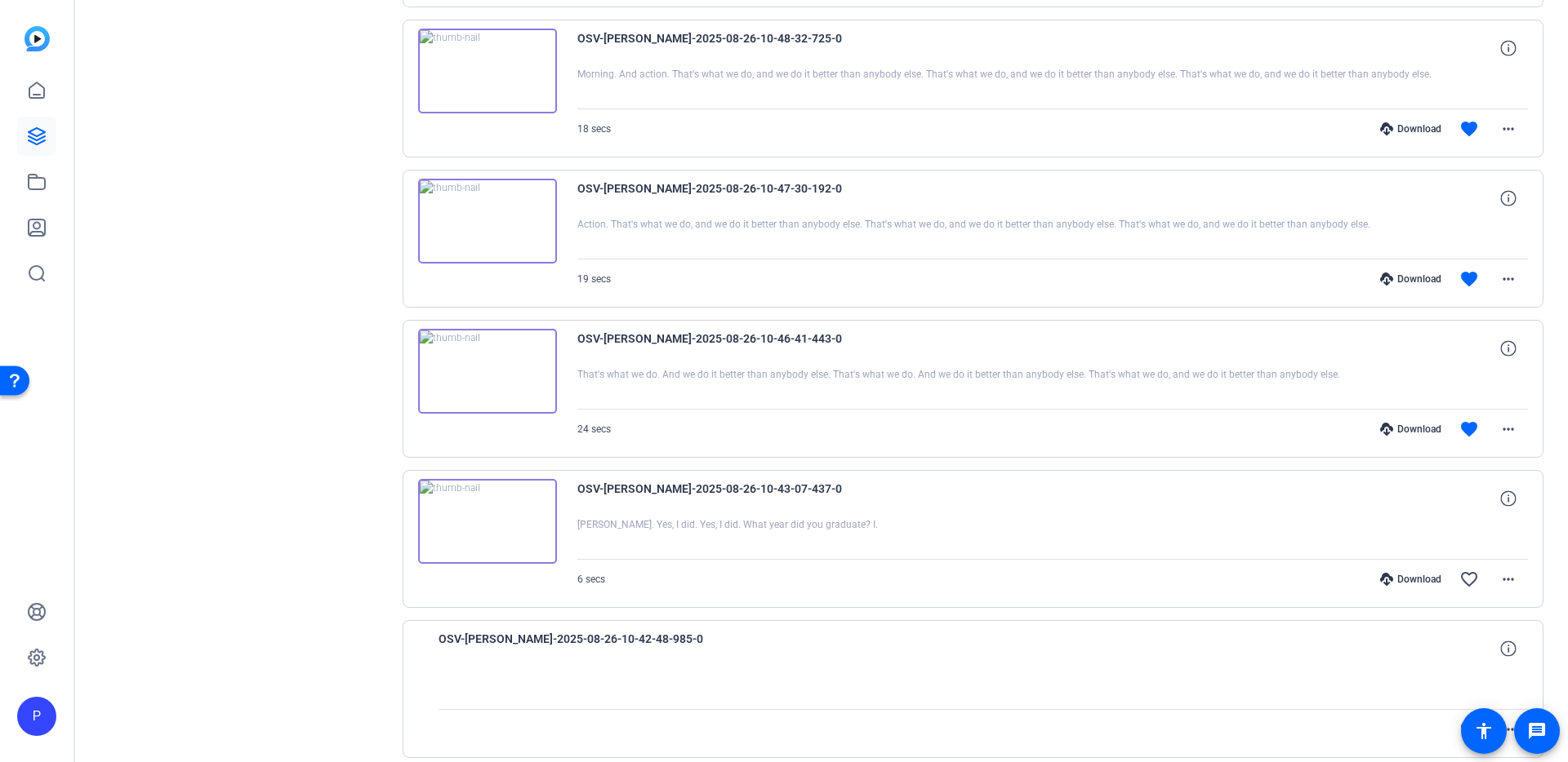
scroll to position [3432, 0]
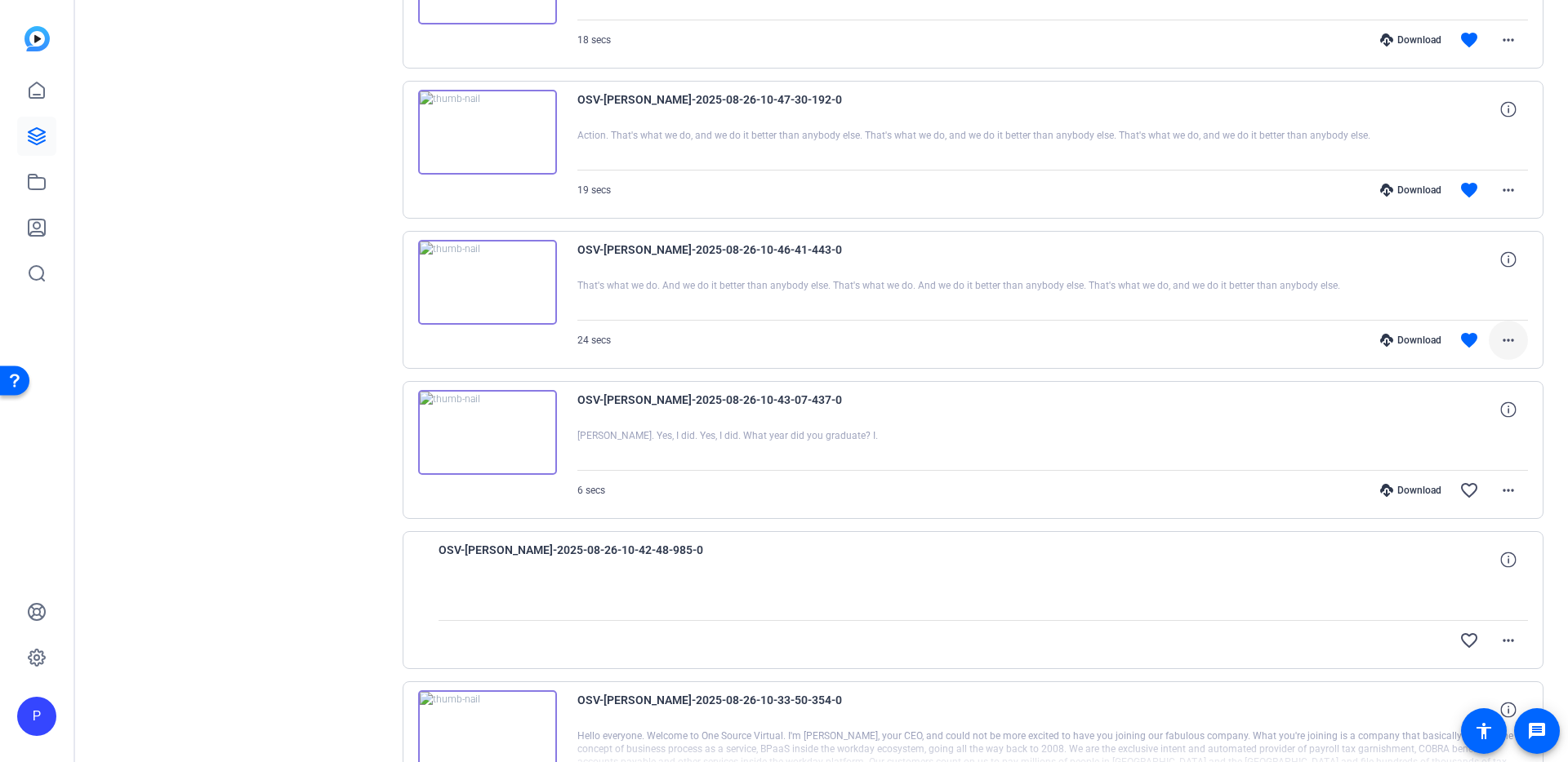
click at [1499, 340] on mat-icon "more_horiz" at bounding box center [1509, 341] width 20 height 20
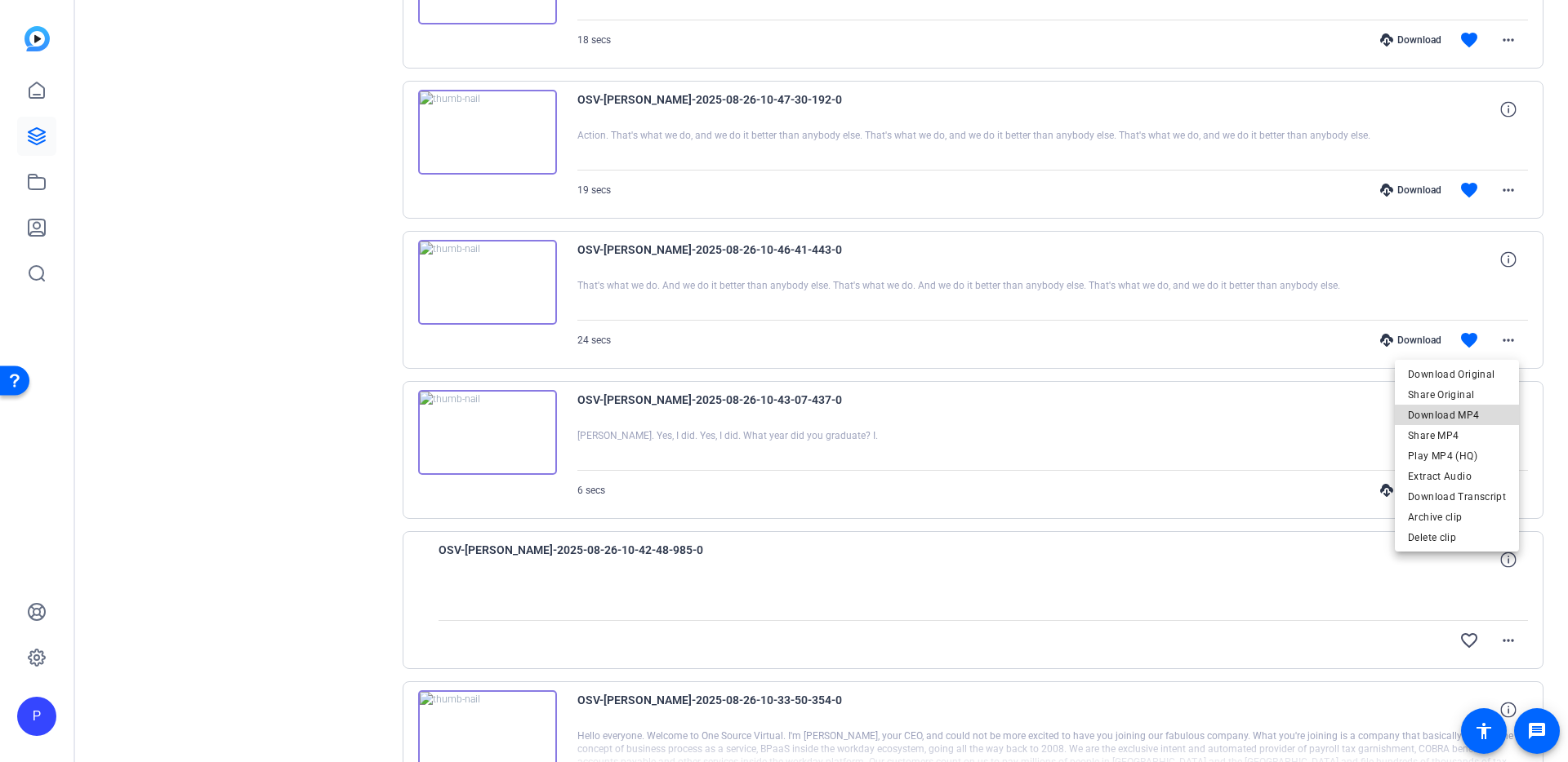
click at [1462, 415] on span "Download MP4" at bounding box center [1456, 416] width 98 height 20
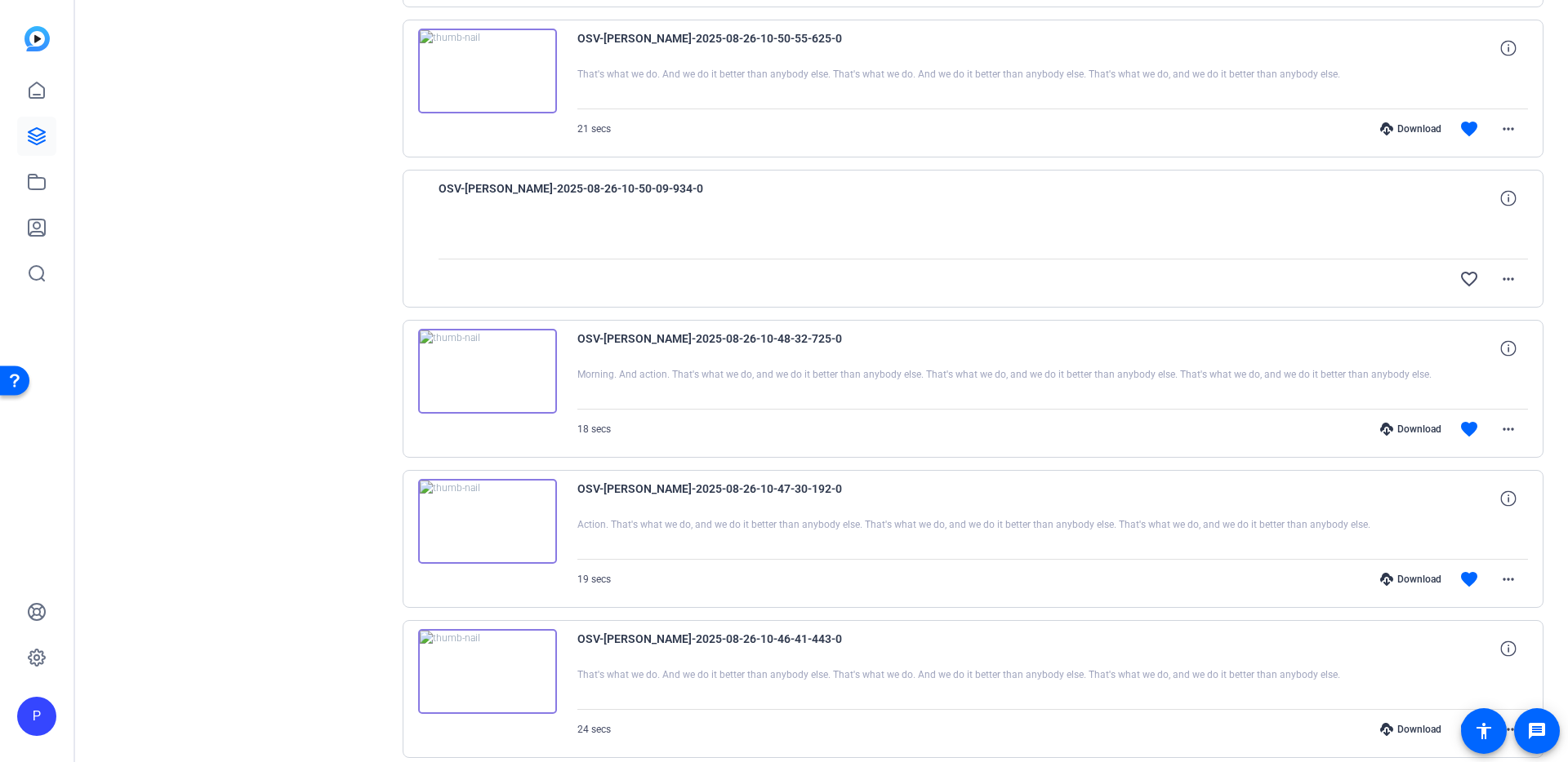
scroll to position [3027, 0]
